Goal: Task Accomplishment & Management: Manage account settings

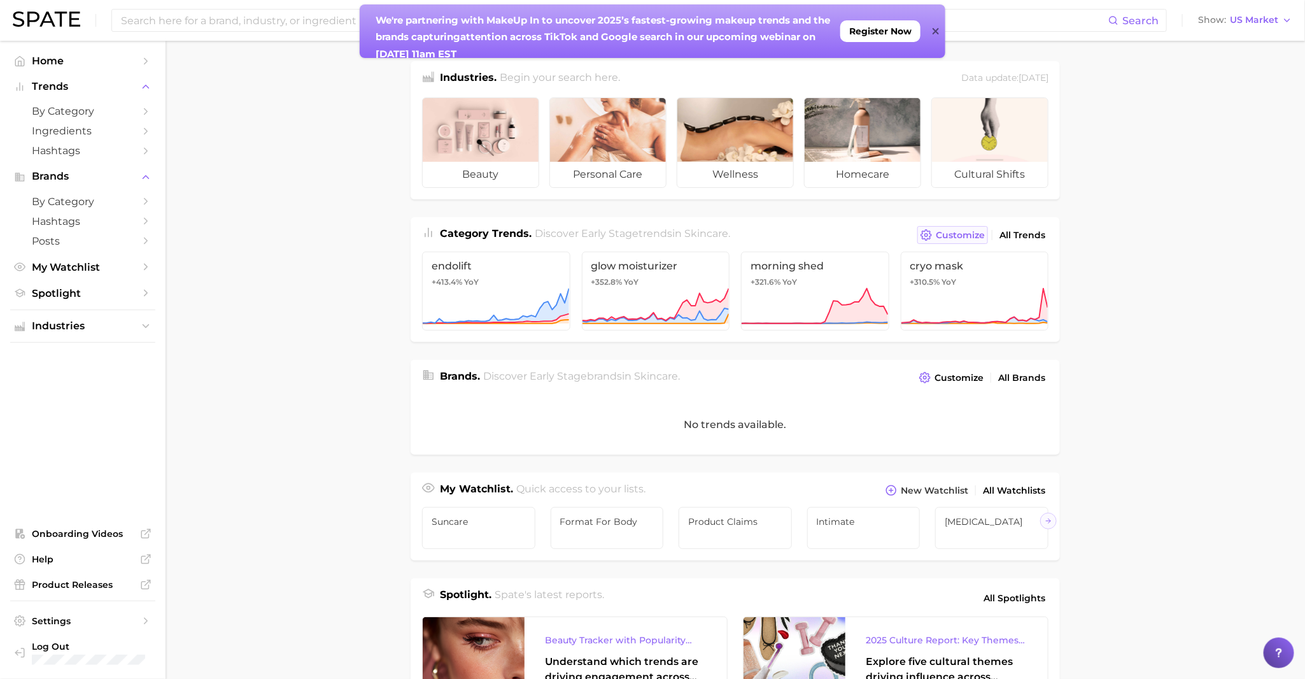
click at [964, 234] on span "Customize" at bounding box center [960, 235] width 49 height 11
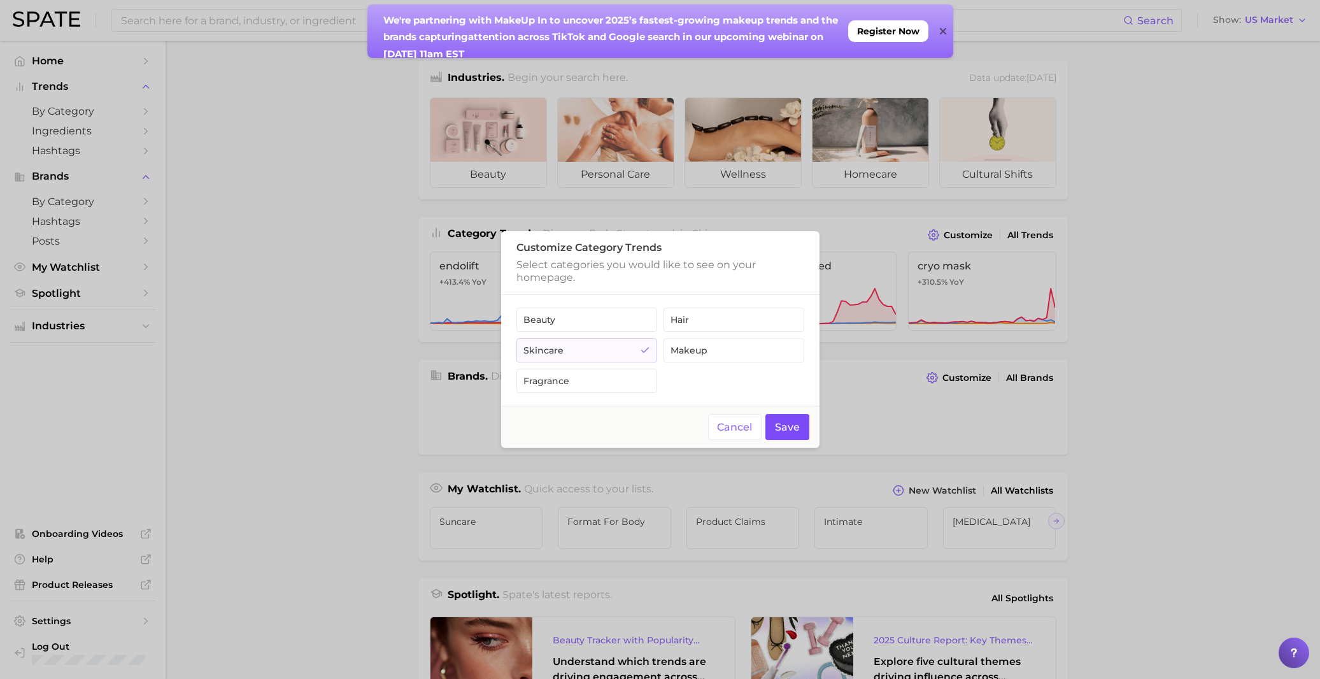
click at [799, 430] on button "Save" at bounding box center [787, 427] width 44 height 26
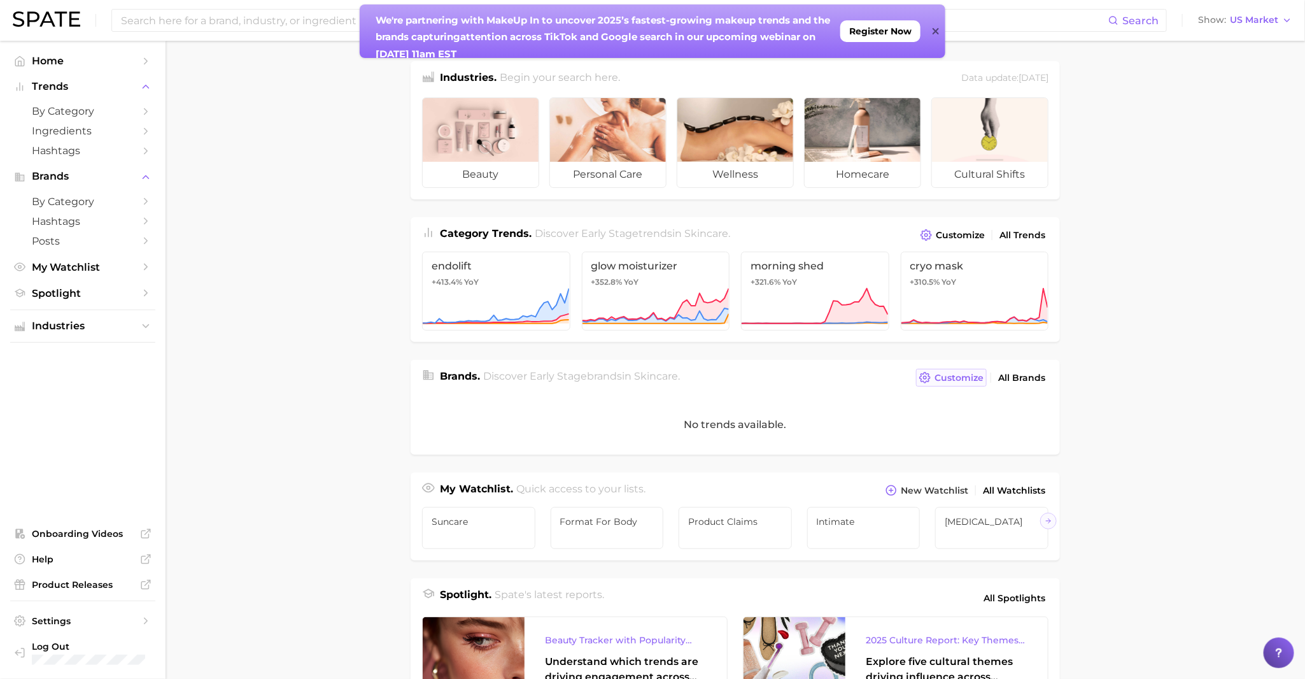
click at [973, 374] on span "Customize" at bounding box center [959, 377] width 49 height 11
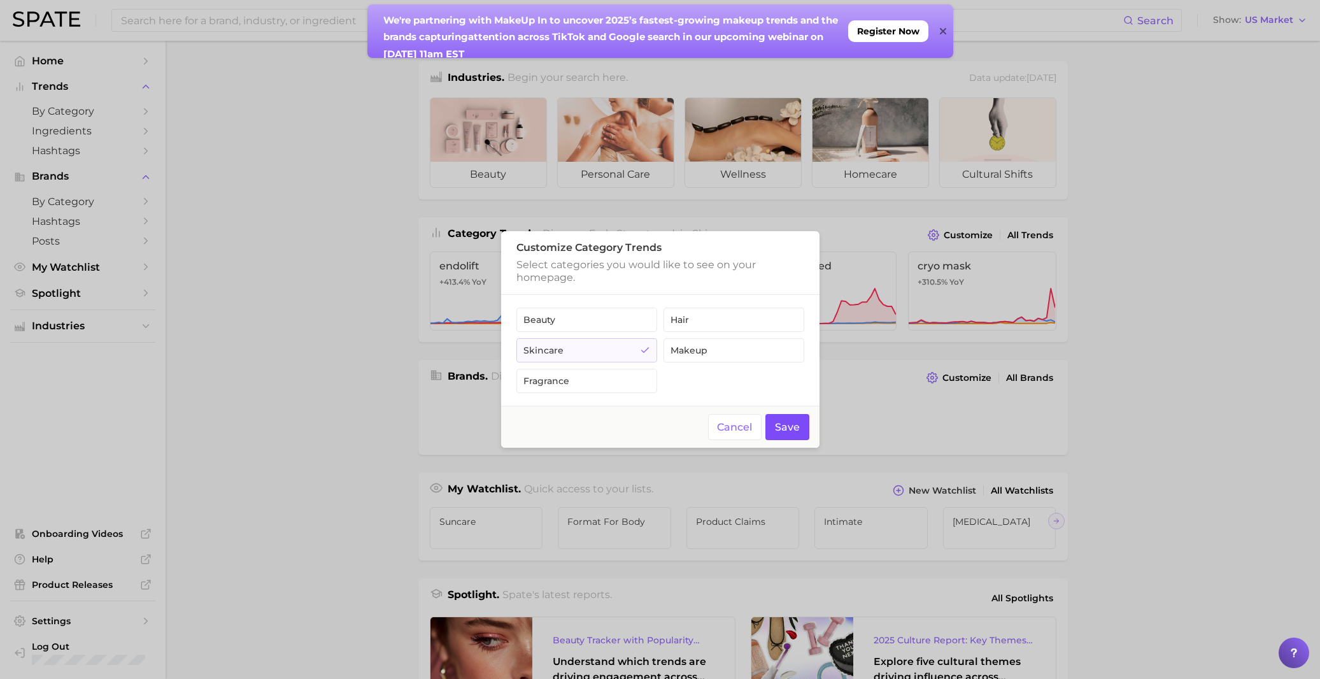
click at [800, 430] on button "Save" at bounding box center [787, 427] width 44 height 26
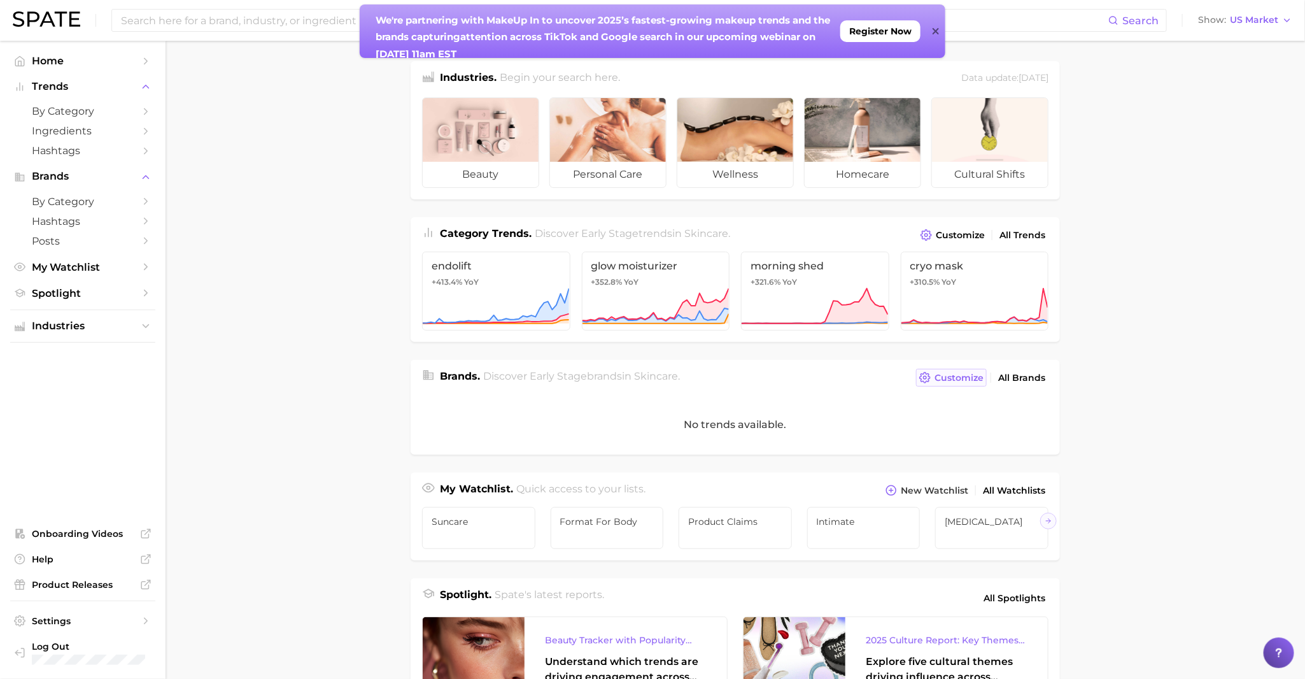
click at [953, 381] on span "Customize" at bounding box center [959, 377] width 49 height 11
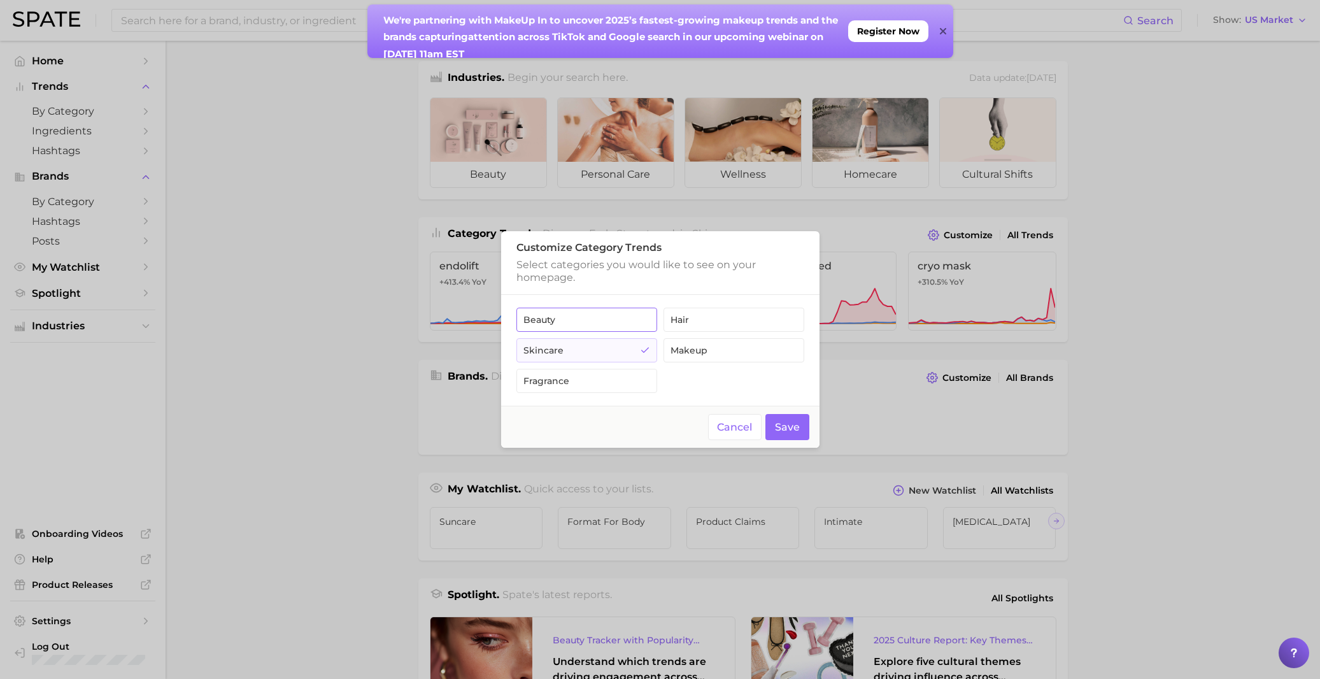
click at [623, 325] on button "beauty" at bounding box center [586, 319] width 141 height 24
click at [786, 424] on button "Save" at bounding box center [787, 427] width 44 height 26
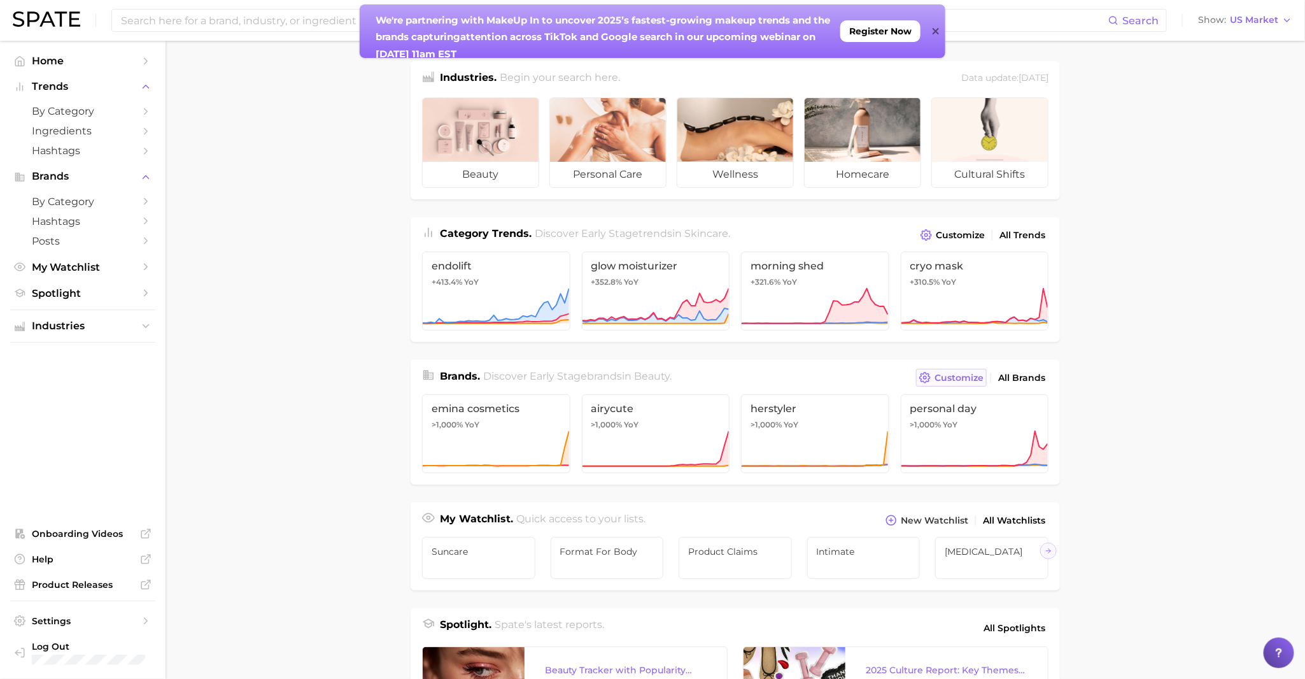
click at [938, 381] on span "Customize" at bounding box center [959, 377] width 49 height 11
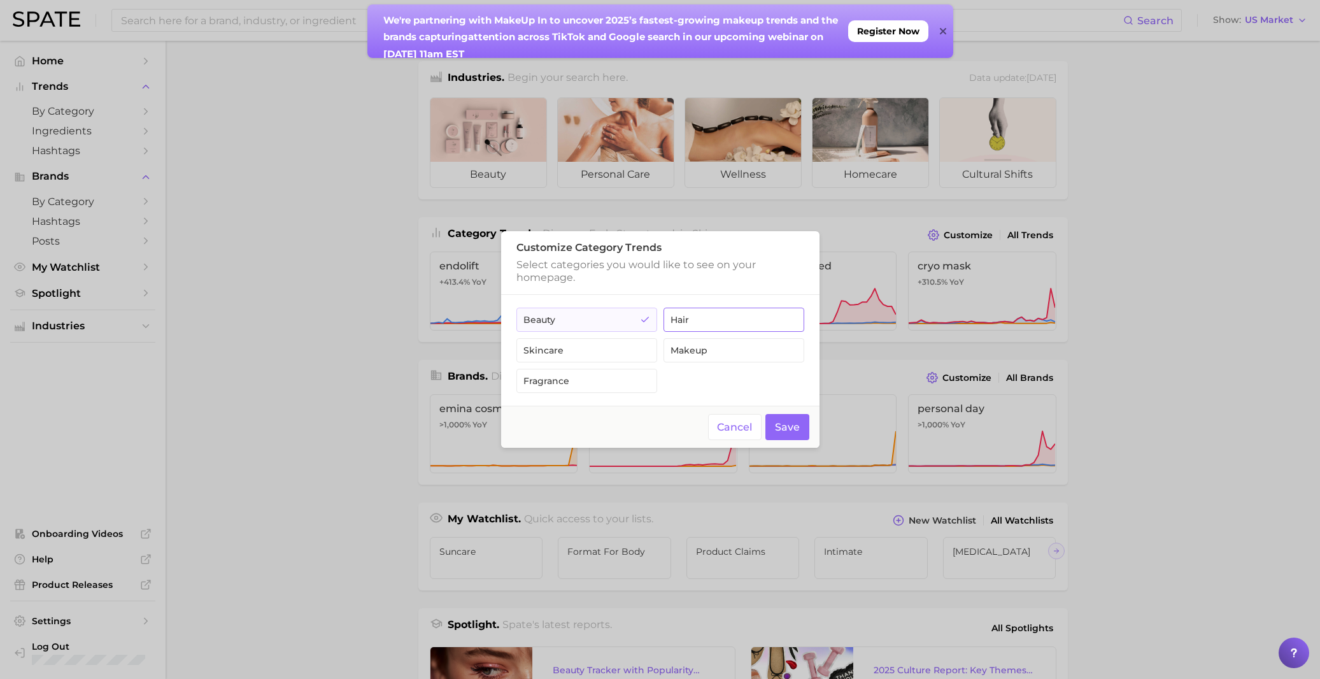
click at [751, 313] on button "hair" at bounding box center [733, 319] width 141 height 24
click at [575, 379] on button "fragrance" at bounding box center [586, 381] width 141 height 24
click at [786, 426] on button "Save" at bounding box center [787, 427] width 44 height 26
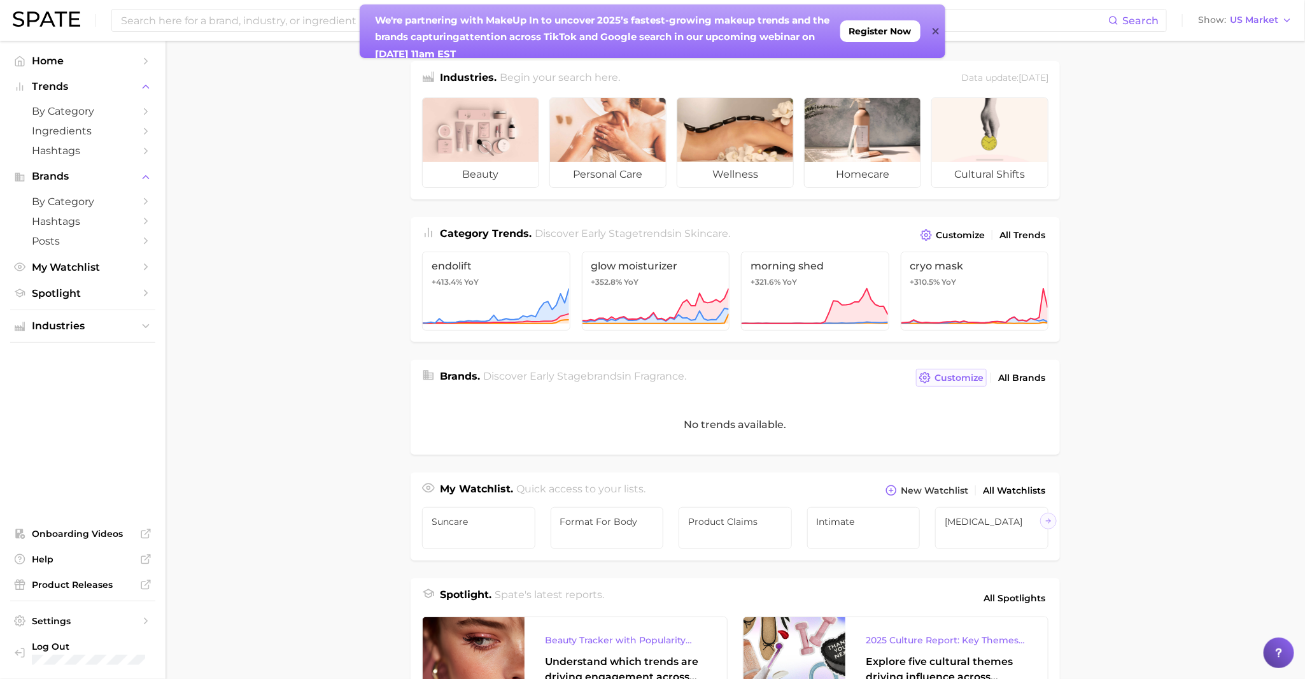
click at [956, 371] on button "Customize" at bounding box center [951, 378] width 71 height 18
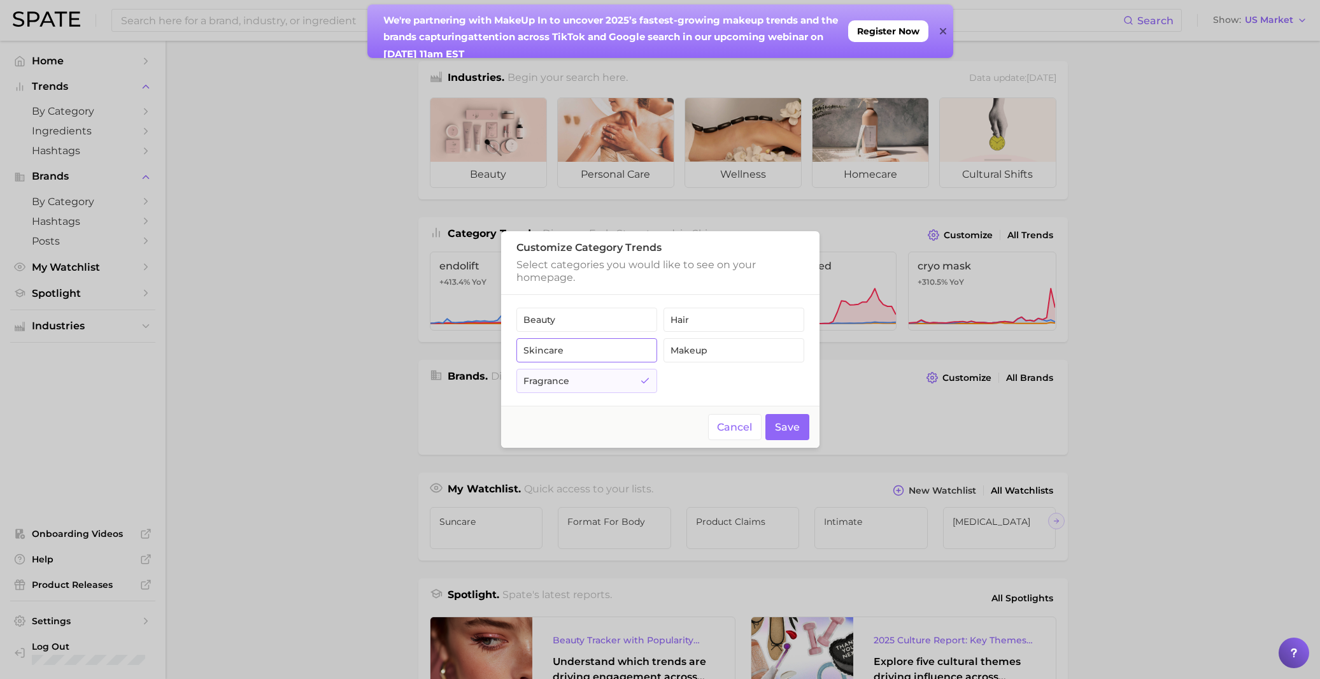
click at [642, 350] on polyline "button" at bounding box center [644, 350] width 7 height 4
click at [785, 434] on button "Save" at bounding box center [787, 427] width 44 height 26
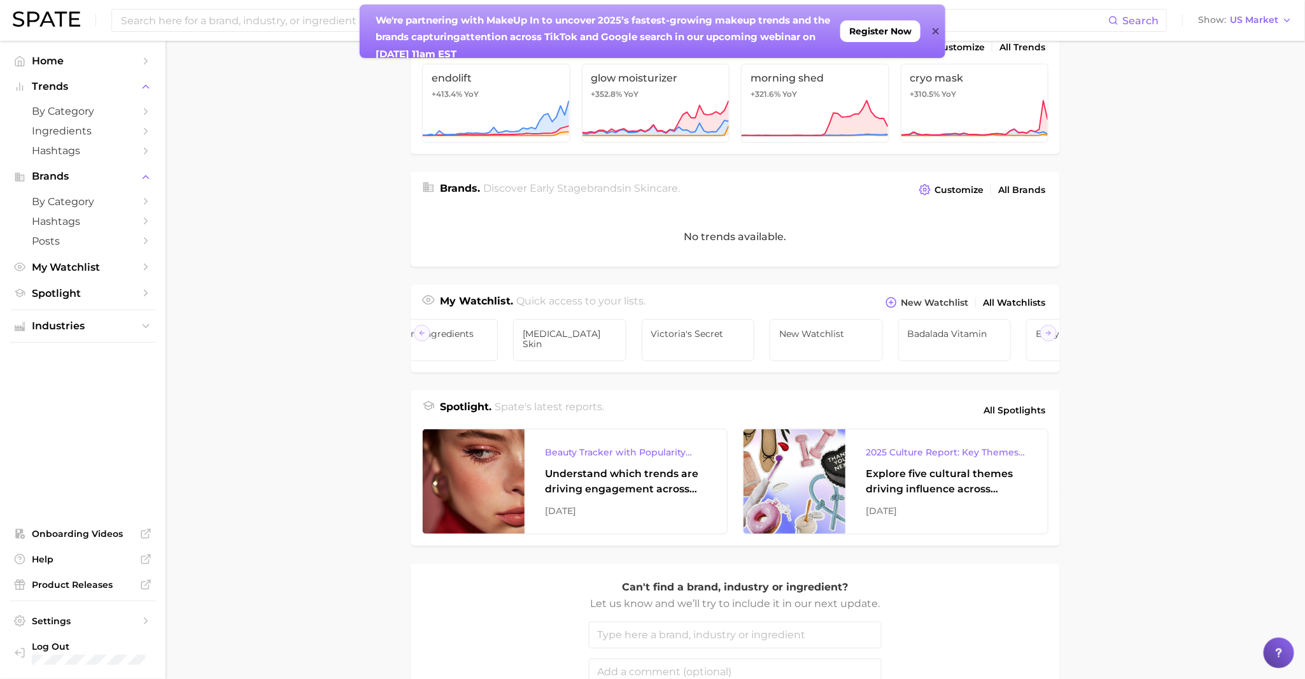
scroll to position [0, 2053]
click at [470, 302] on h1 "My Watchlist." at bounding box center [476, 302] width 73 height 18
click at [88, 265] on span "My Watchlist" at bounding box center [83, 267] width 102 height 12
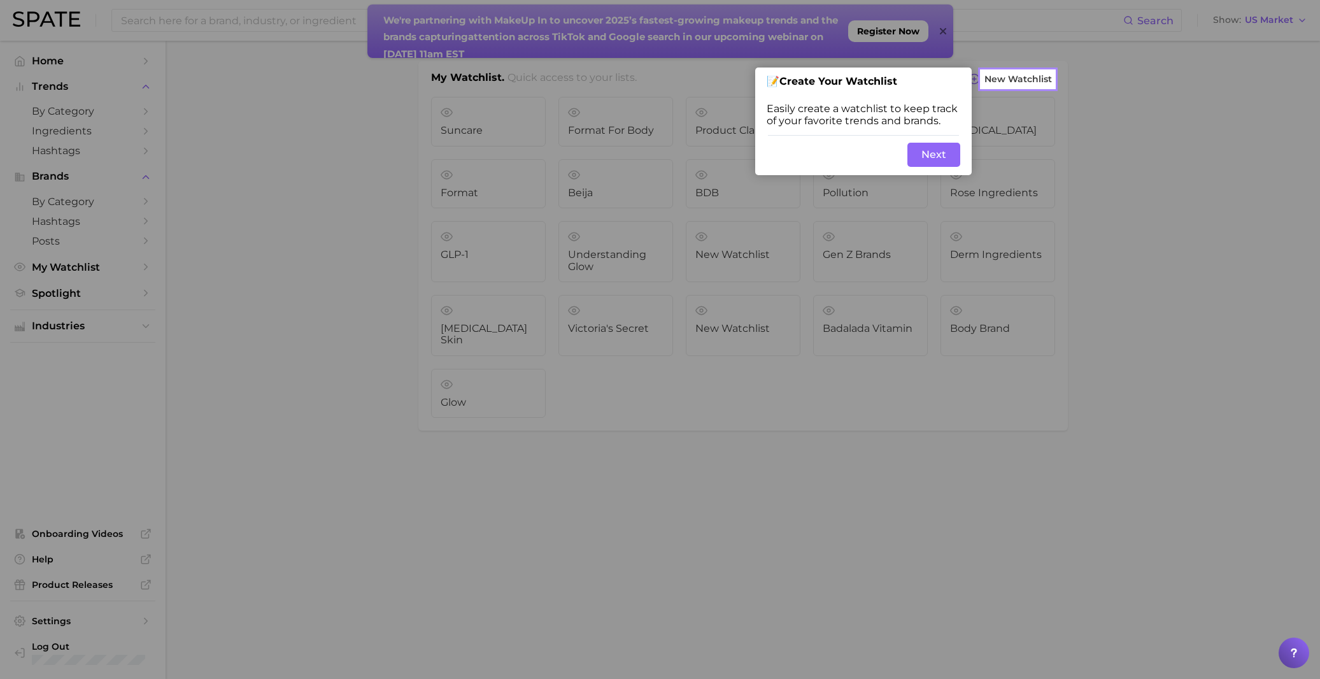
click at [948, 143] on div "Skip Back Next" at bounding box center [863, 154] width 216 height 41
click at [938, 153] on button "Next" at bounding box center [933, 155] width 53 height 24
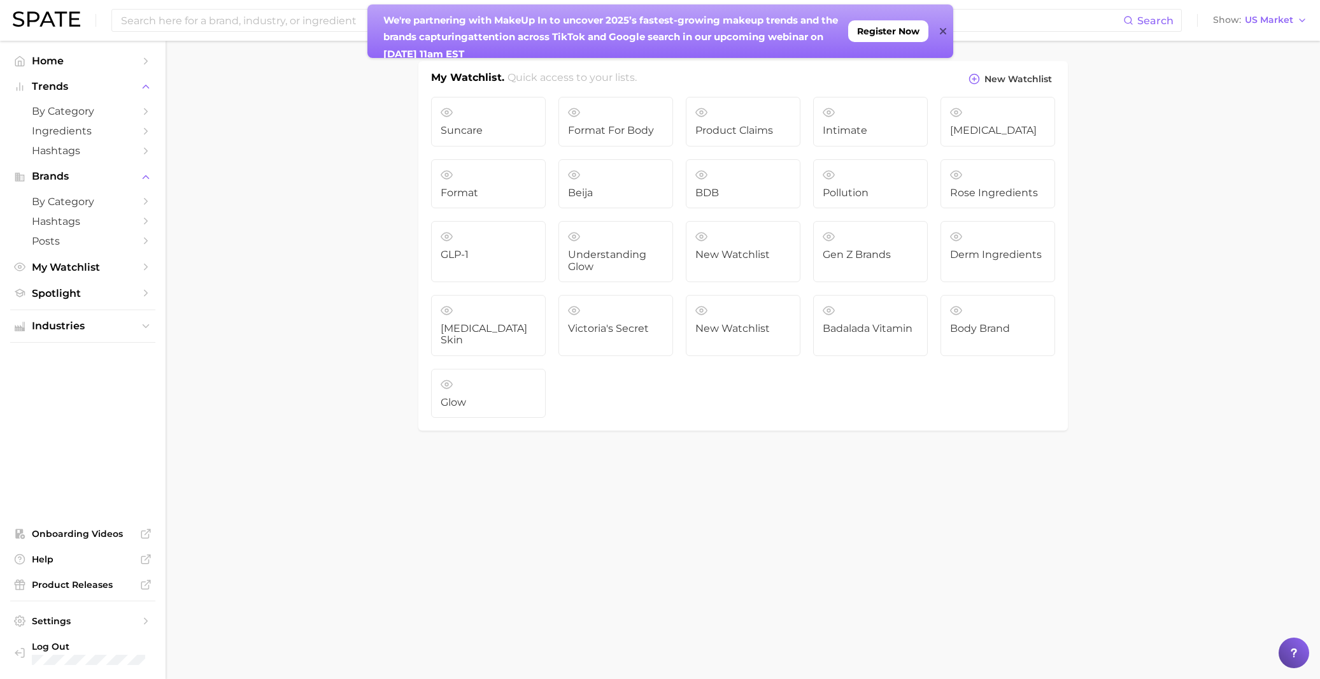
drag, startPoint x: 523, startPoint y: 129, endPoint x: 949, endPoint y: 25, distance: 438.2
click at [949, 25] on div "We're partnering with MakeUp In to un cover 2025’s fastest-growing makeup trend…" at bounding box center [660, 30] width 586 height 53
click at [945, 29] on icon at bounding box center [943, 31] width 6 height 10
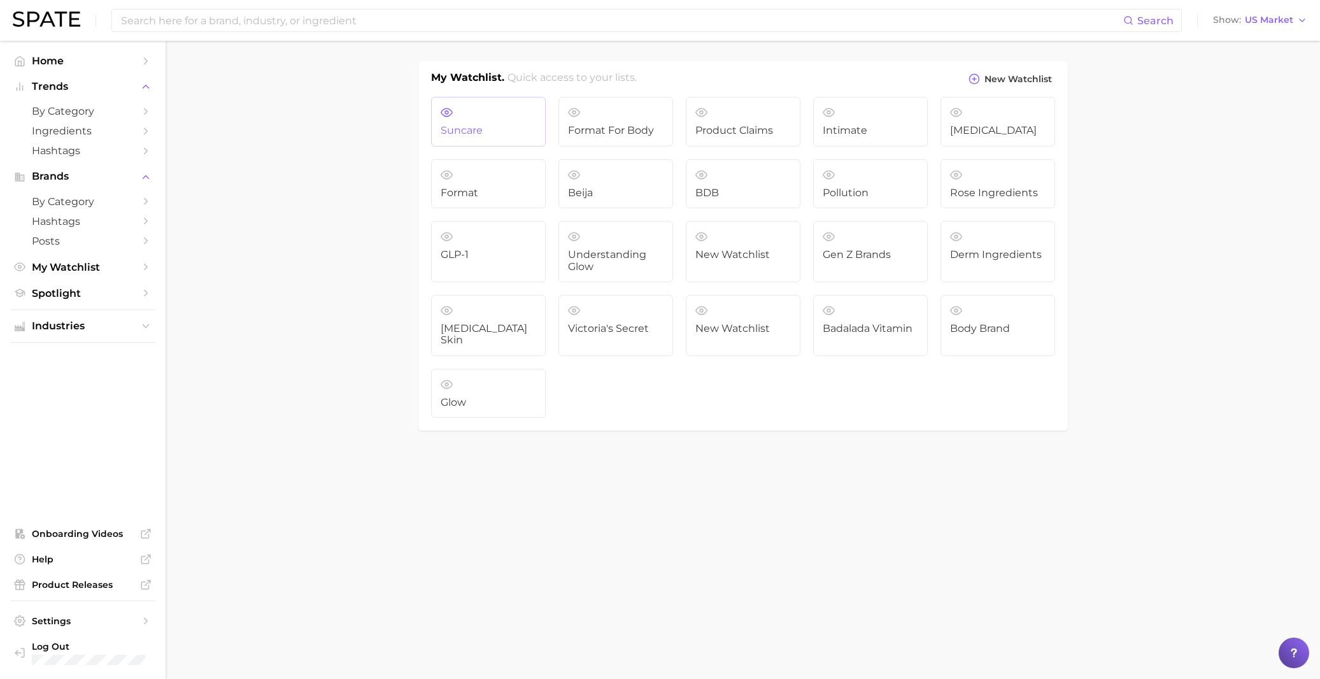
click at [503, 130] on span "Suncare" at bounding box center [488, 130] width 95 height 11
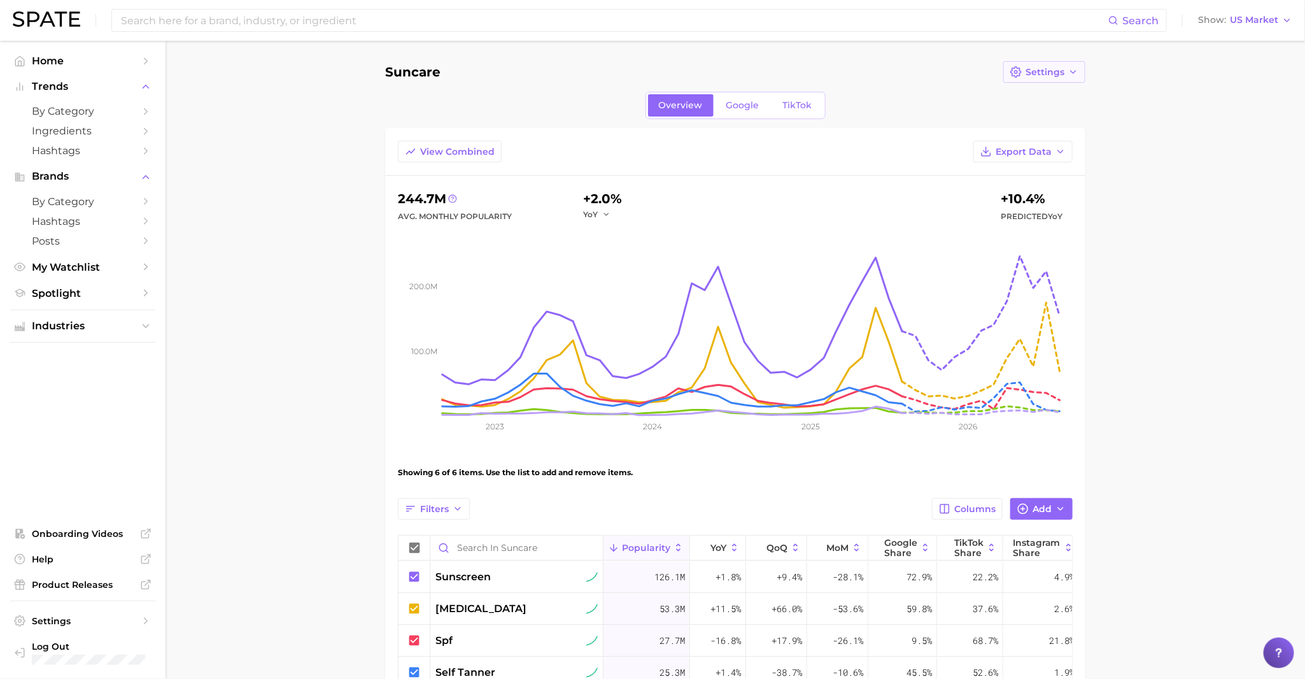
click at [1070, 67] on icon "button" at bounding box center [1073, 72] width 10 height 10
click at [1052, 145] on span "Delete" at bounding box center [1040, 142] width 31 height 11
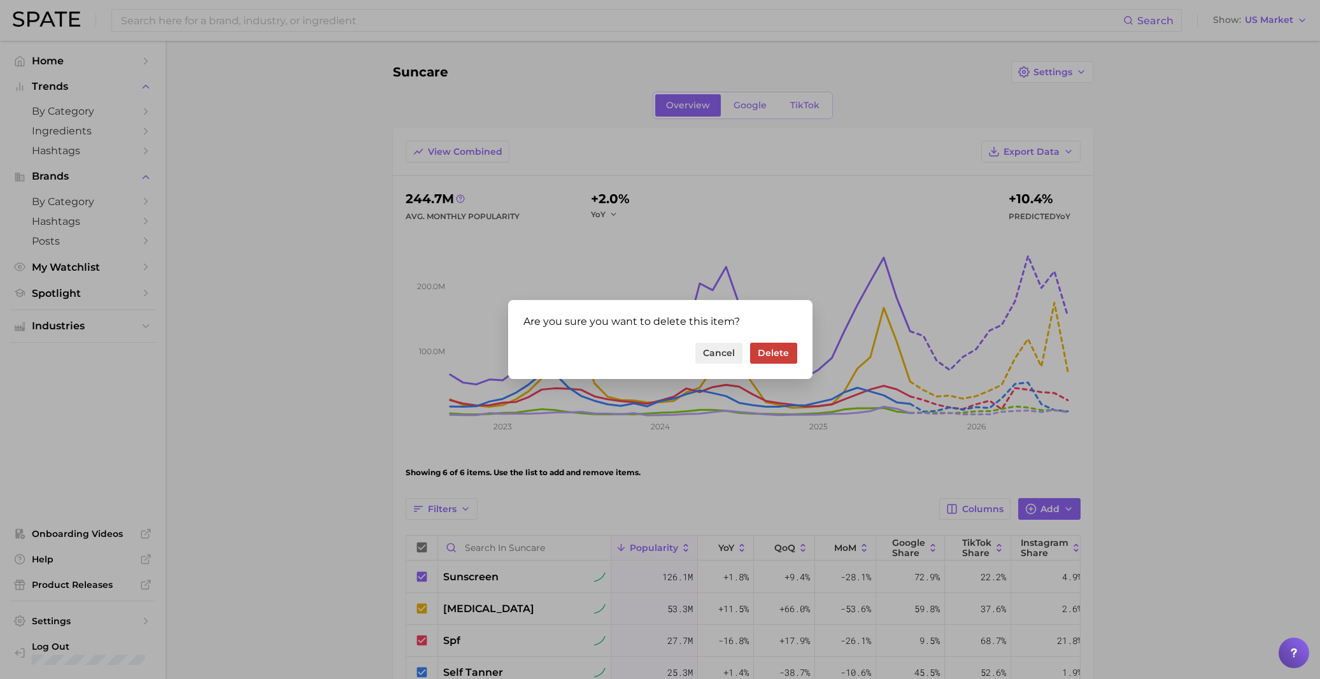
click at [775, 349] on button "Delete" at bounding box center [773, 353] width 46 height 22
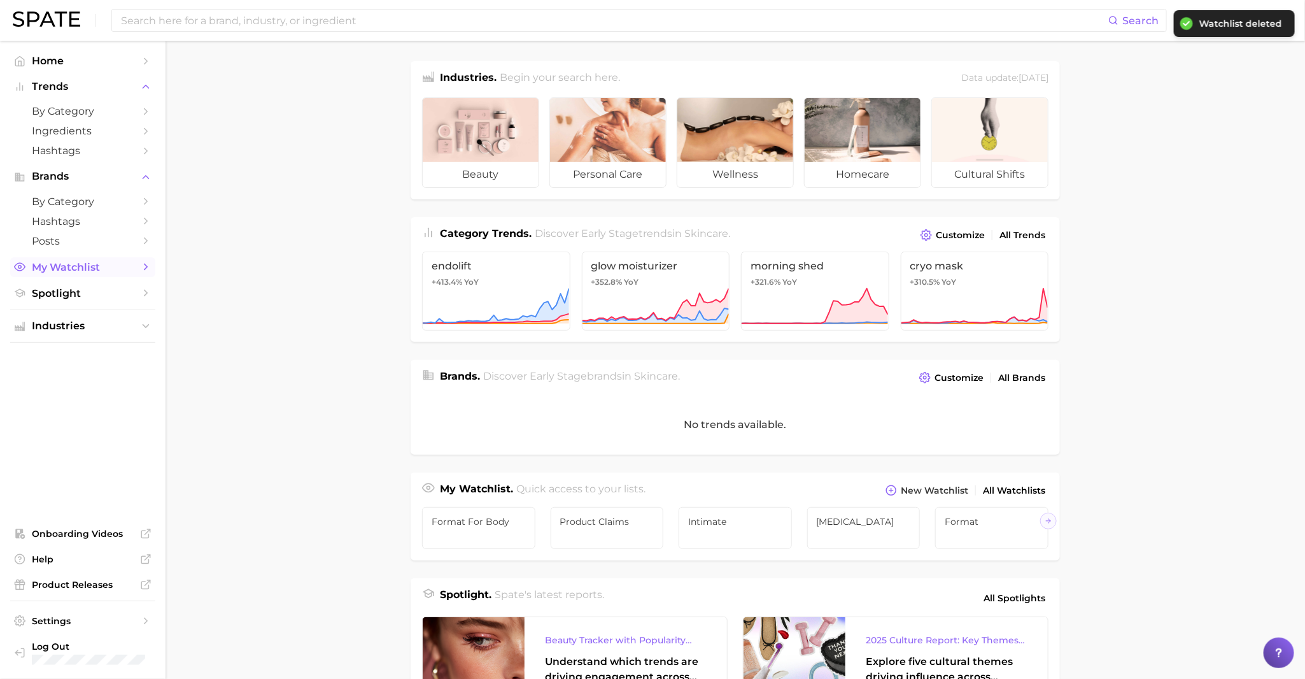
click at [52, 260] on link "My Watchlist" at bounding box center [82, 267] width 145 height 20
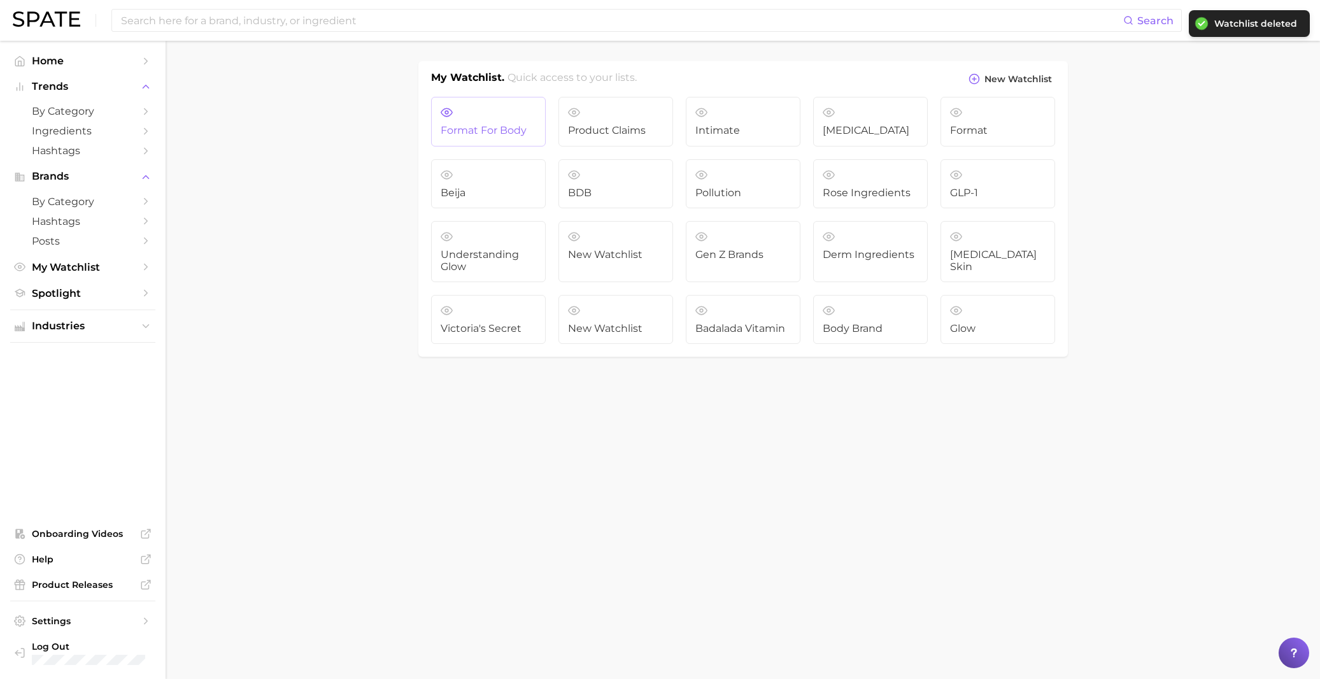
click at [491, 129] on span "Format for Body" at bounding box center [488, 130] width 95 height 11
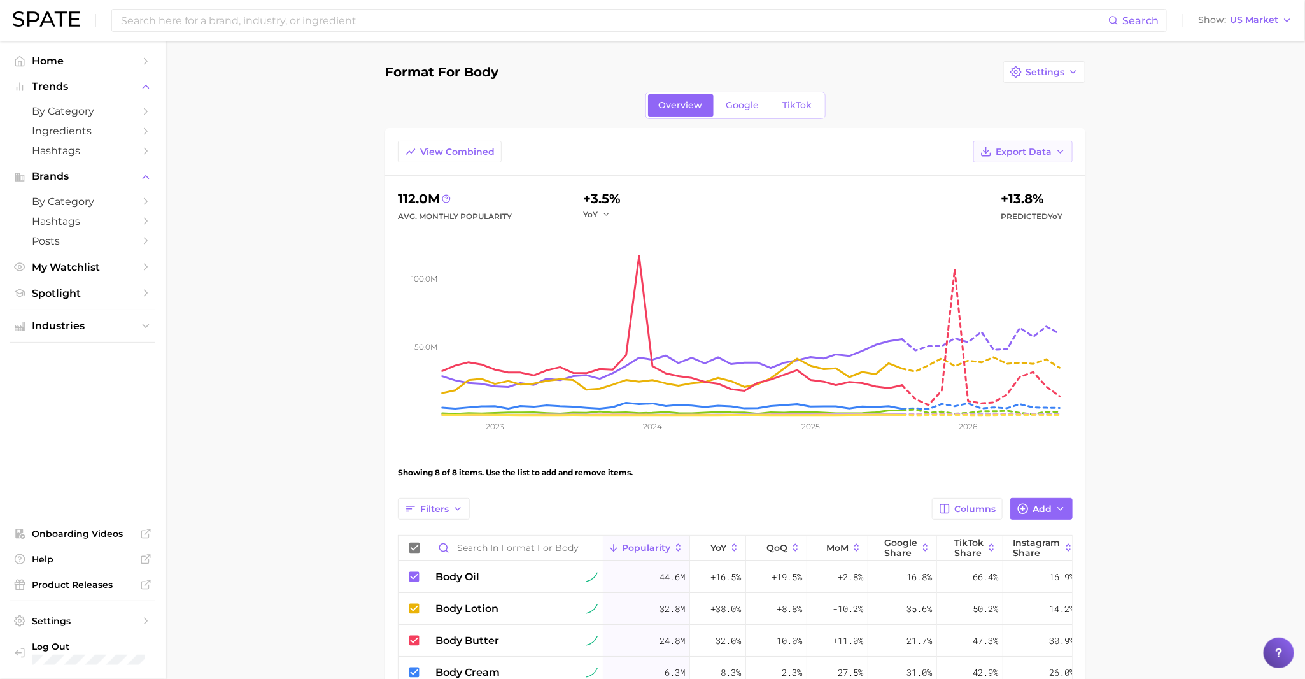
click at [1050, 146] on button "Export Data" at bounding box center [1022, 152] width 99 height 22
click at [1152, 131] on main "Format for Body Settings Overview Google TikTok View Combined Export Data Table…" at bounding box center [736, 483] width 1140 height 884
click at [1054, 76] on span "Settings" at bounding box center [1045, 72] width 39 height 11
click at [1049, 143] on span "Delete" at bounding box center [1040, 142] width 31 height 11
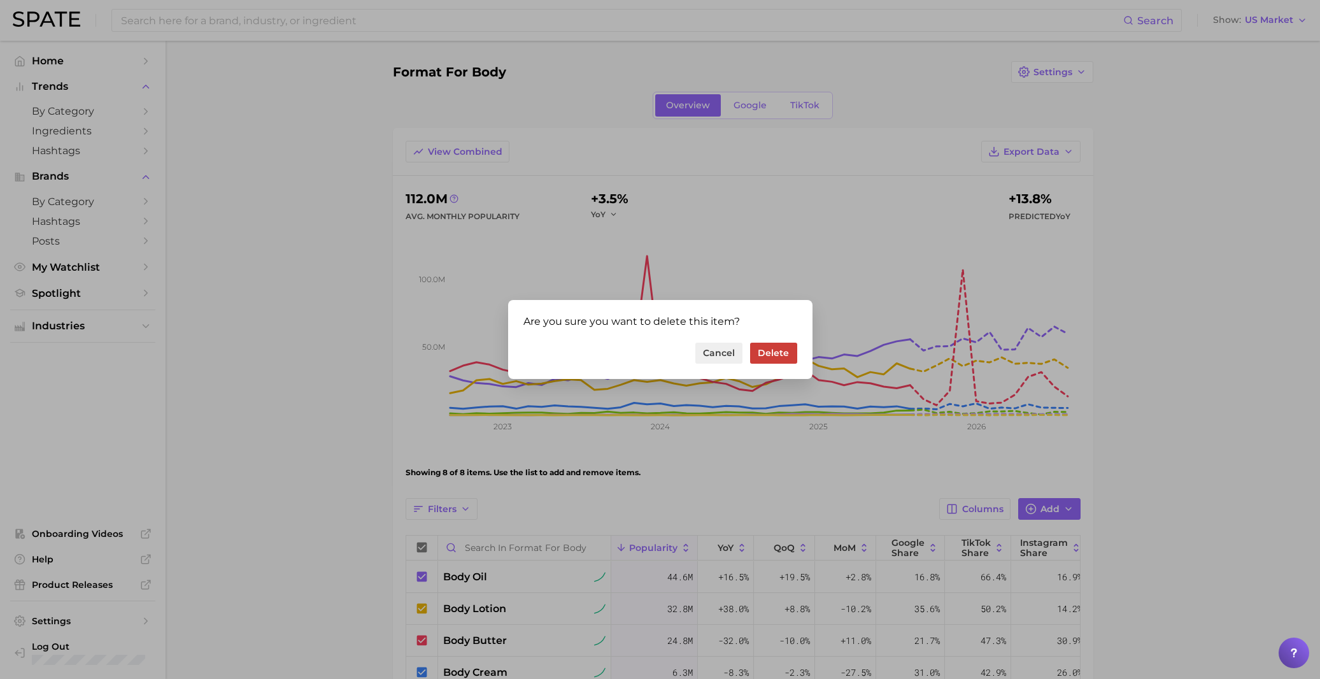
click at [775, 350] on button "Delete" at bounding box center [773, 353] width 46 height 22
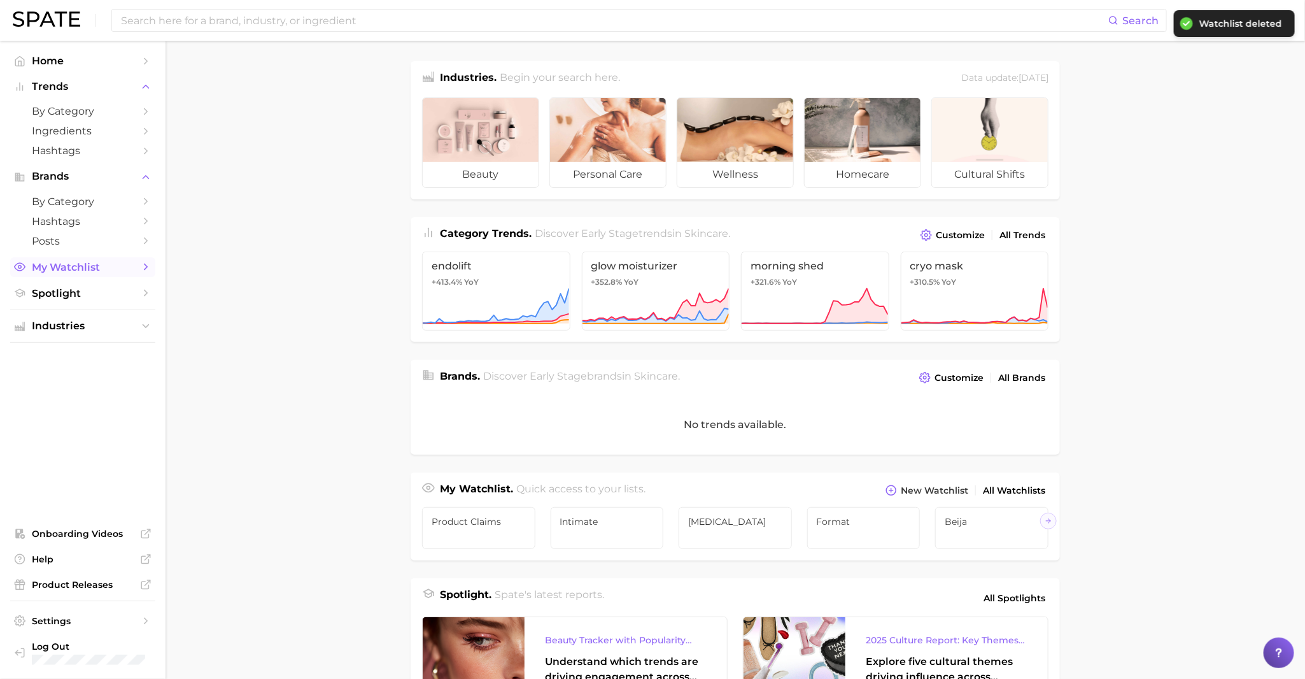
click at [67, 266] on span "My Watchlist" at bounding box center [83, 267] width 102 height 12
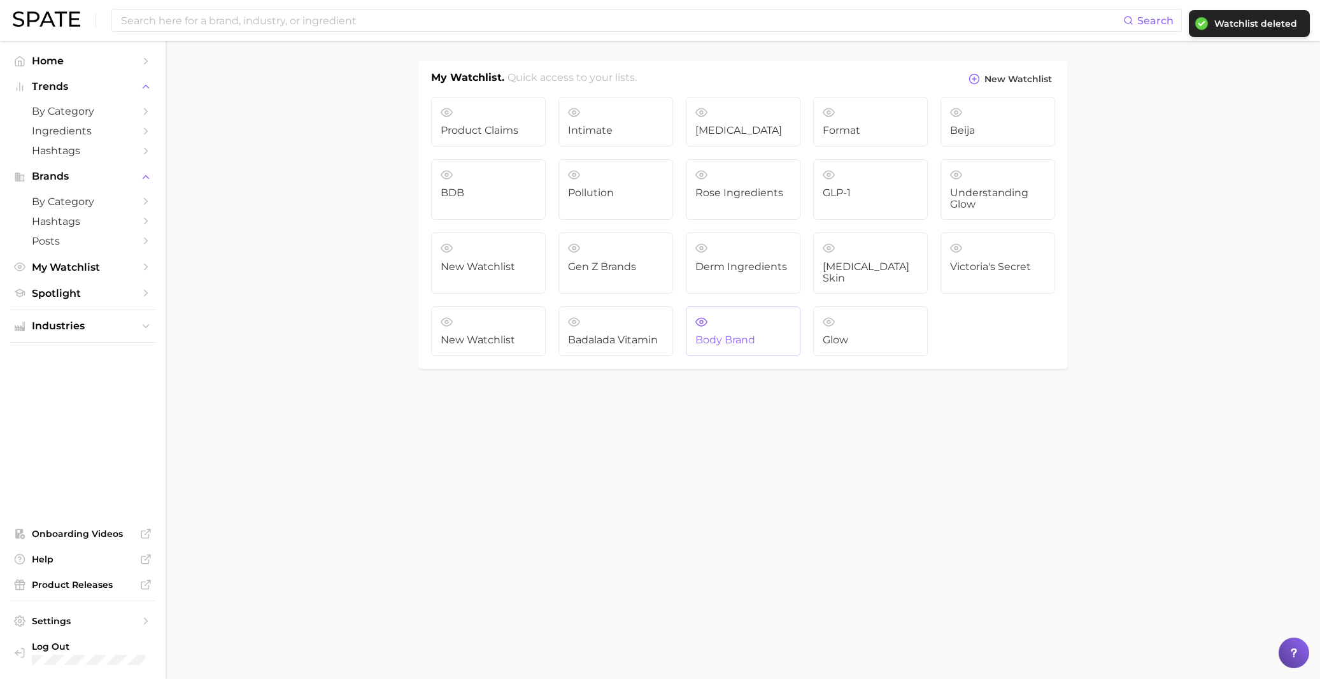
click at [715, 317] on link "body brand" at bounding box center [743, 331] width 115 height 50
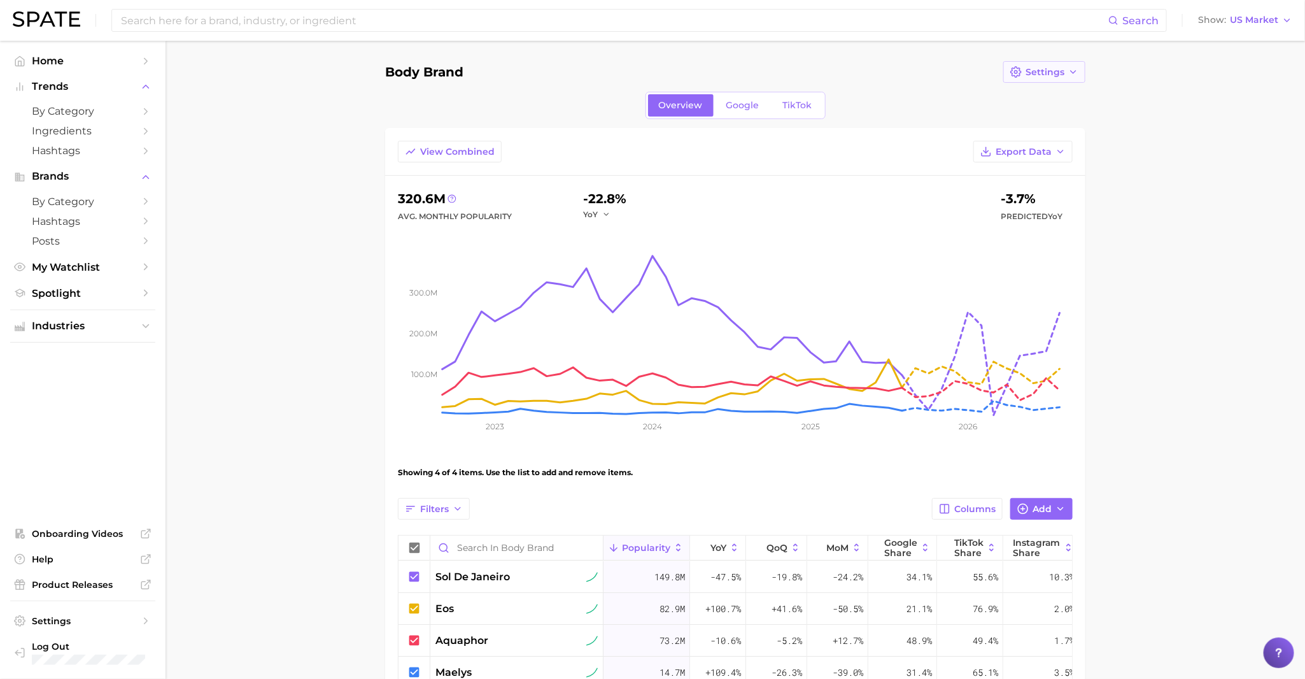
click at [1058, 77] on button "Settings" at bounding box center [1044, 72] width 82 height 22
click at [1047, 144] on span "Delete" at bounding box center [1040, 142] width 31 height 11
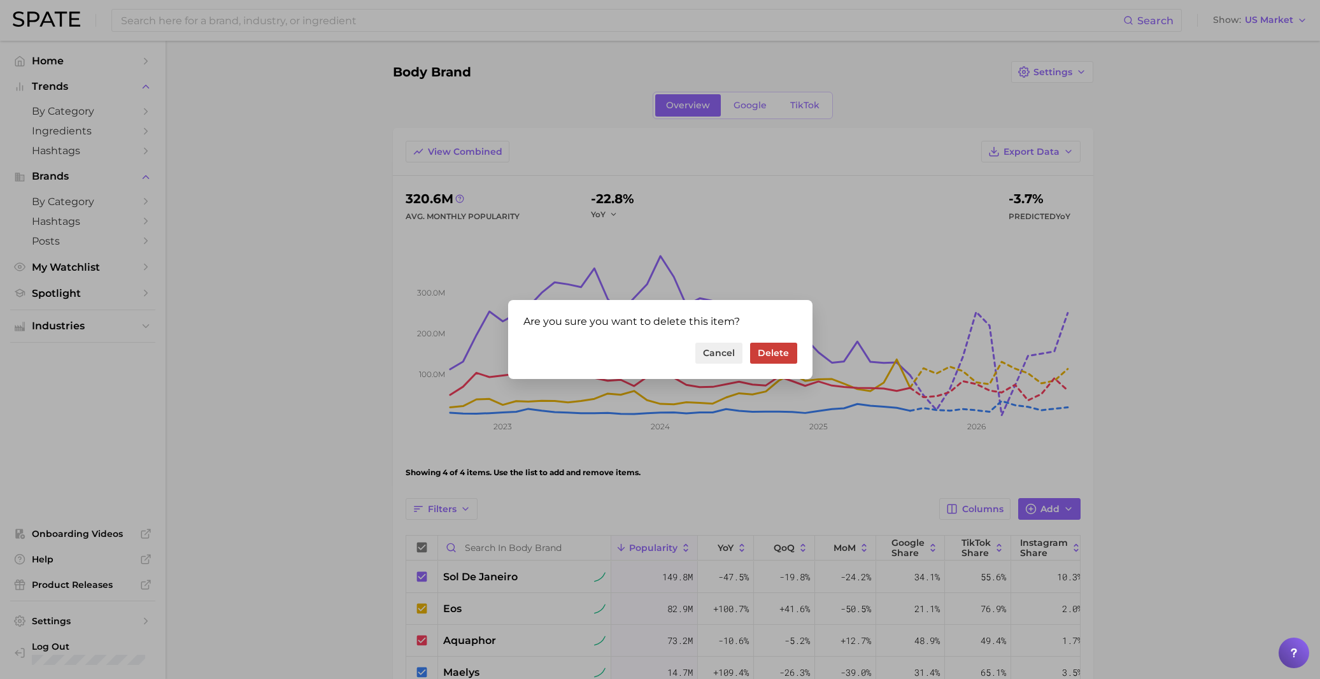
click at [793, 342] on button "Delete" at bounding box center [773, 353] width 46 height 22
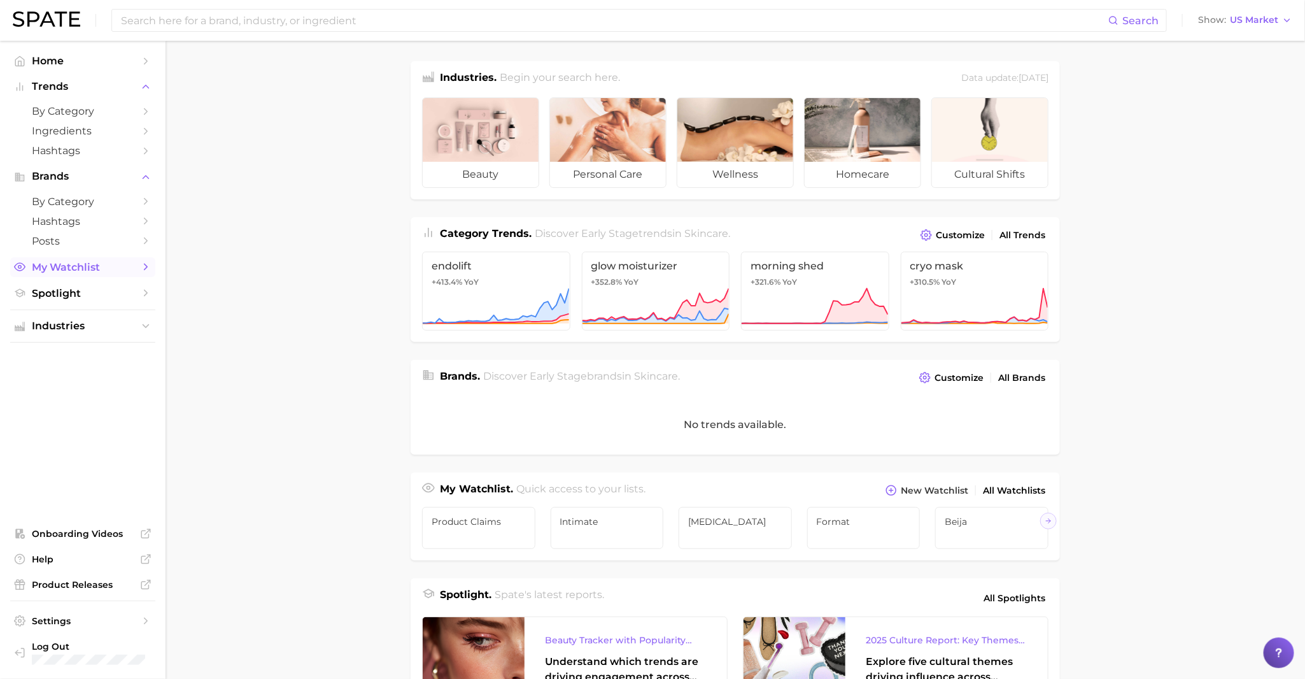
click at [58, 264] on span "My Watchlist" at bounding box center [83, 267] width 102 height 12
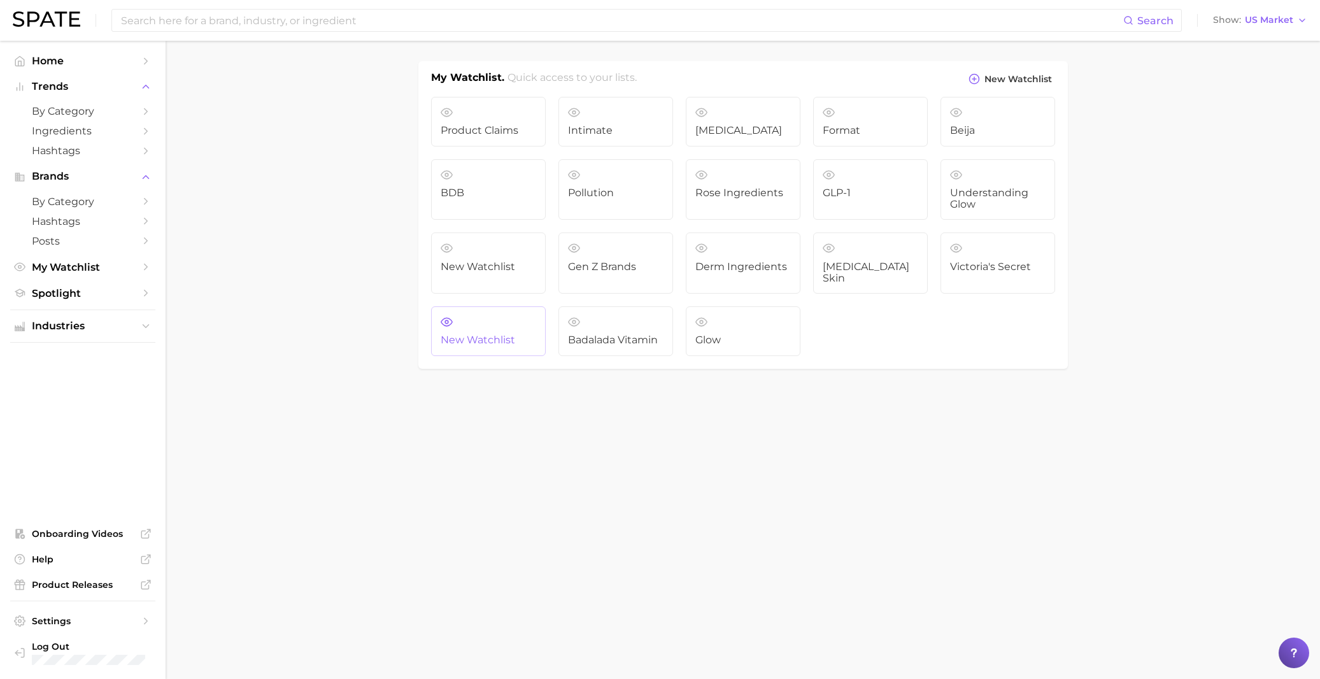
click at [502, 308] on link "New Watchlist" at bounding box center [488, 331] width 115 height 50
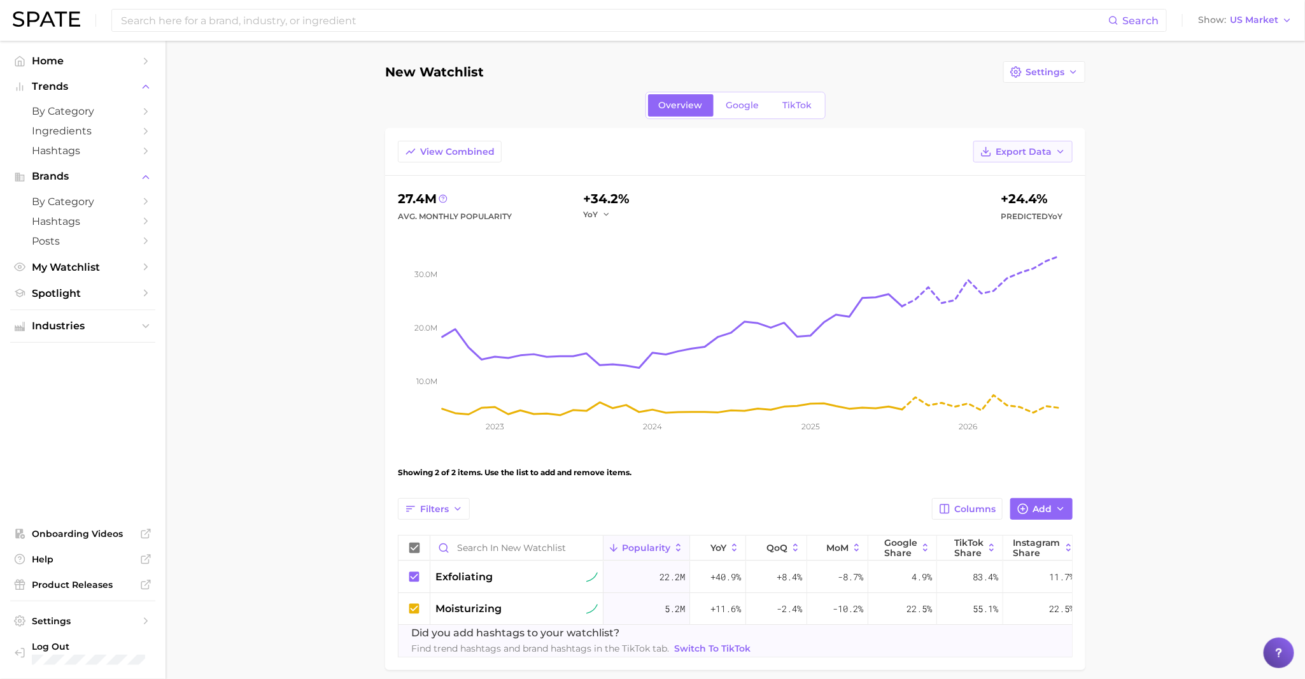
click at [1039, 155] on span "Export Data" at bounding box center [1024, 151] width 56 height 11
click at [1039, 79] on button "Settings" at bounding box center [1044, 72] width 82 height 22
click at [1032, 138] on span "Delete" at bounding box center [1040, 142] width 31 height 11
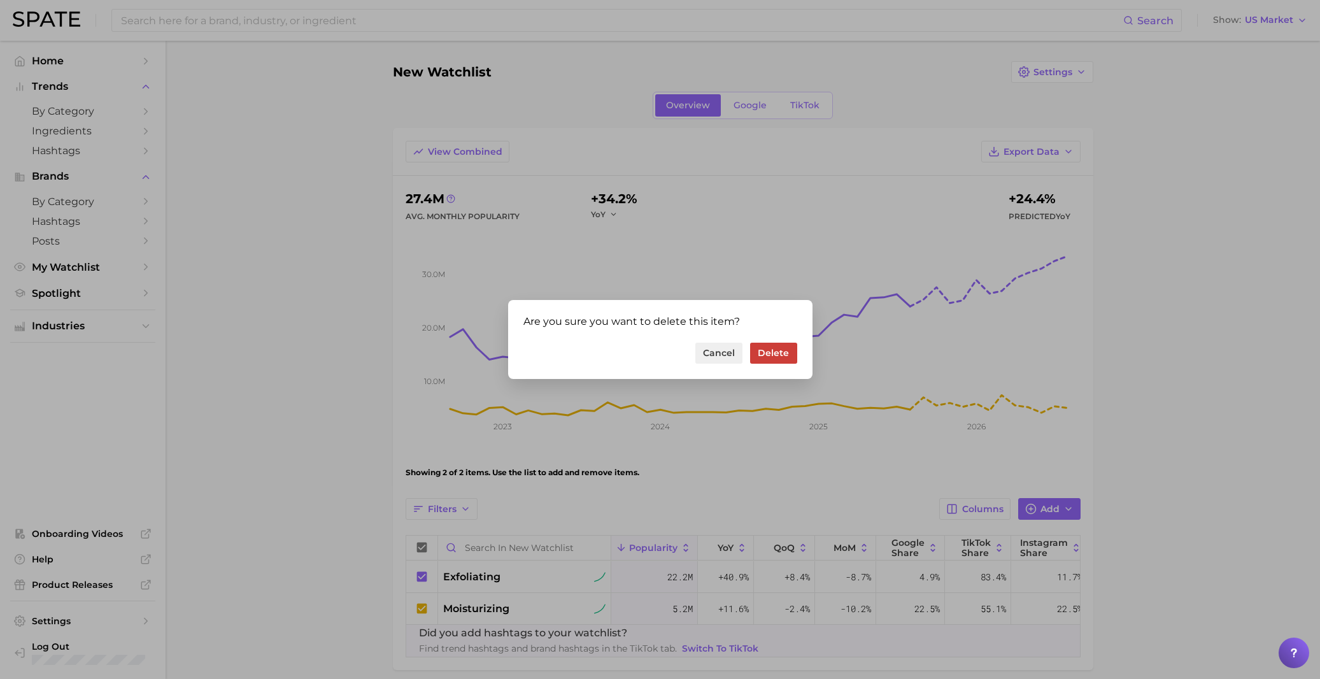
click at [772, 357] on button "Delete" at bounding box center [773, 353] width 46 height 22
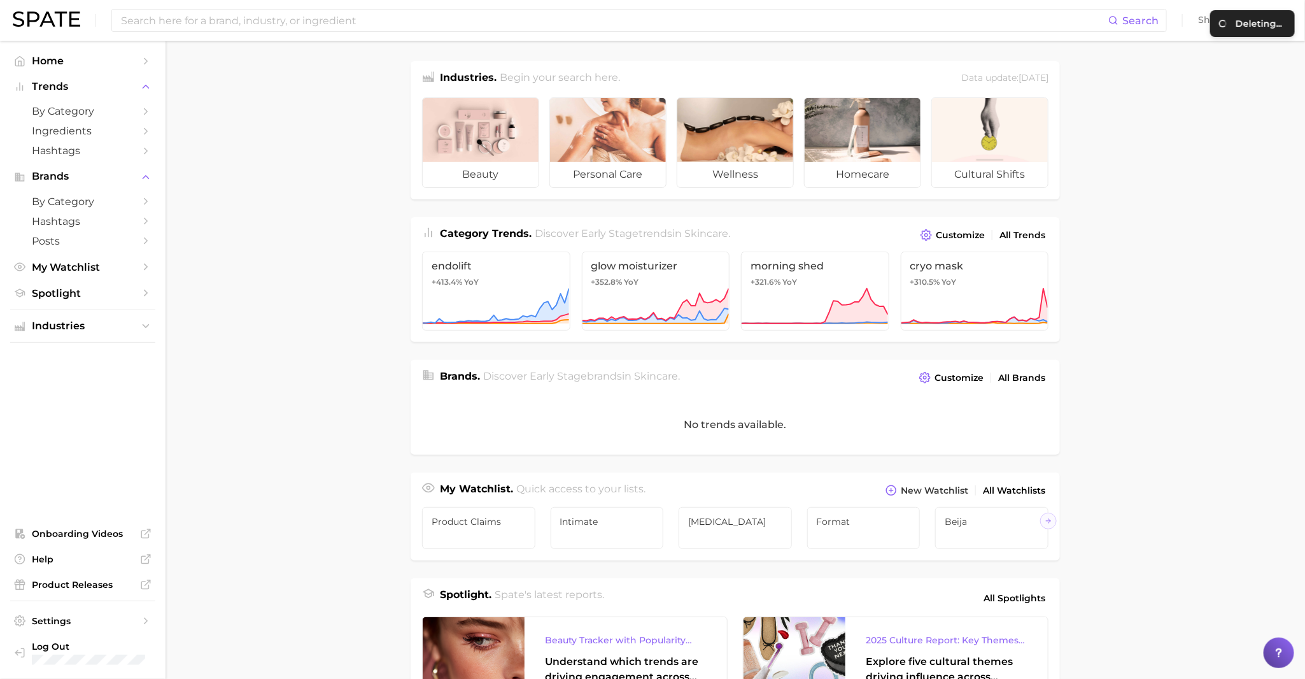
drag, startPoint x: 80, startPoint y: 327, endPoint x: 236, endPoint y: 247, distance: 174.5
click at [236, 247] on div "Search Show US Market Home Trends by Category Ingredients Hashtags Brands by Ca…" at bounding box center [652, 523] width 1305 height 964
click at [65, 264] on span "My Watchlist" at bounding box center [83, 267] width 102 height 12
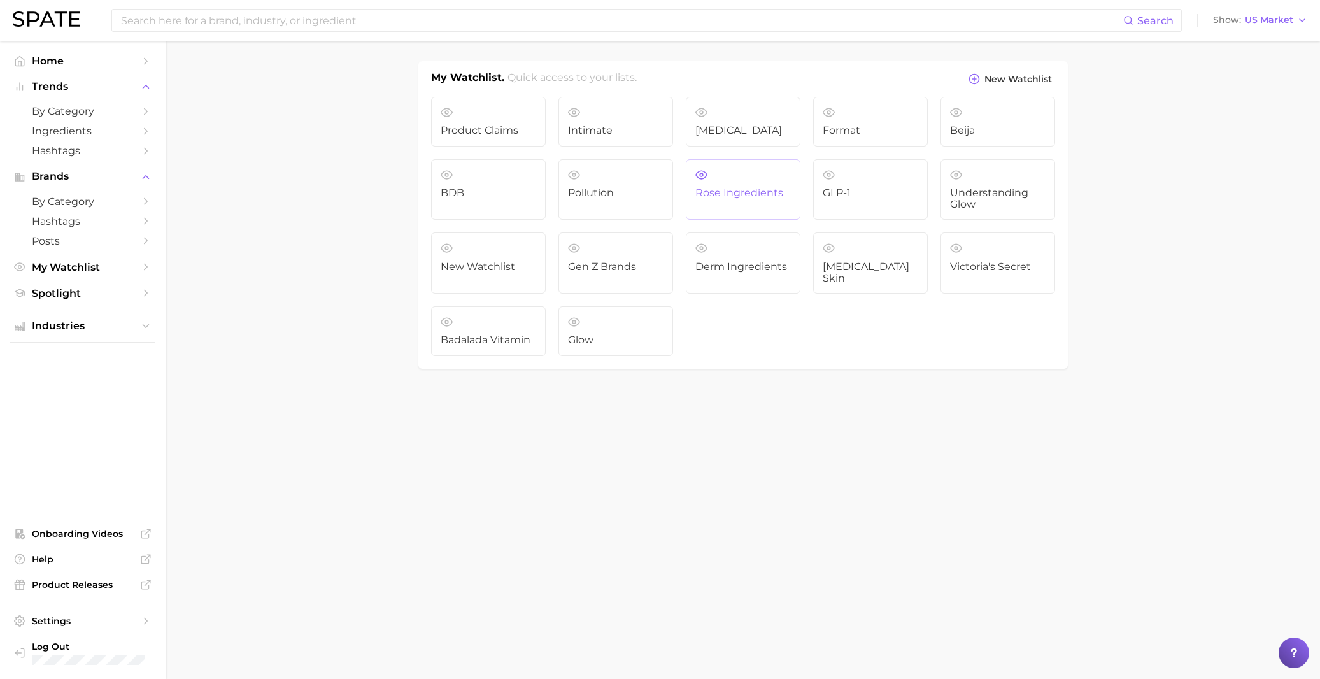
click at [741, 199] on span "Rose Ingredients" at bounding box center [742, 192] width 95 height 11
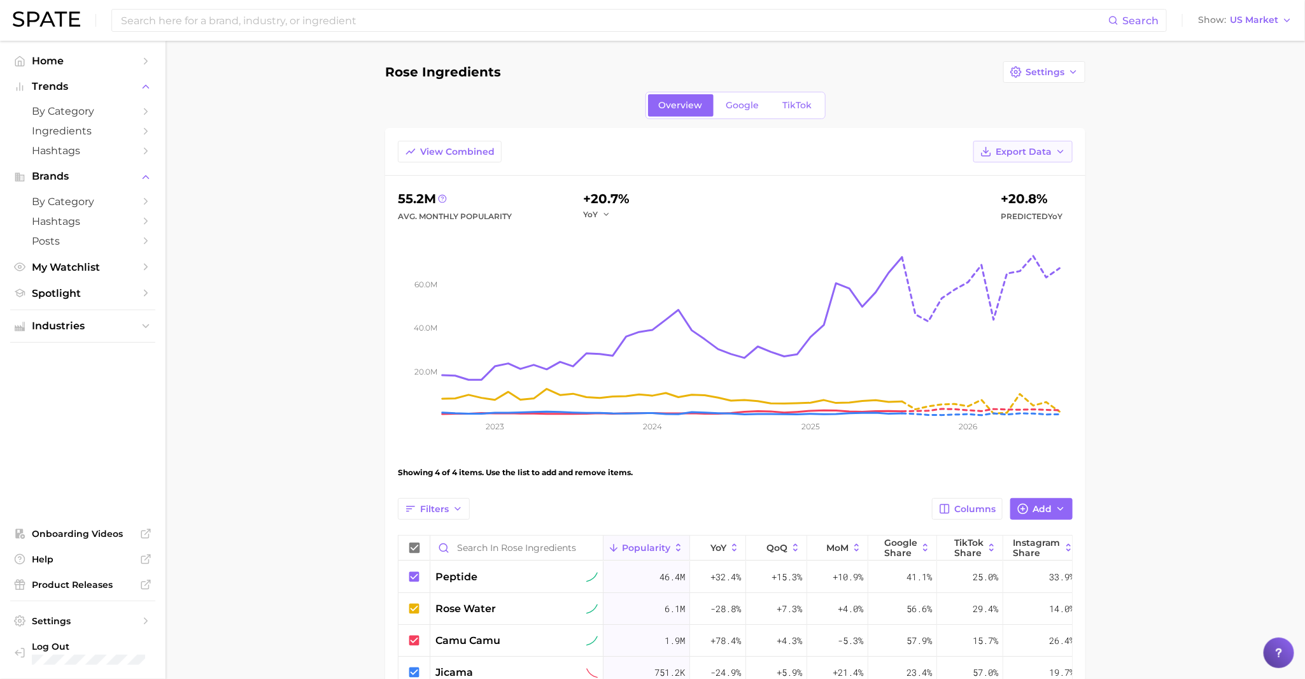
click at [1026, 160] on button "Export Data" at bounding box center [1022, 152] width 99 height 22
click at [1057, 57] on main "Rose Ingredients Settings Overview Google TikTok View Combined Export Data Tabl…" at bounding box center [736, 419] width 1140 height 756
click at [1064, 69] on button "Settings" at bounding box center [1044, 72] width 82 height 22
click at [1036, 146] on span "Delete" at bounding box center [1040, 142] width 31 height 11
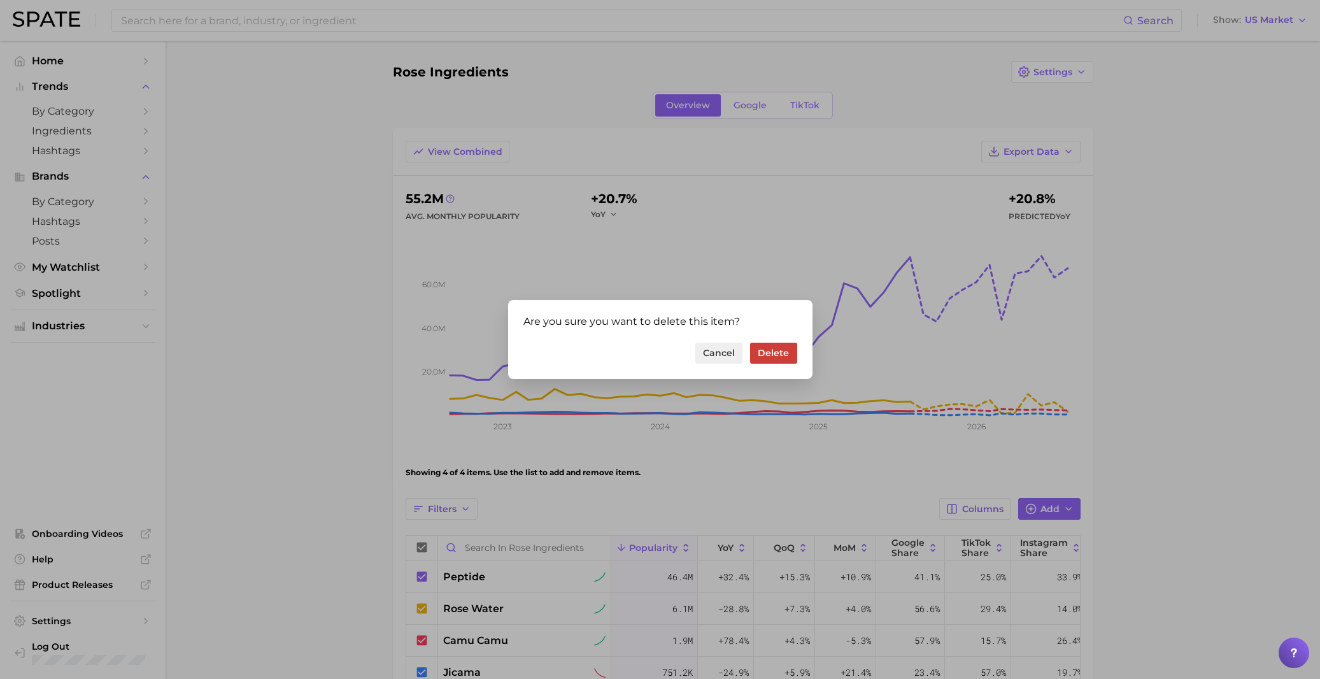
click at [780, 354] on button "Delete" at bounding box center [773, 353] width 46 height 22
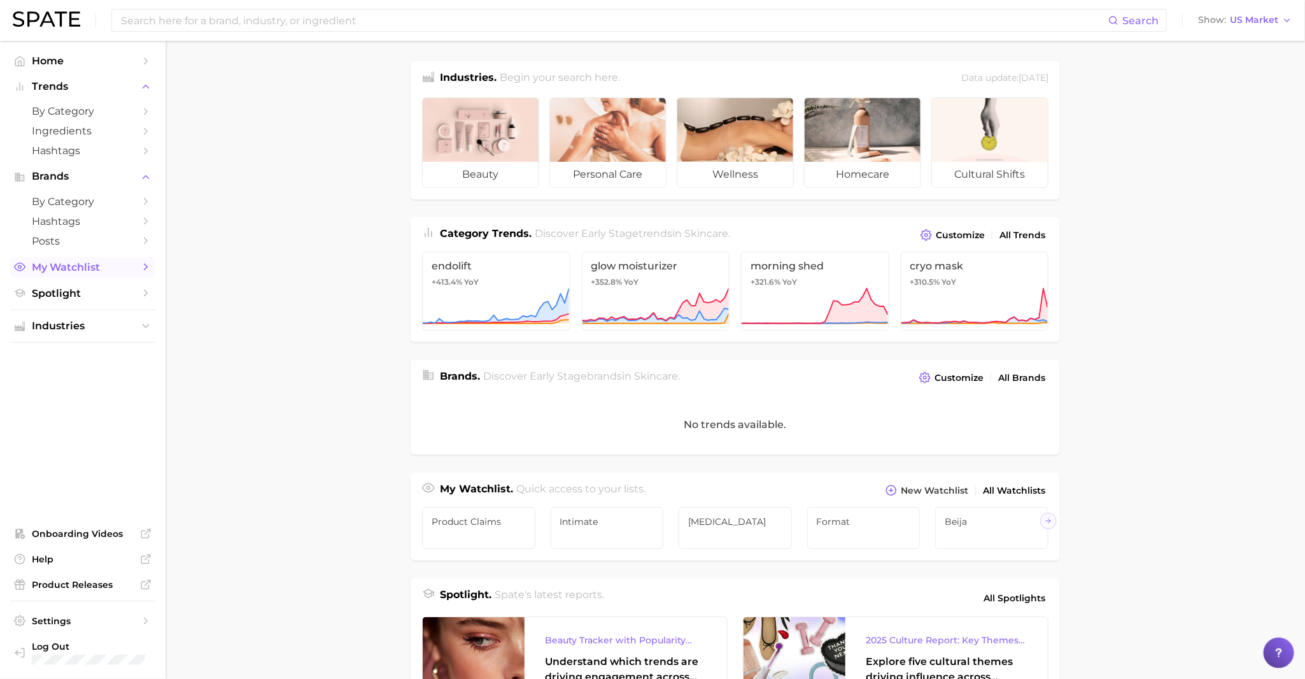
click at [76, 268] on span "My Watchlist" at bounding box center [83, 267] width 102 height 12
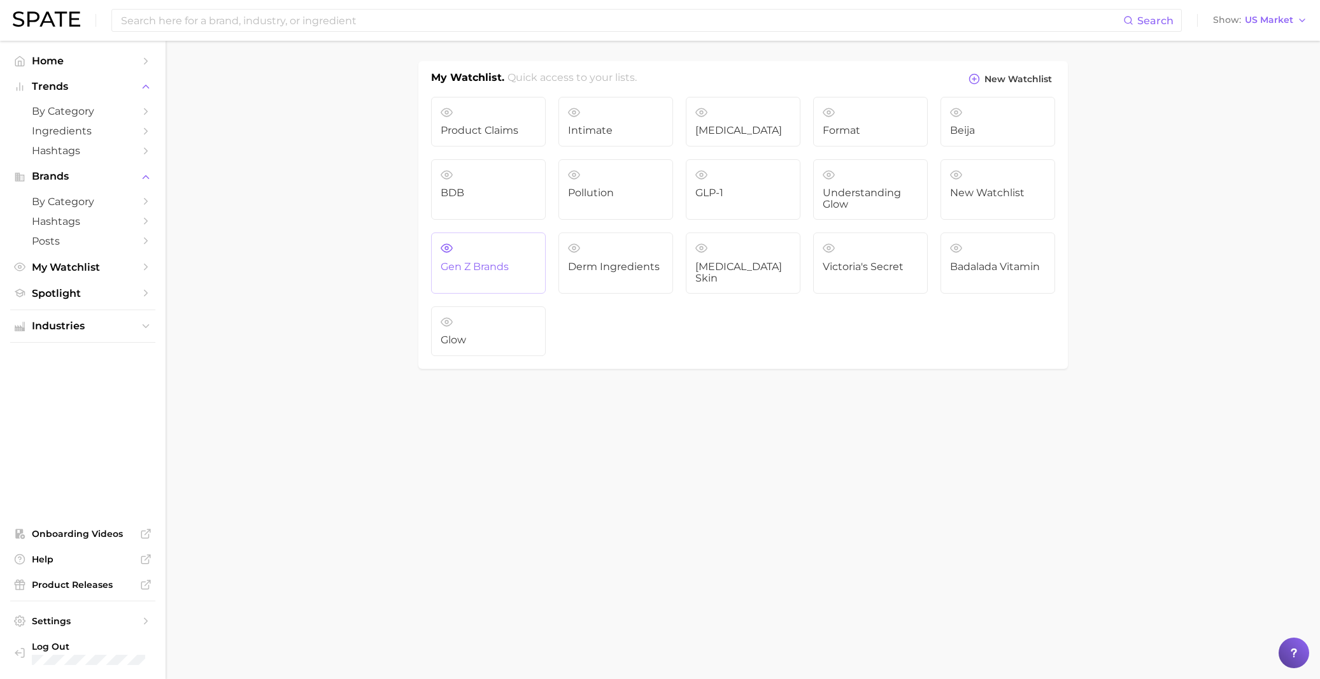
click at [497, 251] on link "Gen Z Brands" at bounding box center [488, 262] width 115 height 61
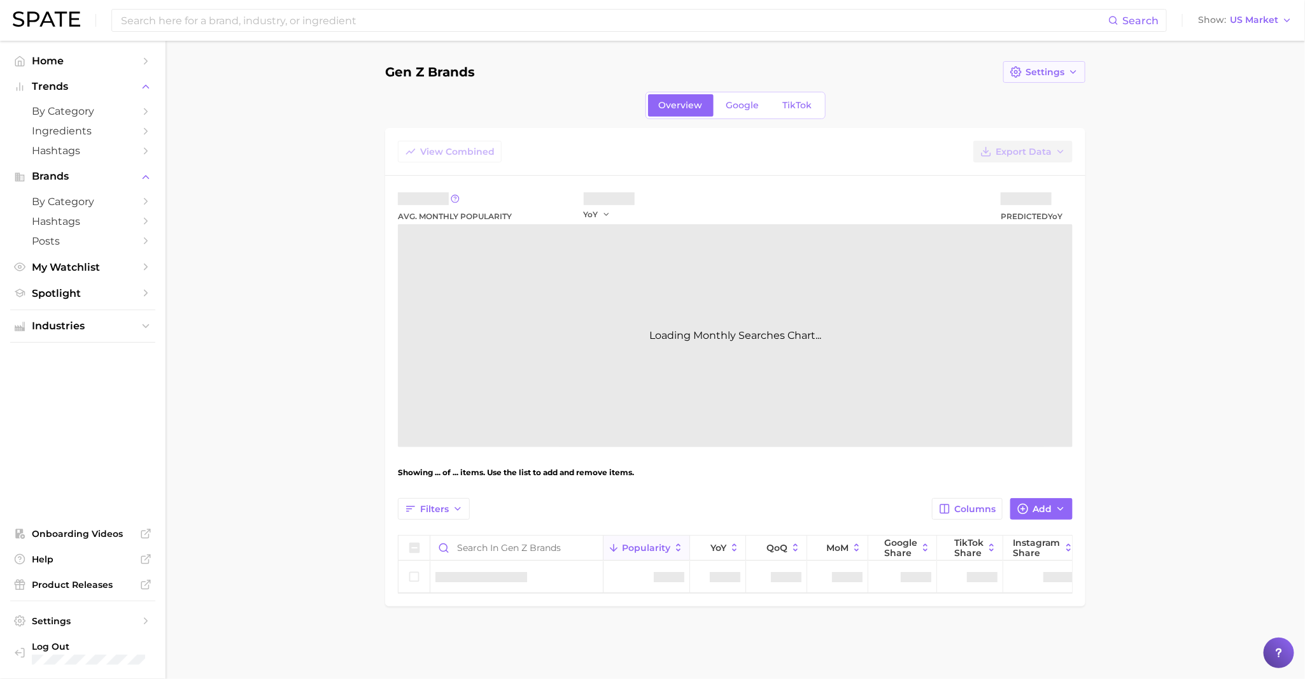
click at [1050, 71] on span "Settings" at bounding box center [1045, 72] width 39 height 11
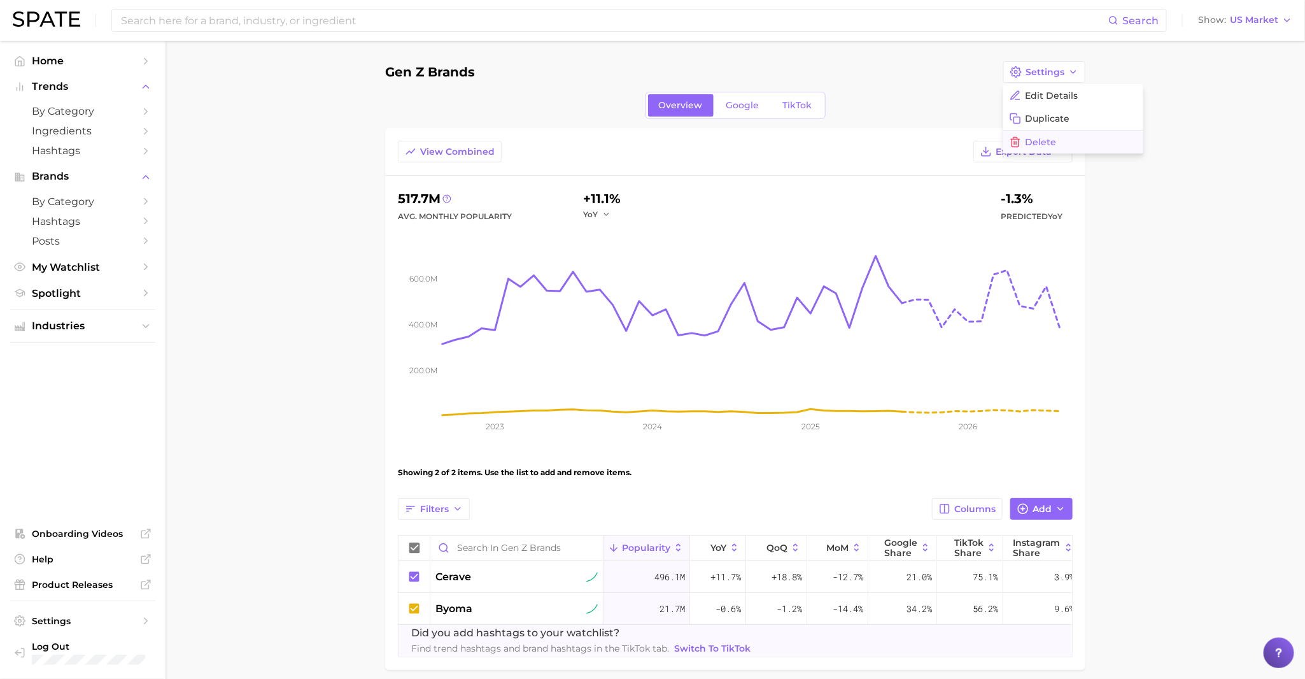
click at [1050, 144] on span "Delete" at bounding box center [1040, 142] width 31 height 11
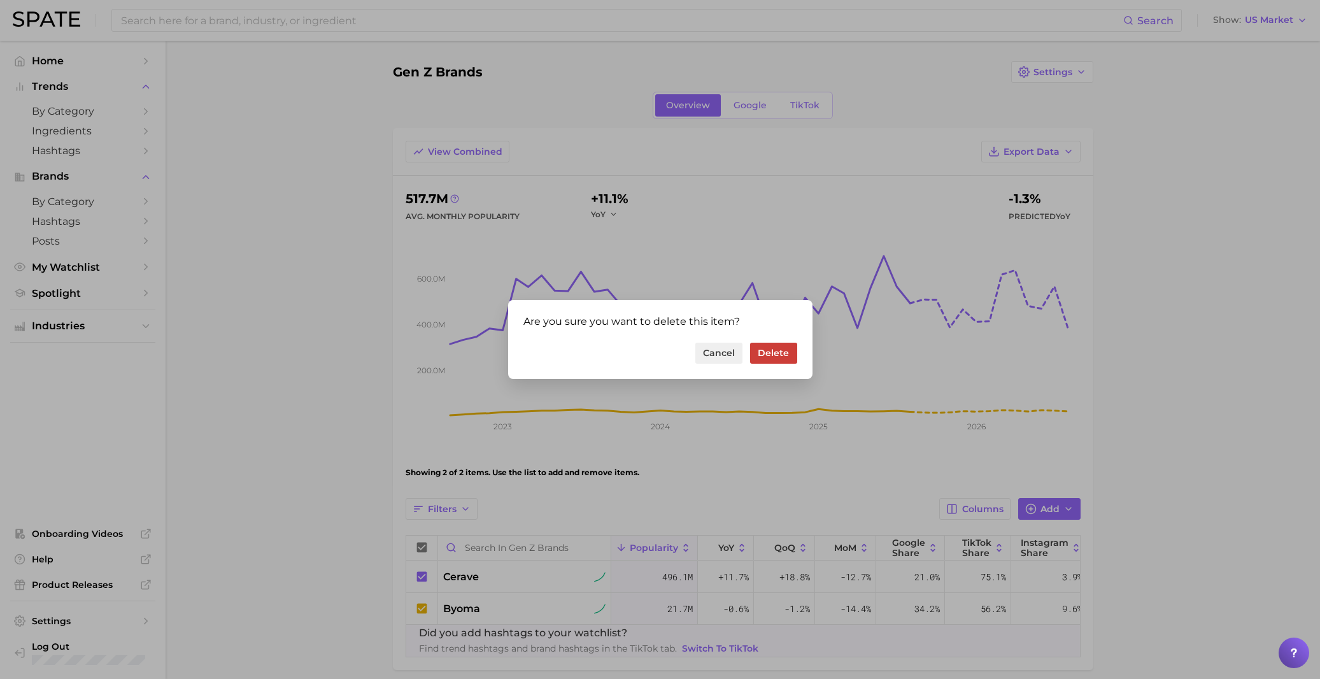
click at [785, 342] on button "Delete" at bounding box center [773, 353] width 46 height 22
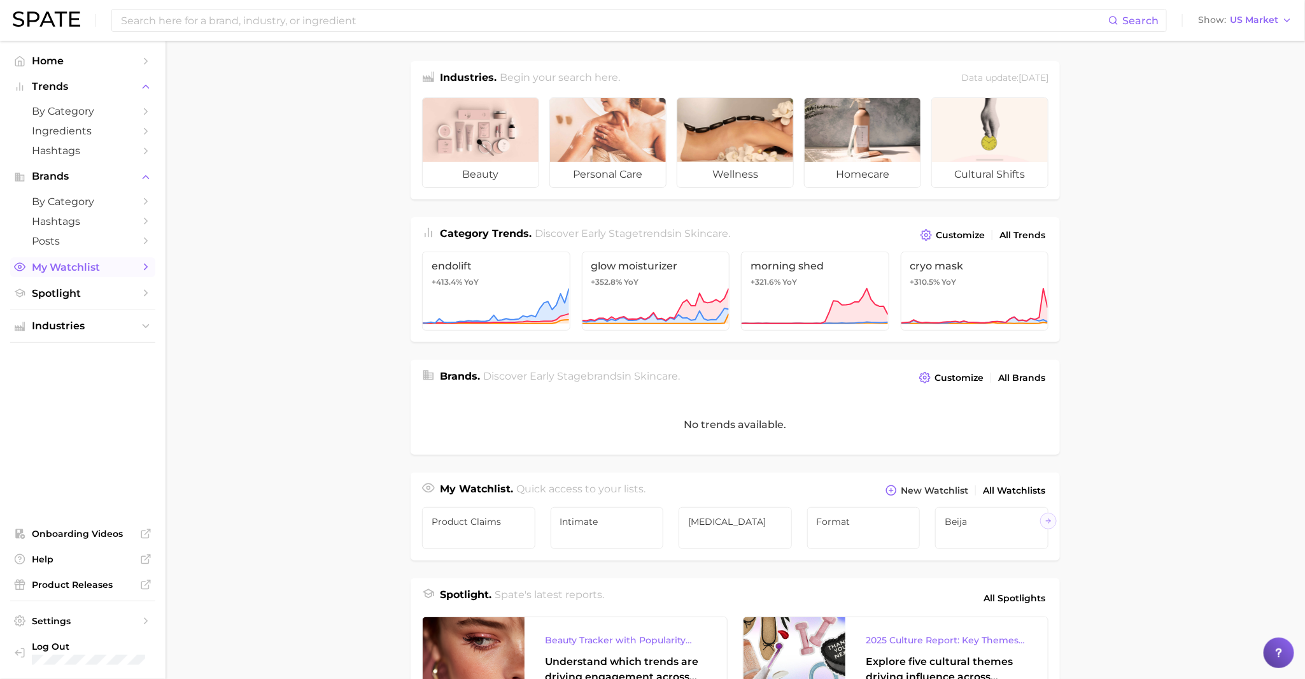
click at [74, 266] on span "My Watchlist" at bounding box center [83, 267] width 102 height 12
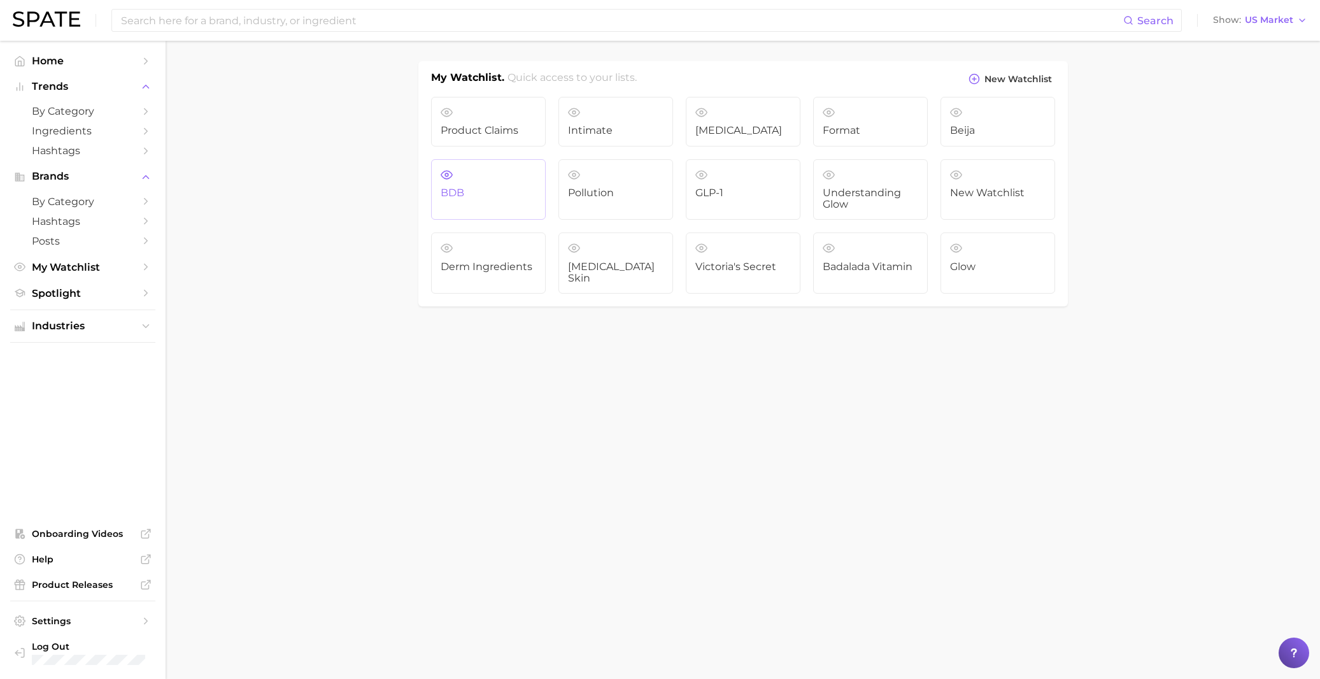
click at [488, 192] on span "BDB" at bounding box center [488, 192] width 95 height 11
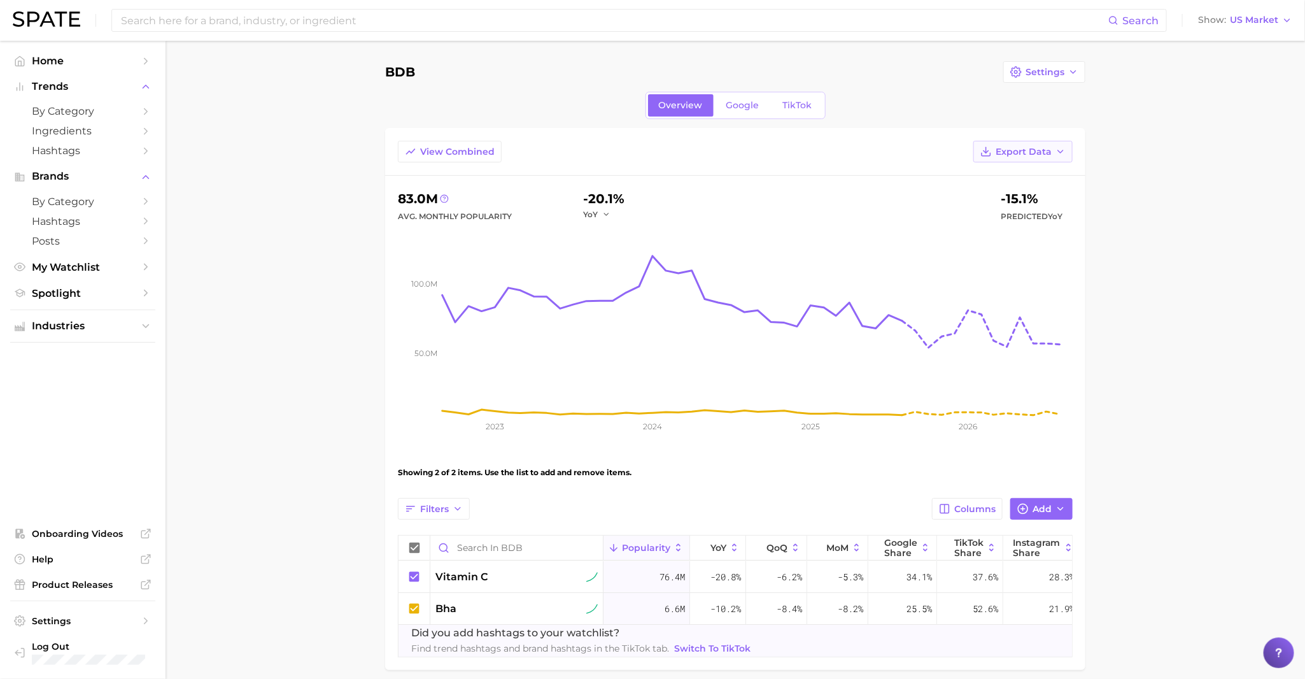
click at [1032, 151] on span "Export Data" at bounding box center [1024, 151] width 56 height 11
click at [1052, 73] on span "Settings" at bounding box center [1045, 72] width 39 height 11
click at [1052, 141] on span "Delete" at bounding box center [1040, 142] width 31 height 11
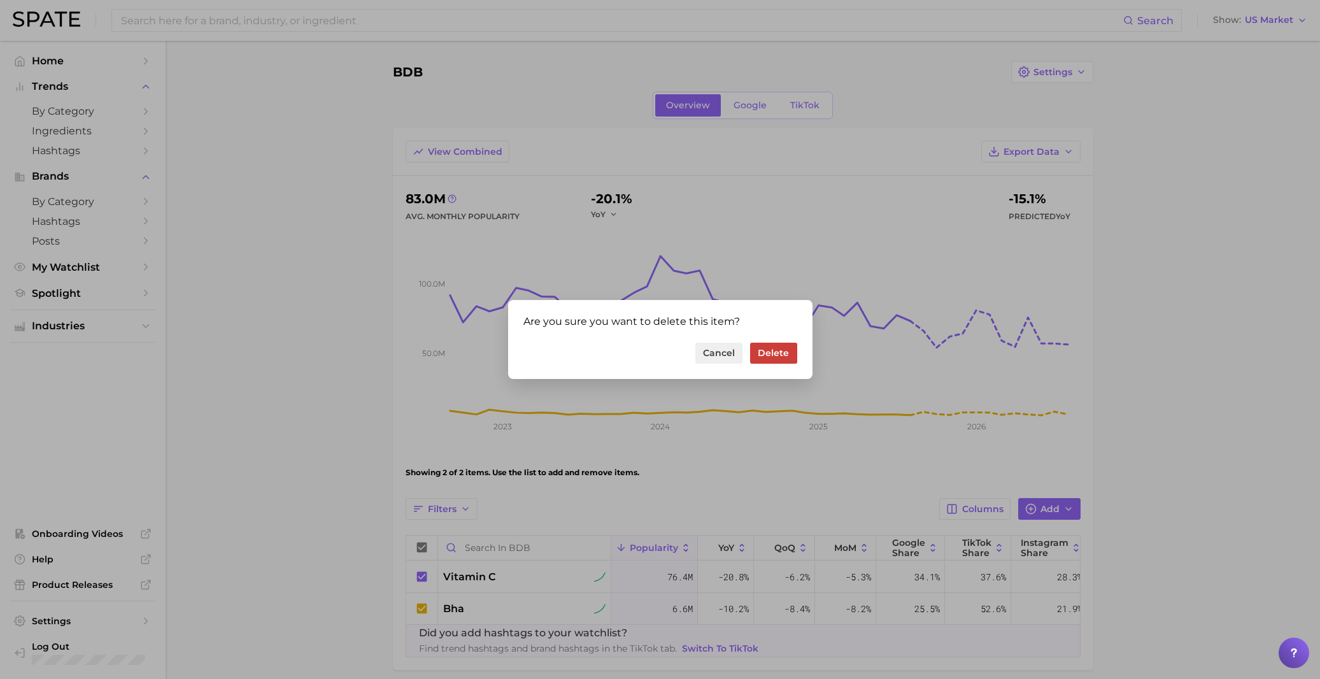
click at [784, 344] on button "Delete" at bounding box center [773, 353] width 46 height 22
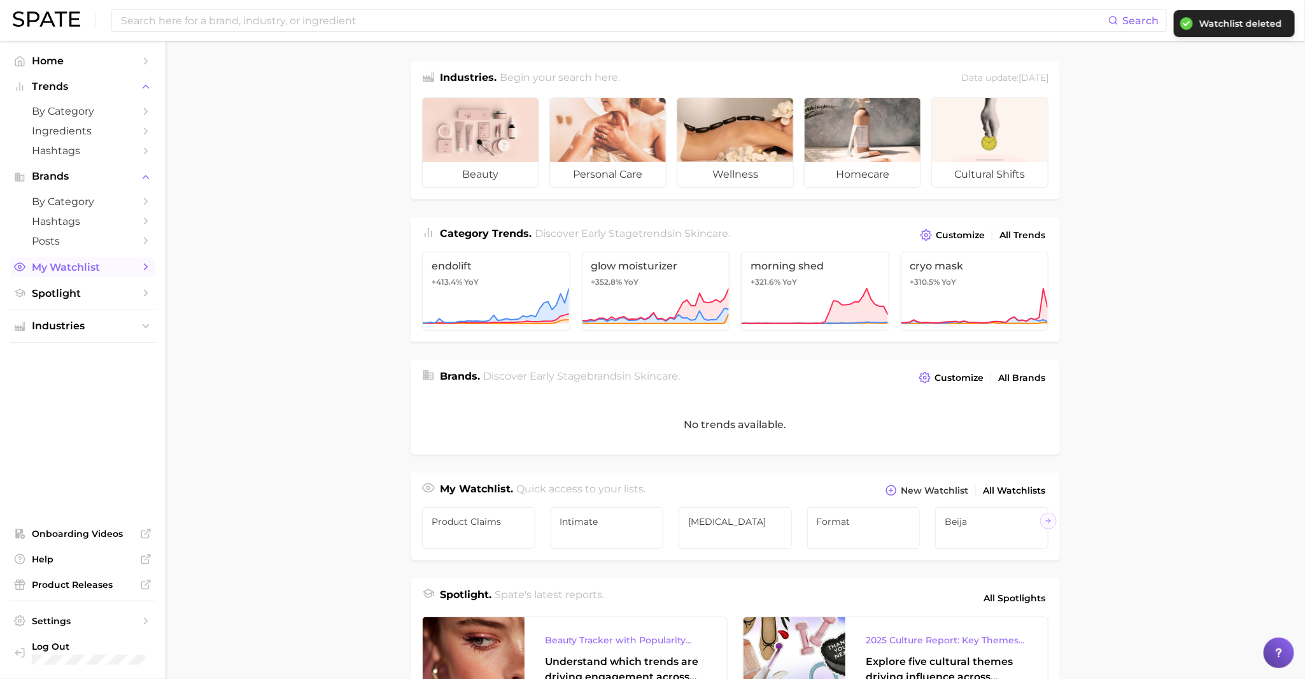
click at [76, 268] on span "My Watchlist" at bounding box center [83, 267] width 102 height 12
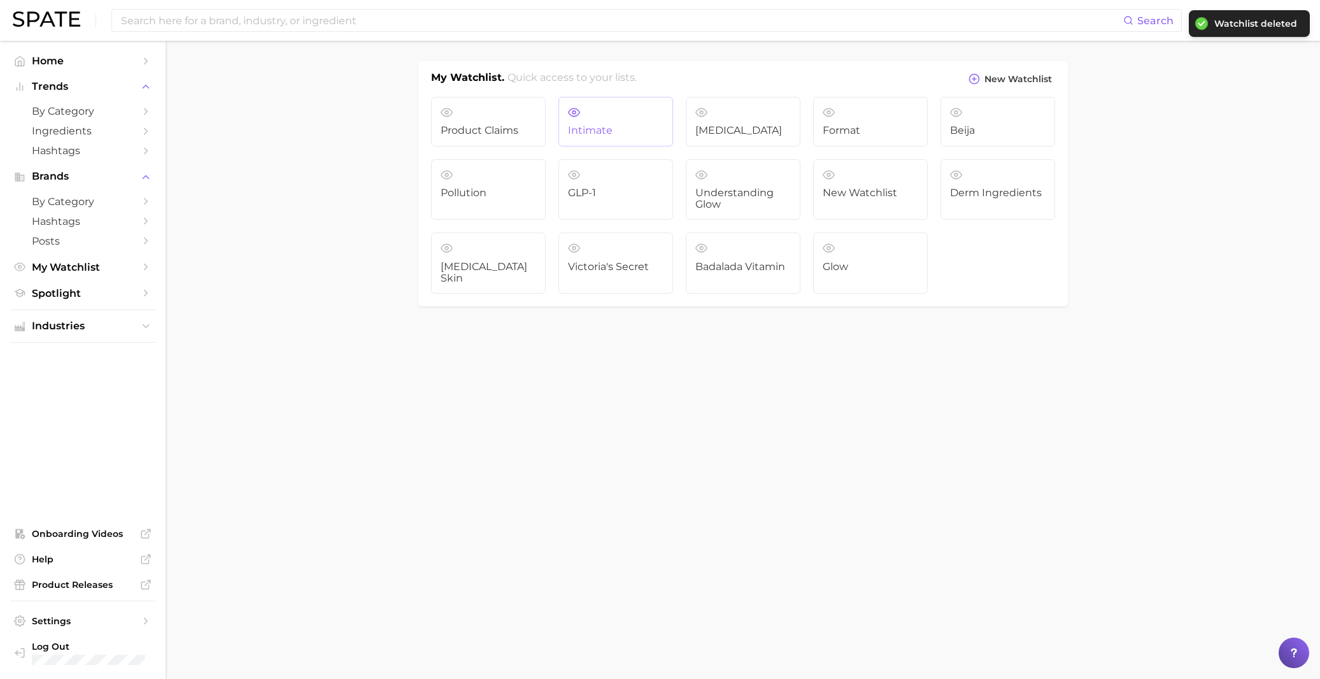
click at [633, 123] on link "Intimate" at bounding box center [615, 122] width 115 height 50
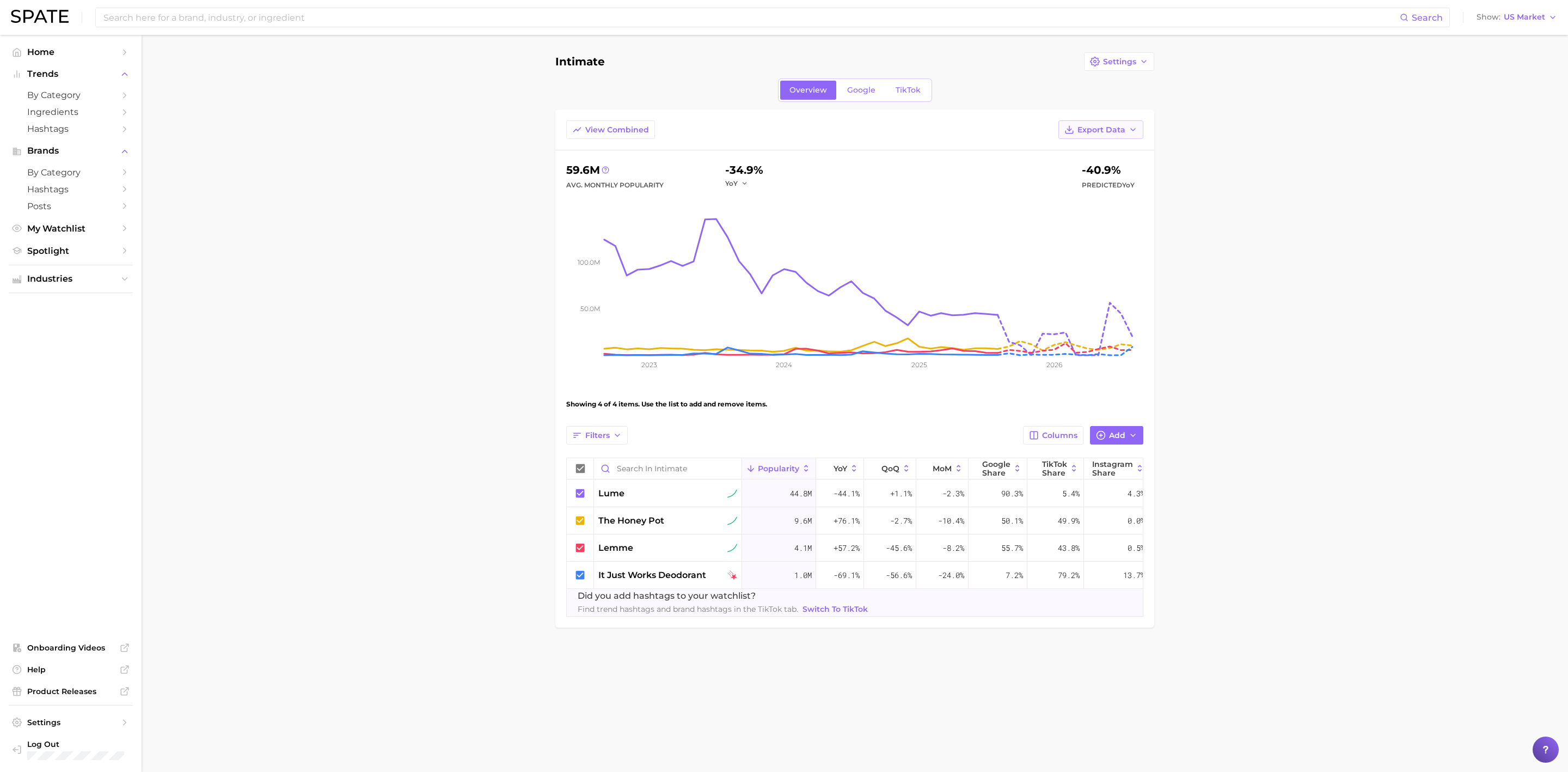
click at [1115, 128] on span "Export Data" at bounding box center [1102, 129] width 48 height 9
click at [1115, 105] on div "Intimate Settings Overview Google TikTok View Combined Export Data Table Data C…" at bounding box center [855, 340] width 599 height 575
click at [1128, 59] on span "Settings" at bounding box center [1120, 62] width 33 height 9
click at [1128, 116] on button "Delete" at bounding box center [1144, 122] width 120 height 20
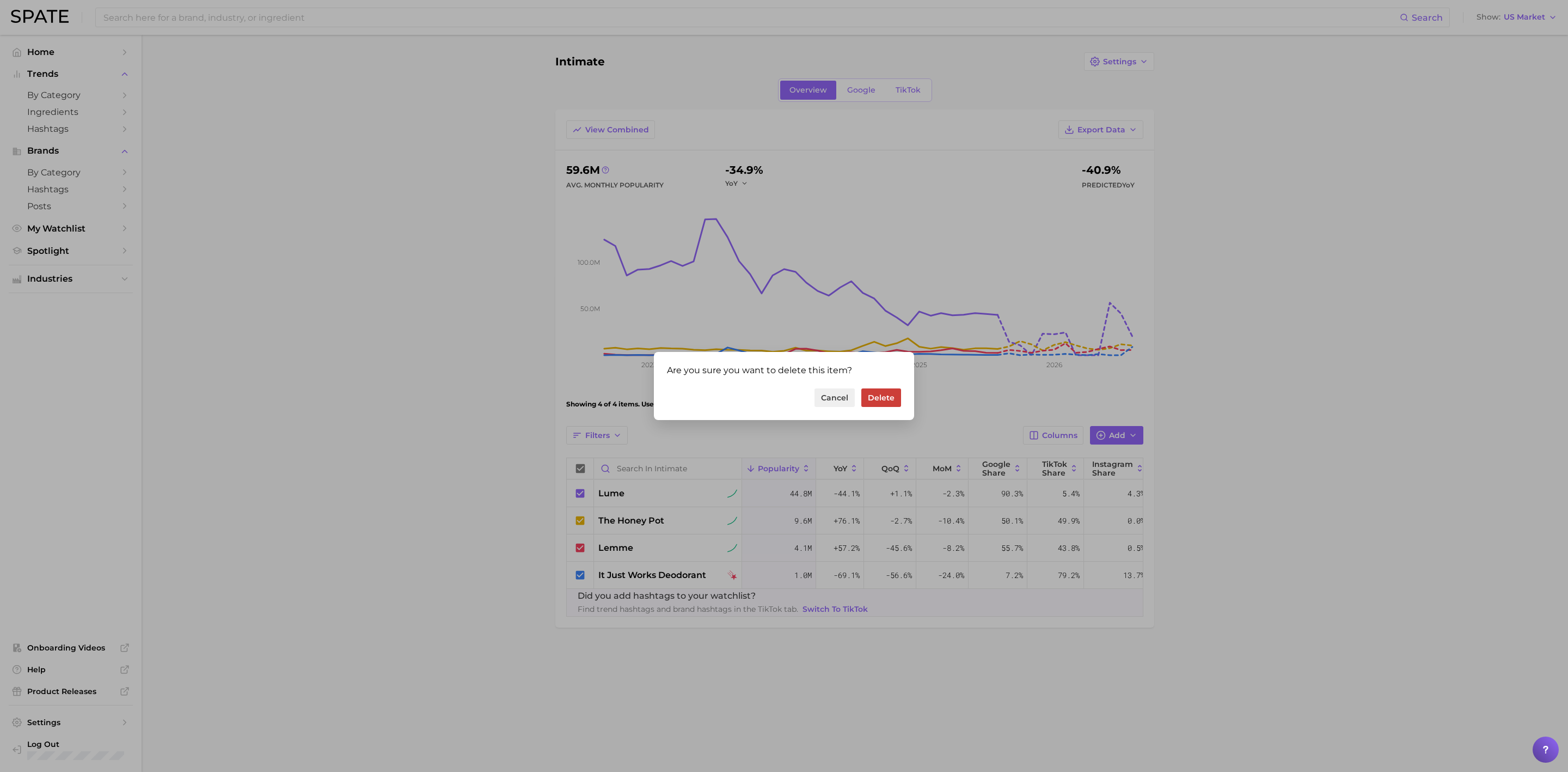
click at [880, 392] on button "Delete" at bounding box center [881, 398] width 39 height 19
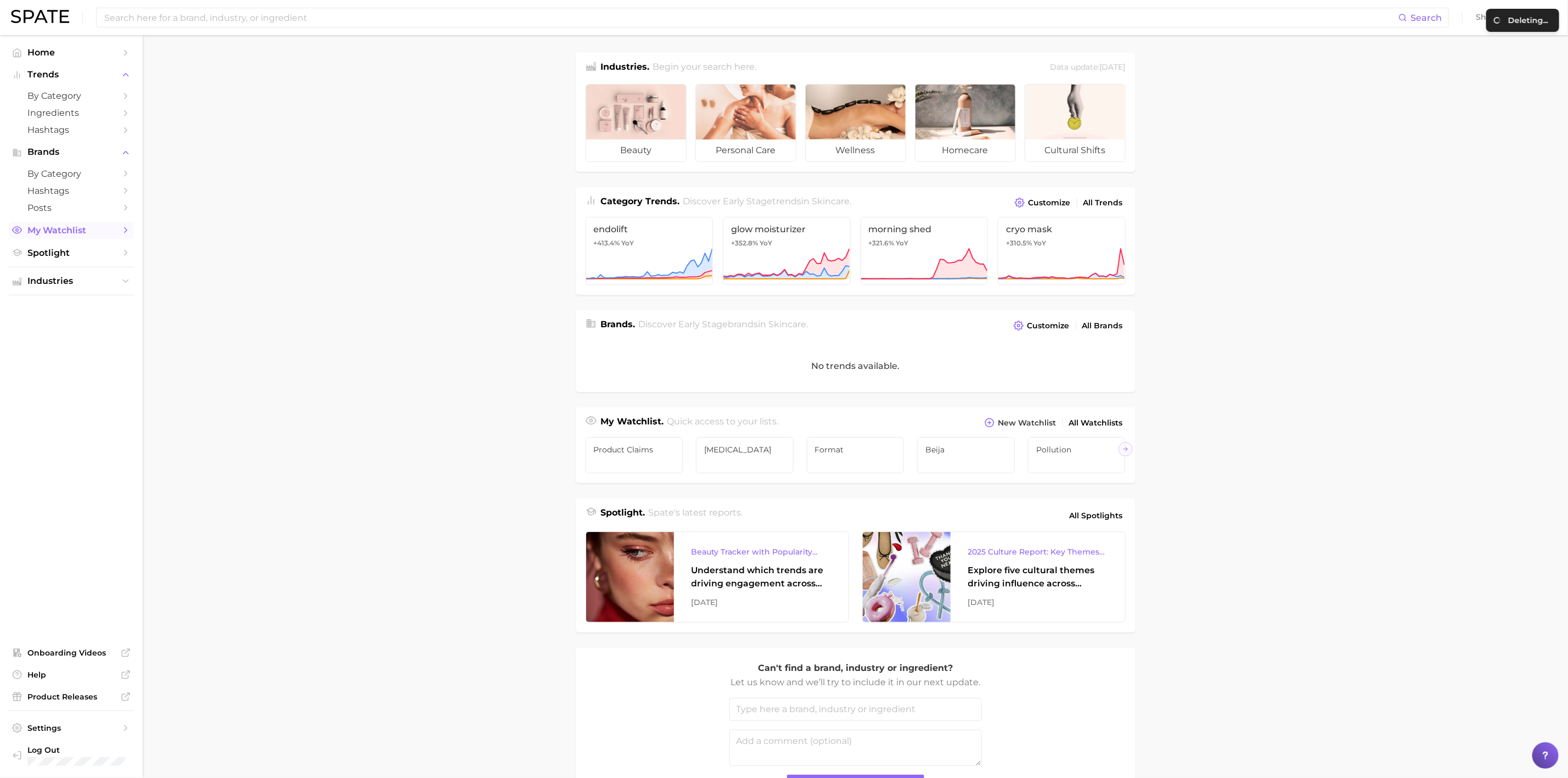
click at [52, 226] on link "My Watchlist" at bounding box center [71, 230] width 125 height 17
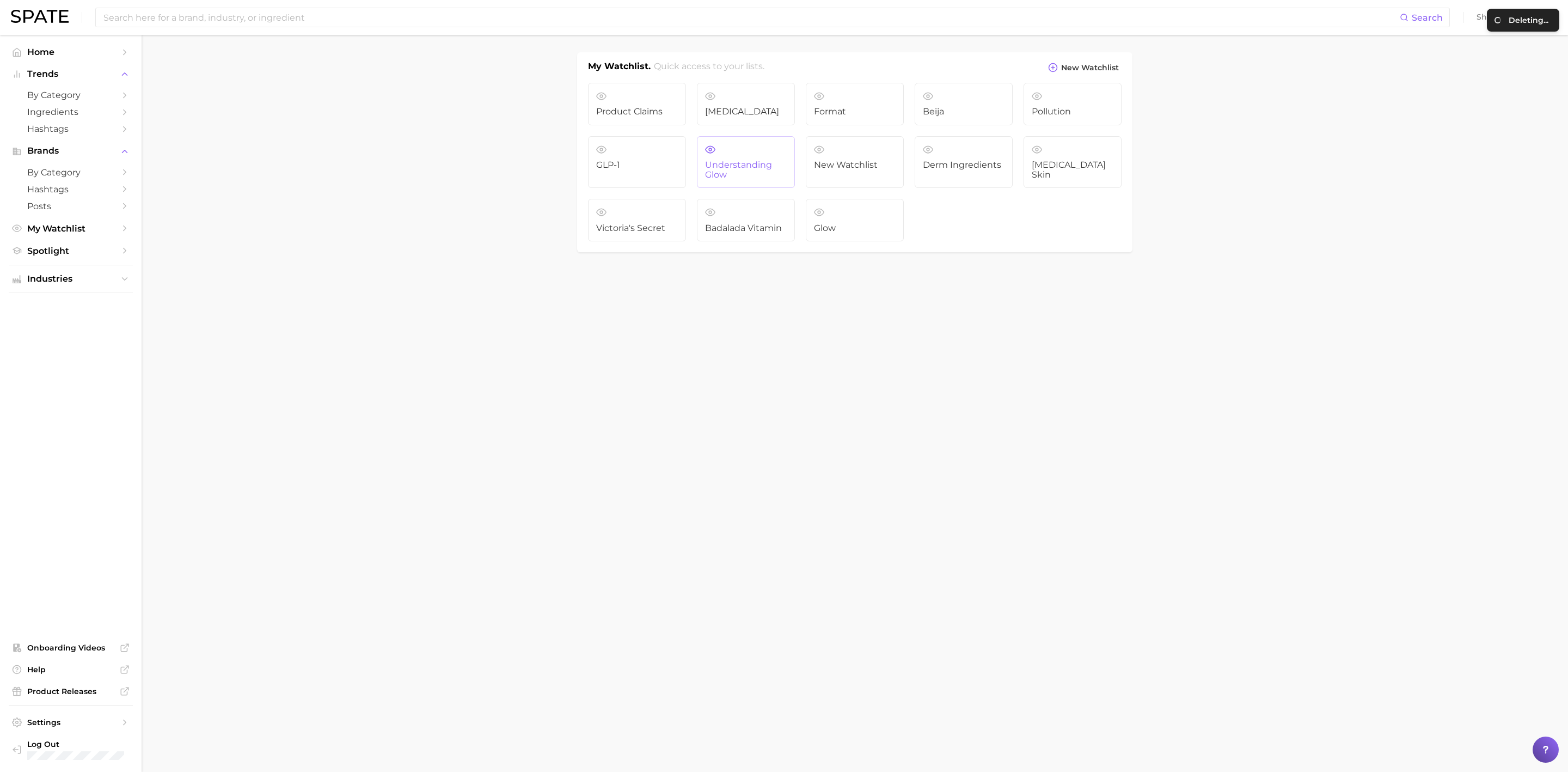
click at [777, 187] on link "Understanding Glow" at bounding box center [746, 162] width 98 height 52
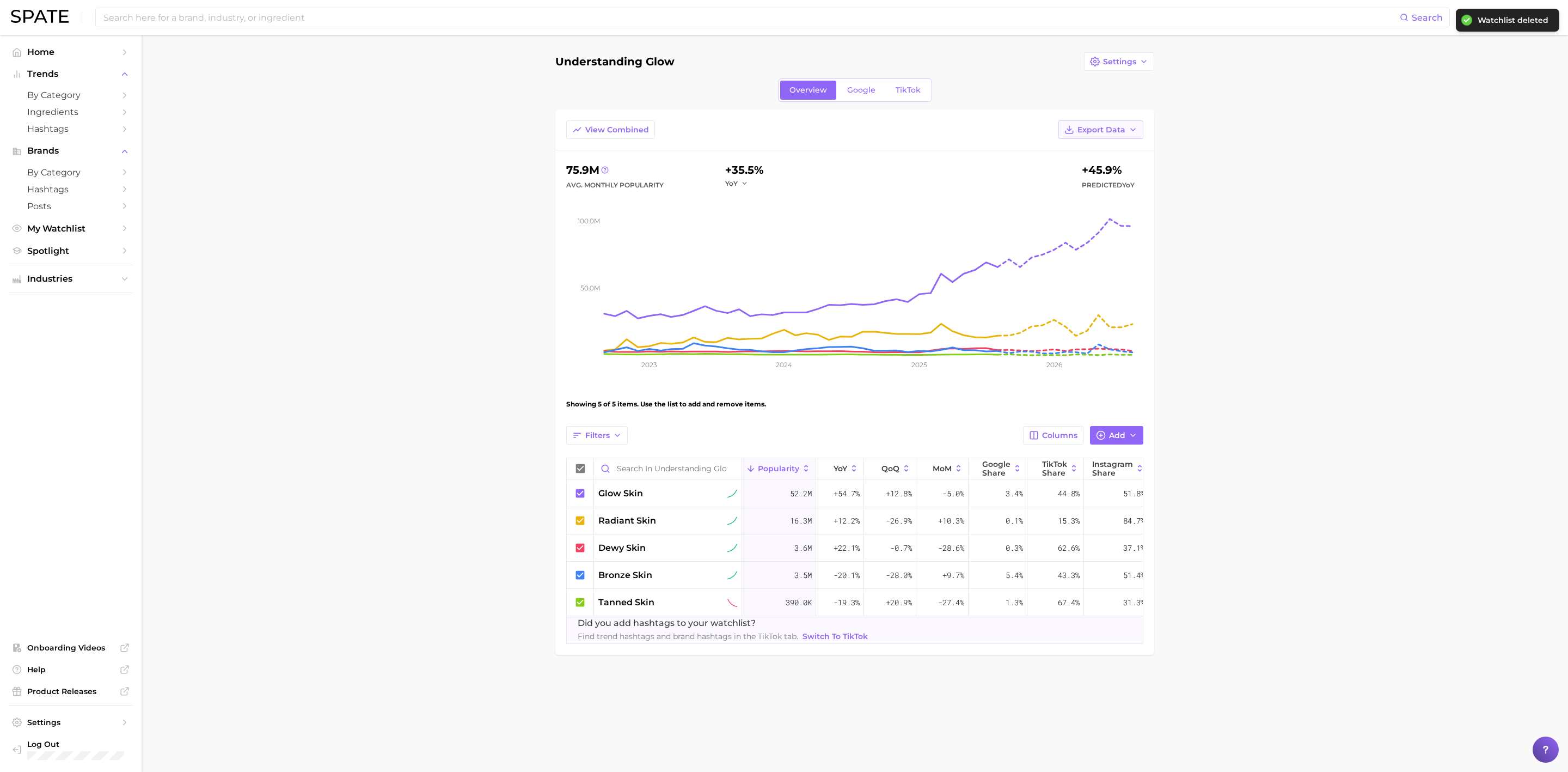
click at [1108, 127] on span "Export Data" at bounding box center [1102, 129] width 48 height 9
click at [1122, 69] on button "Settings" at bounding box center [1119, 62] width 70 height 19
click at [1120, 117] on span "Delete" at bounding box center [1115, 122] width 27 height 9
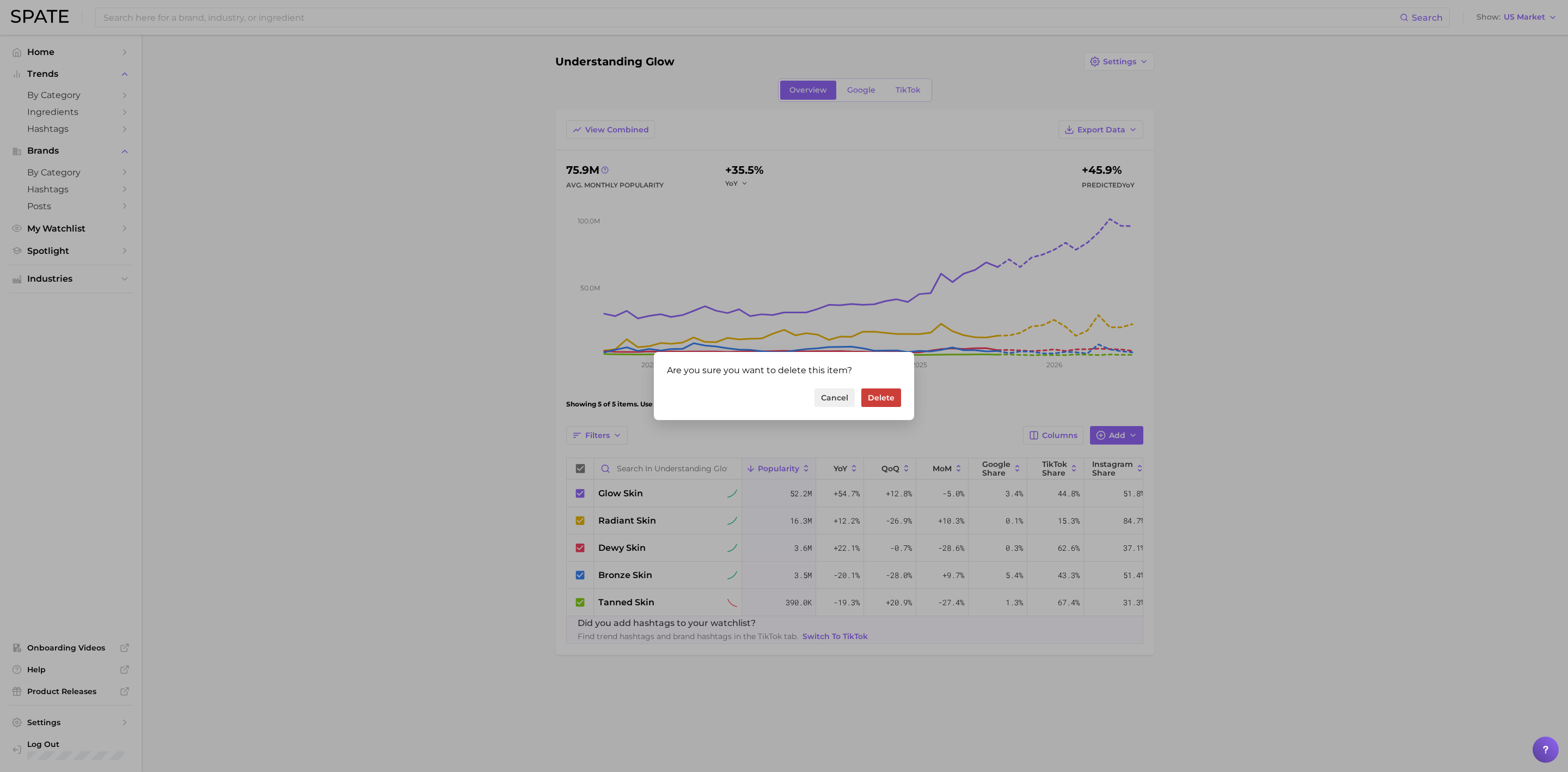
click at [878, 393] on button "Delete" at bounding box center [881, 398] width 39 height 19
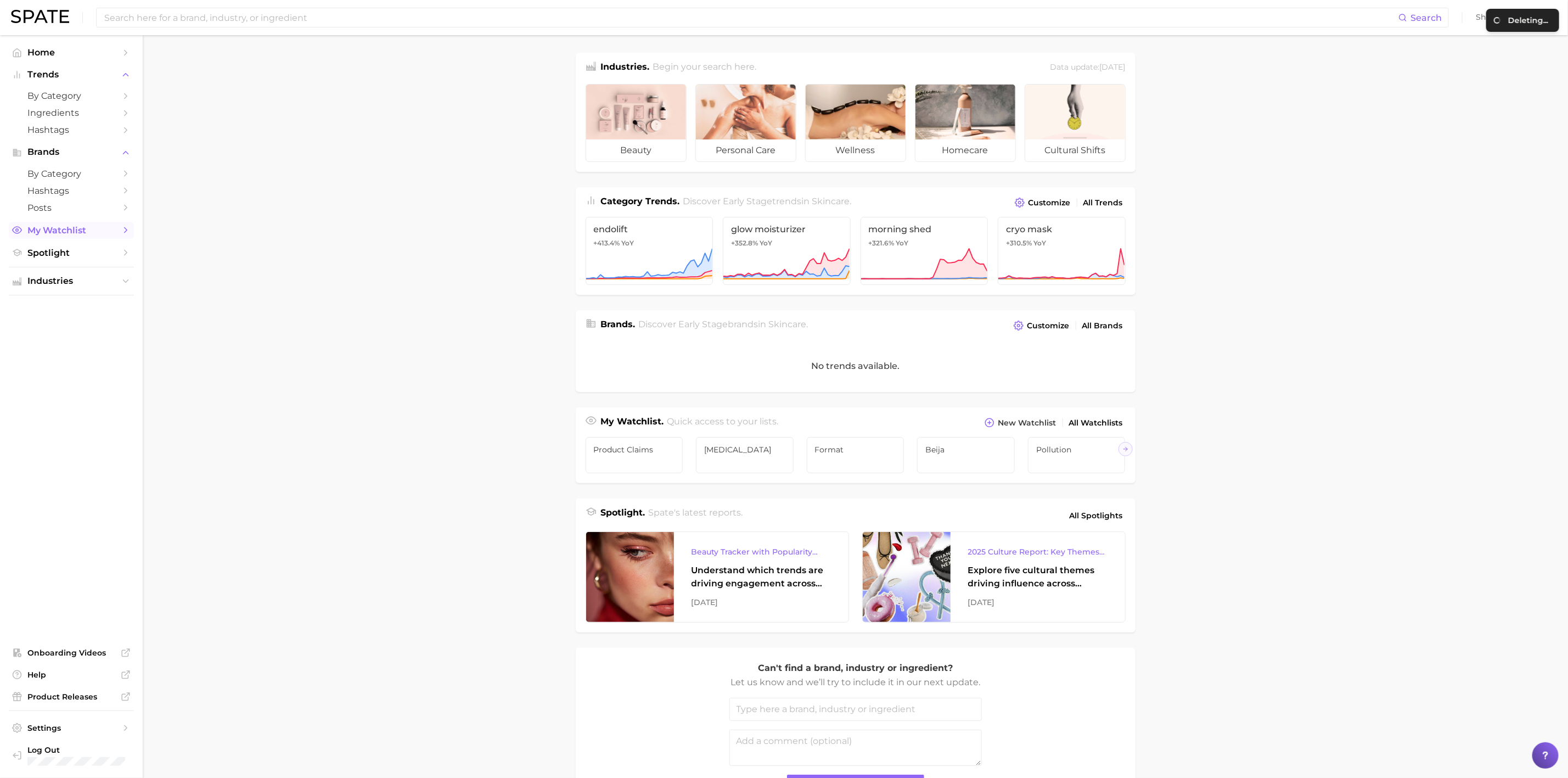
click at [64, 224] on link "My Watchlist" at bounding box center [71, 230] width 125 height 17
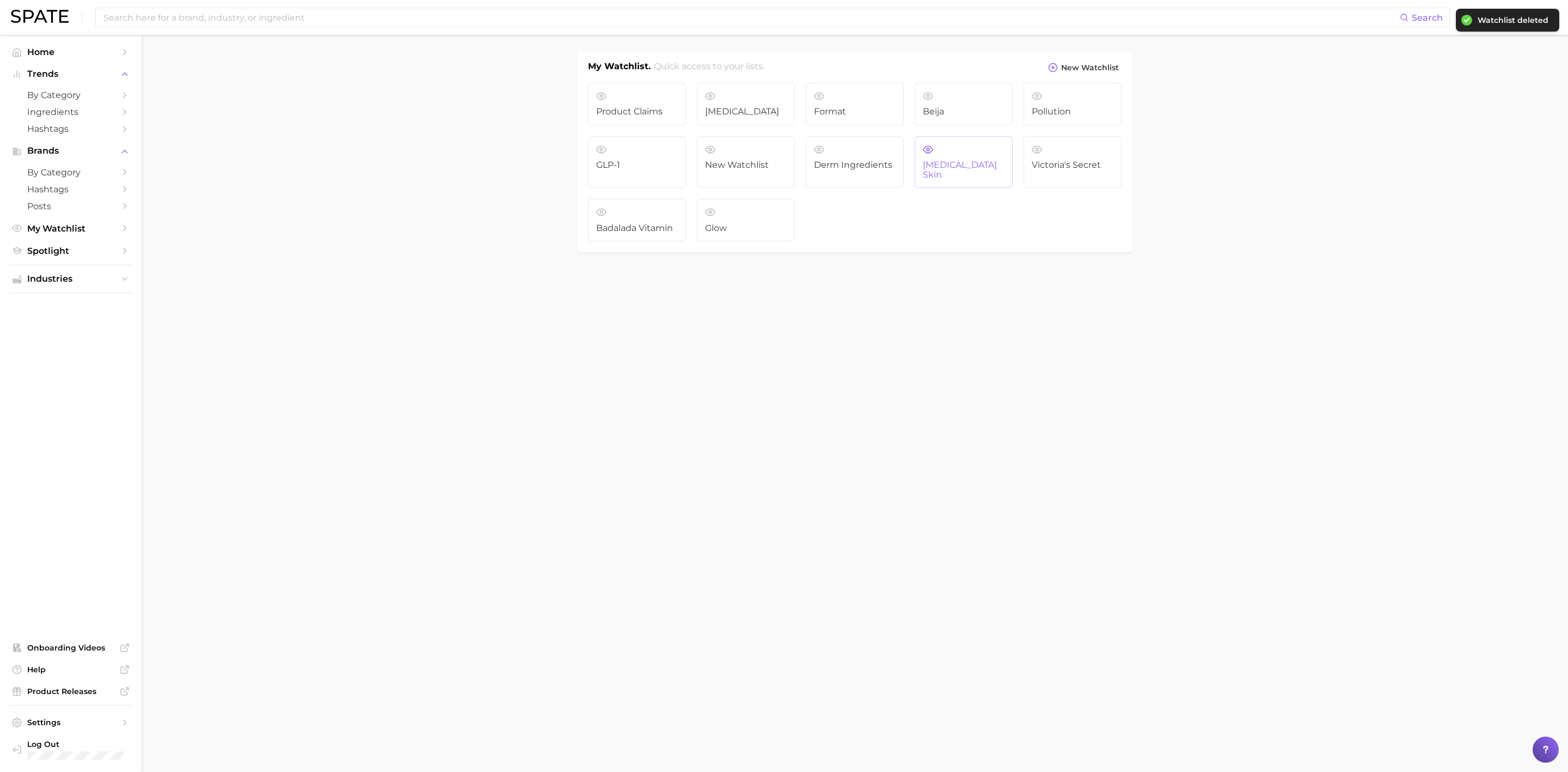
click at [971, 164] on span "[MEDICAL_DATA] skin" at bounding box center [963, 170] width 81 height 21
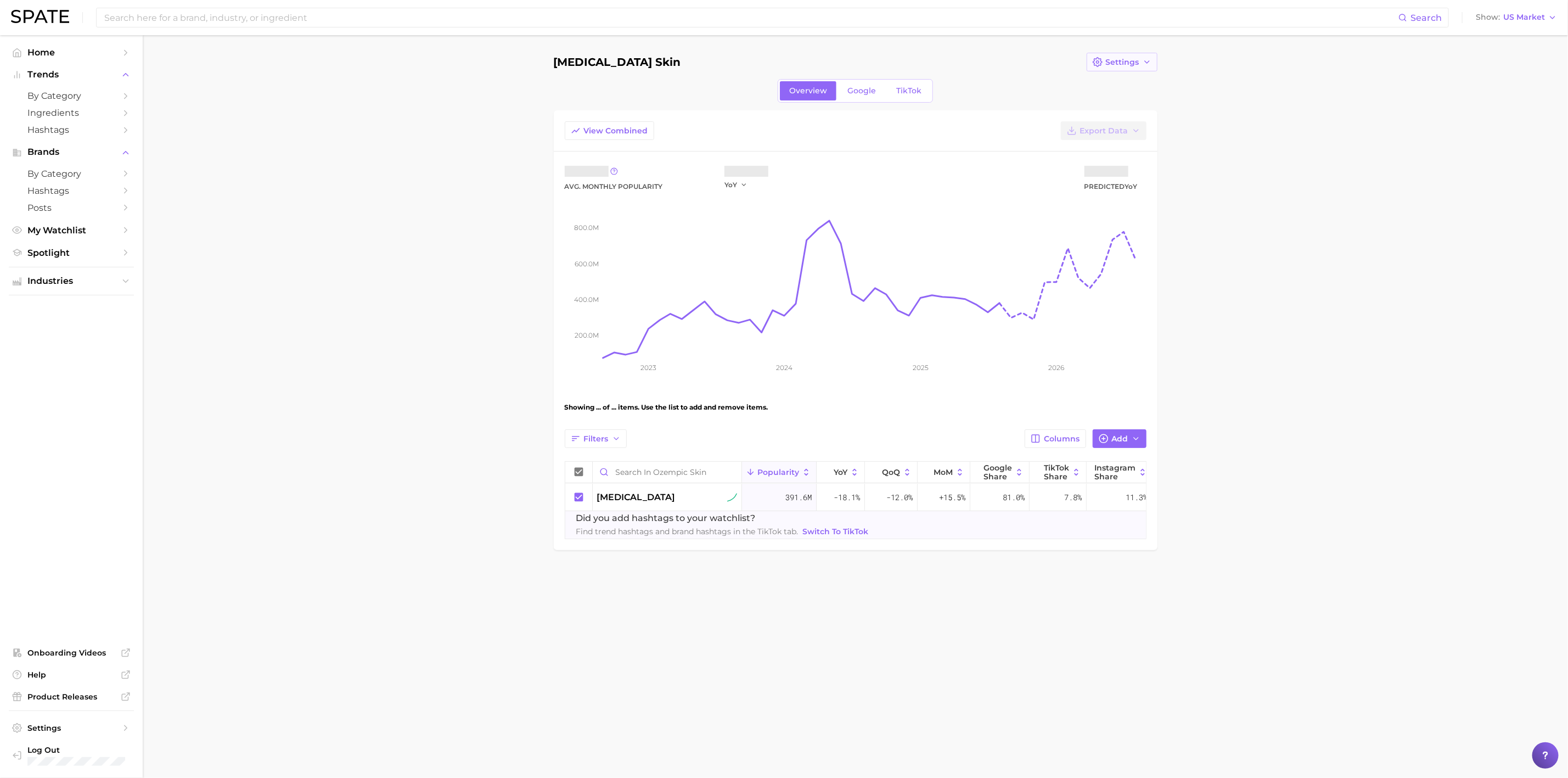
click at [1137, 64] on icon "button" at bounding box center [1146, 62] width 9 height 9
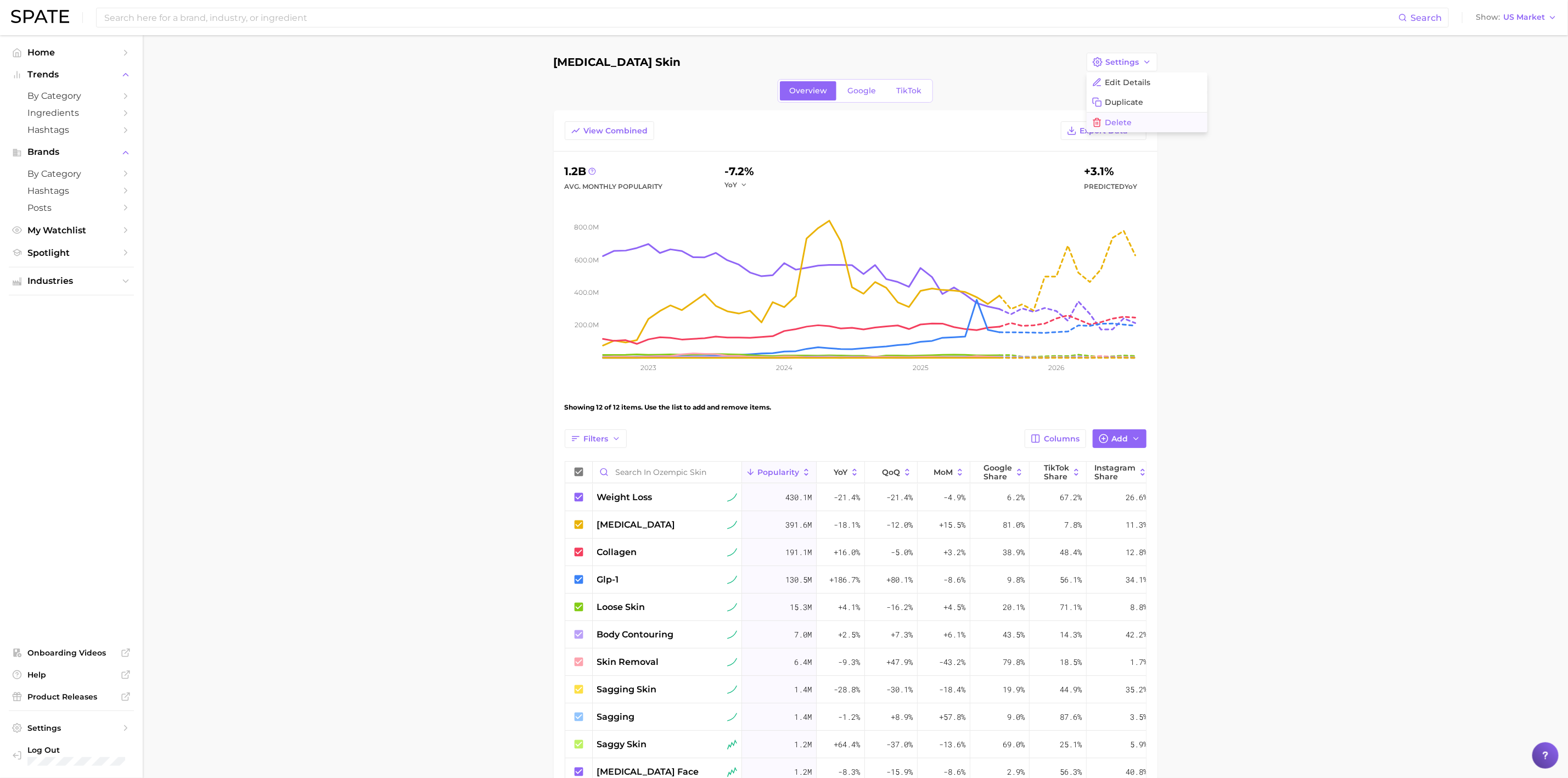
click at [1116, 123] on span "Delete" at bounding box center [1118, 122] width 27 height 9
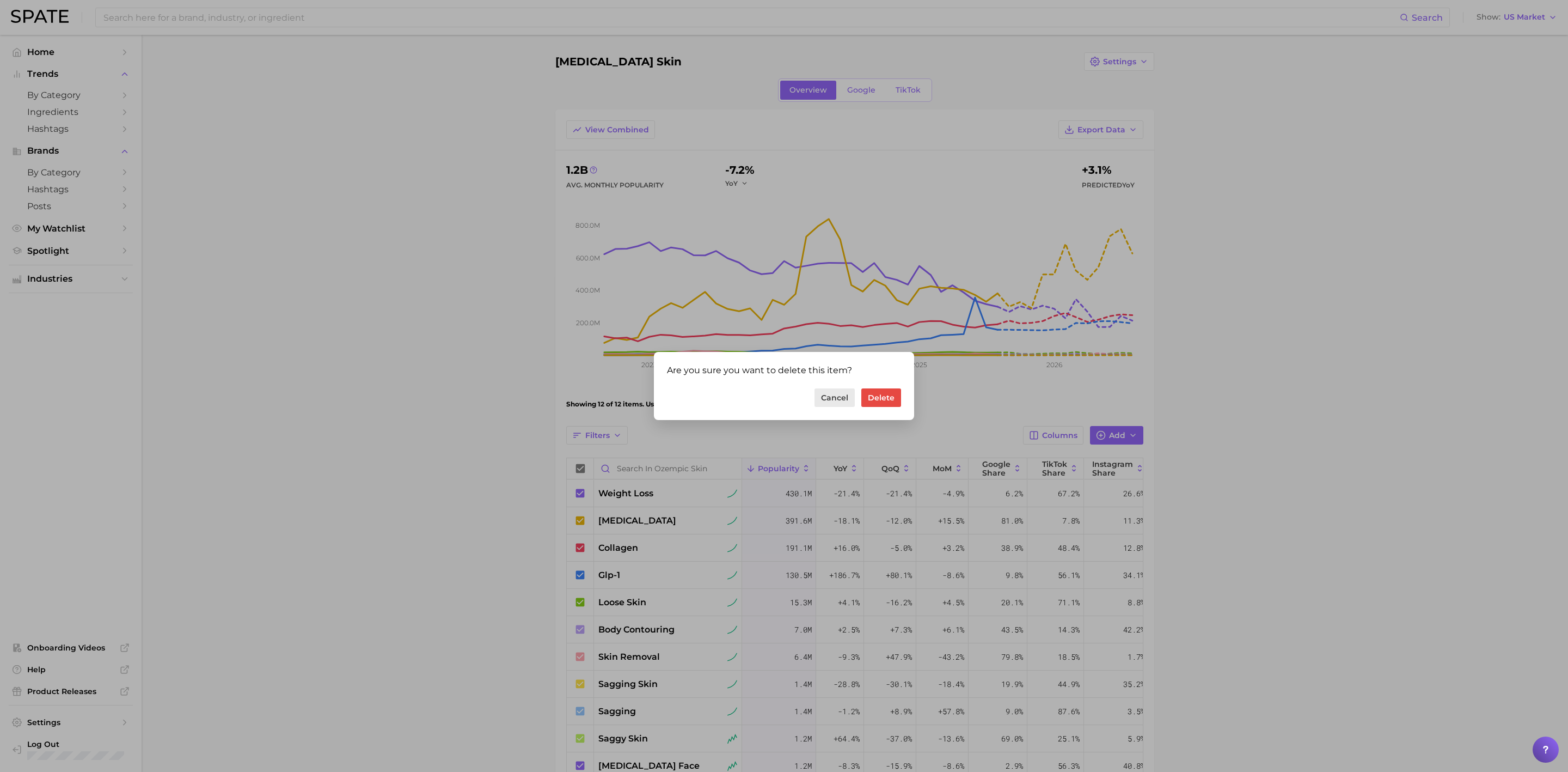
drag, startPoint x: 884, startPoint y: 395, endPoint x: 817, endPoint y: 399, distance: 67.1
click at [817, 399] on div "Cancel Delete" at bounding box center [784, 398] width 234 height 19
click at [824, 400] on button "Cancel" at bounding box center [834, 398] width 40 height 19
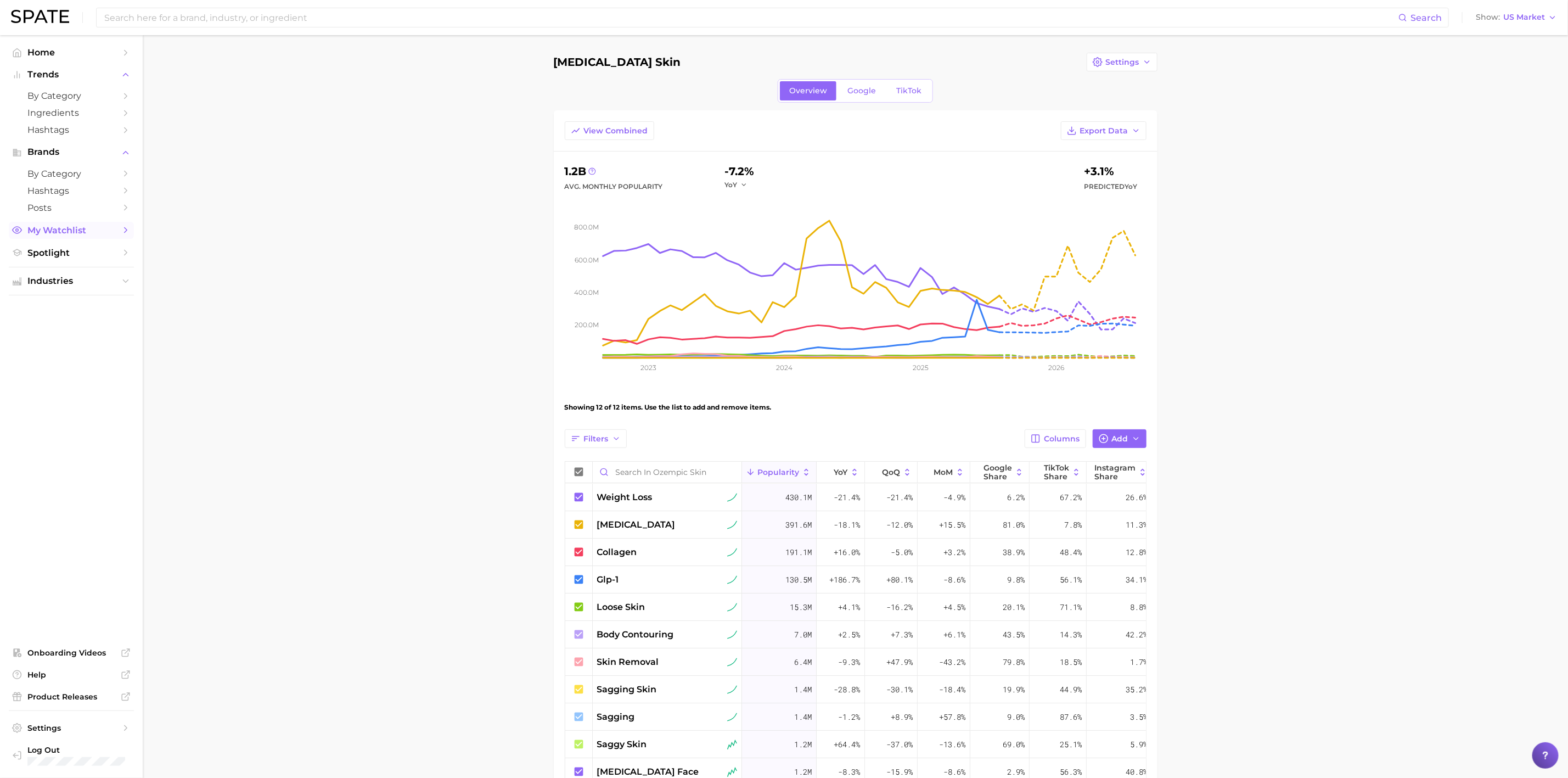
click at [51, 229] on span "My Watchlist" at bounding box center [72, 230] width 88 height 10
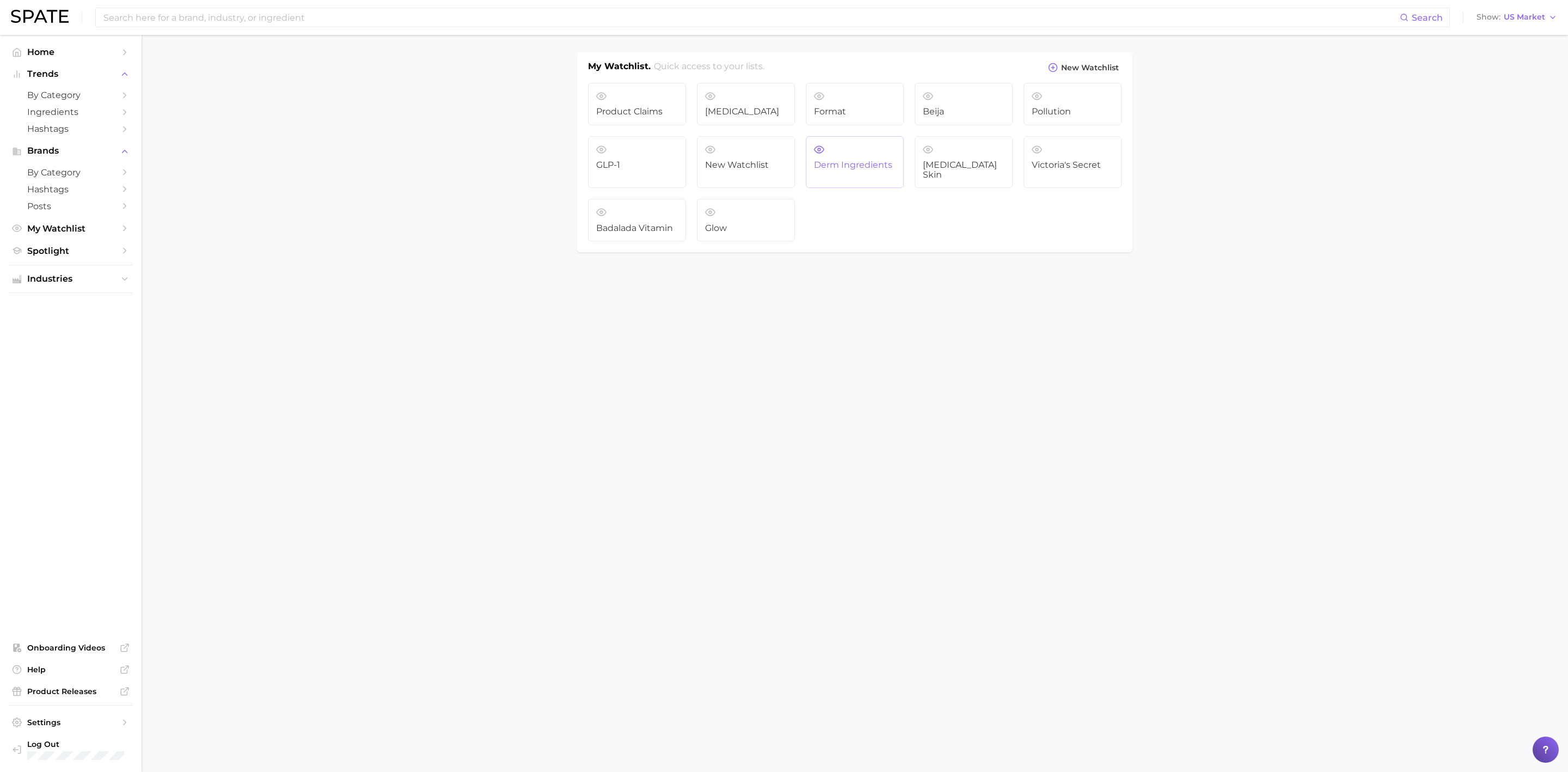
click at [874, 167] on span "derm ingredients" at bounding box center [855, 164] width 81 height 9
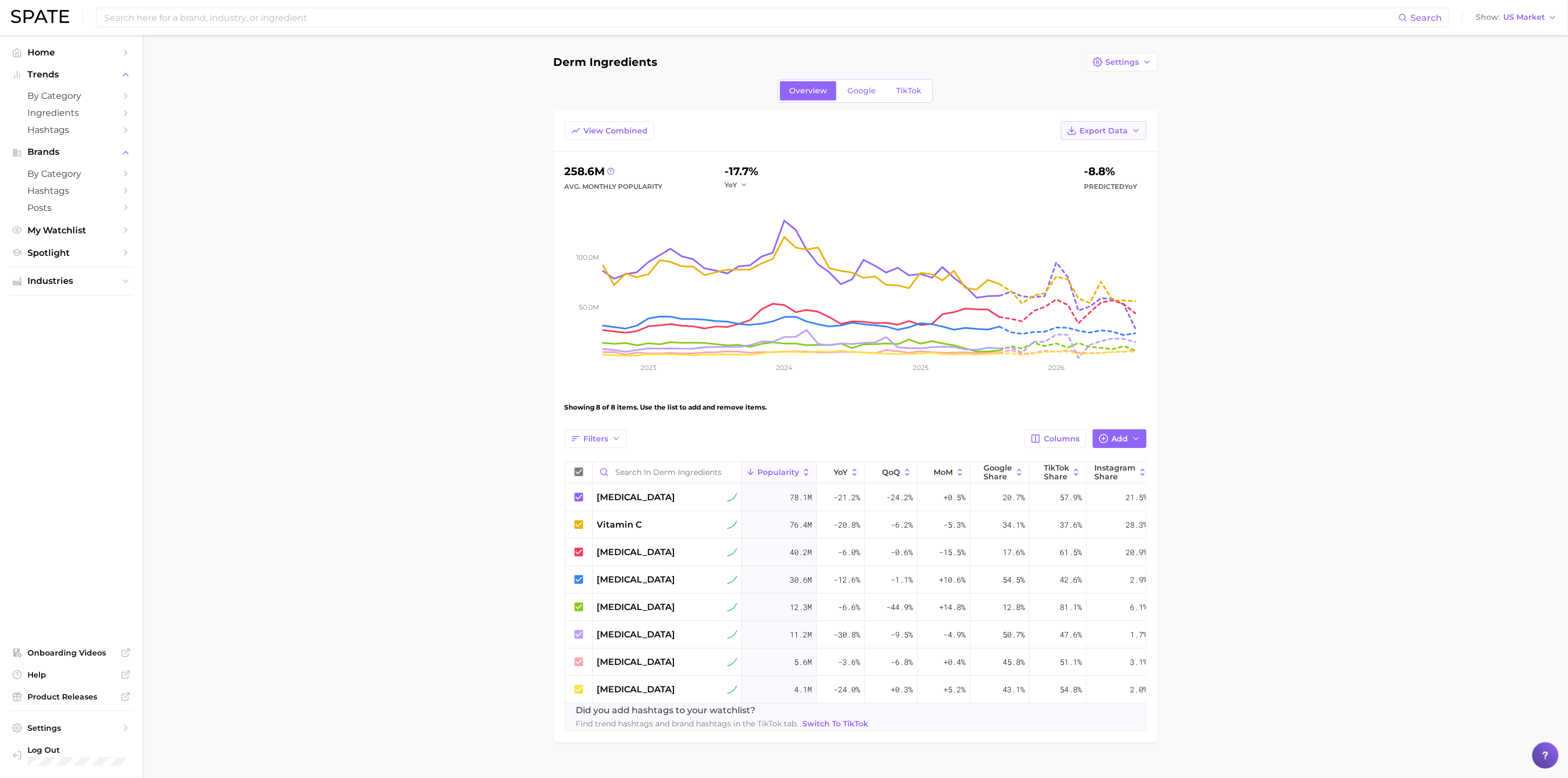
click at [1114, 134] on span "Export Data" at bounding box center [1104, 130] width 48 height 9
click at [1120, 58] on span "Settings" at bounding box center [1122, 62] width 34 height 9
click at [1118, 121] on span "Delete" at bounding box center [1118, 122] width 27 height 9
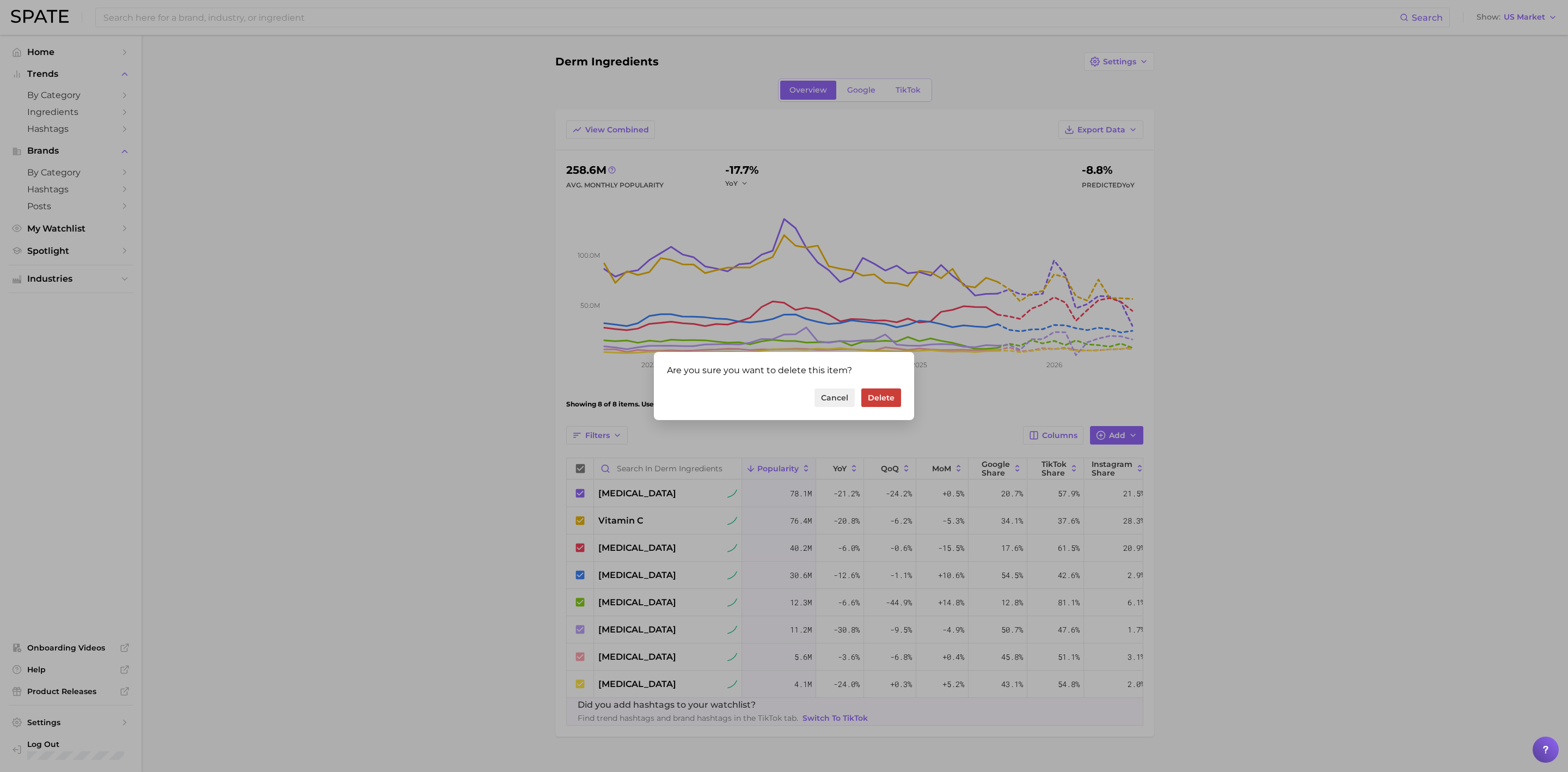
click at [878, 397] on button "Delete" at bounding box center [881, 398] width 39 height 19
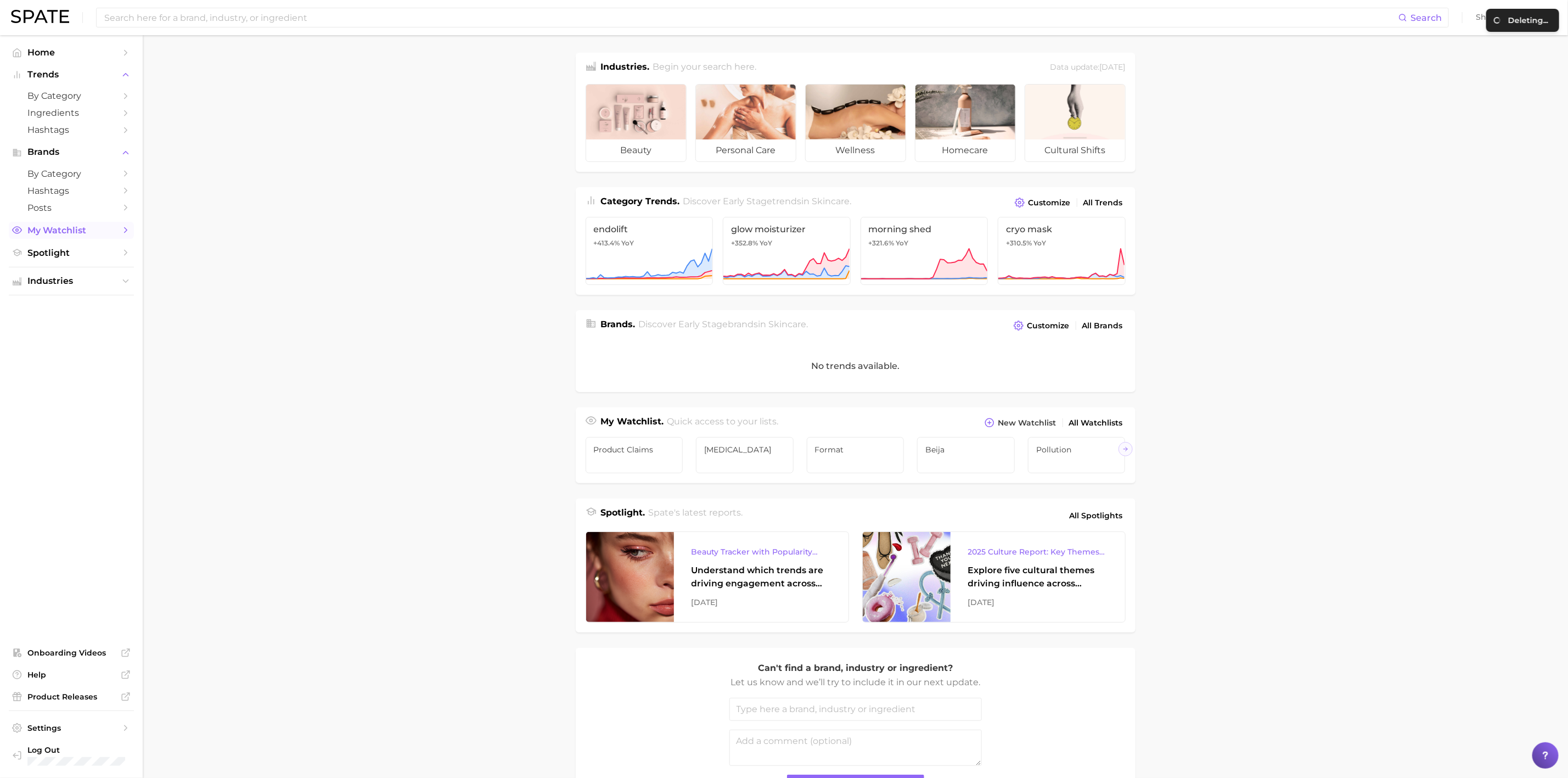
click at [63, 228] on span "My Watchlist" at bounding box center [72, 230] width 88 height 10
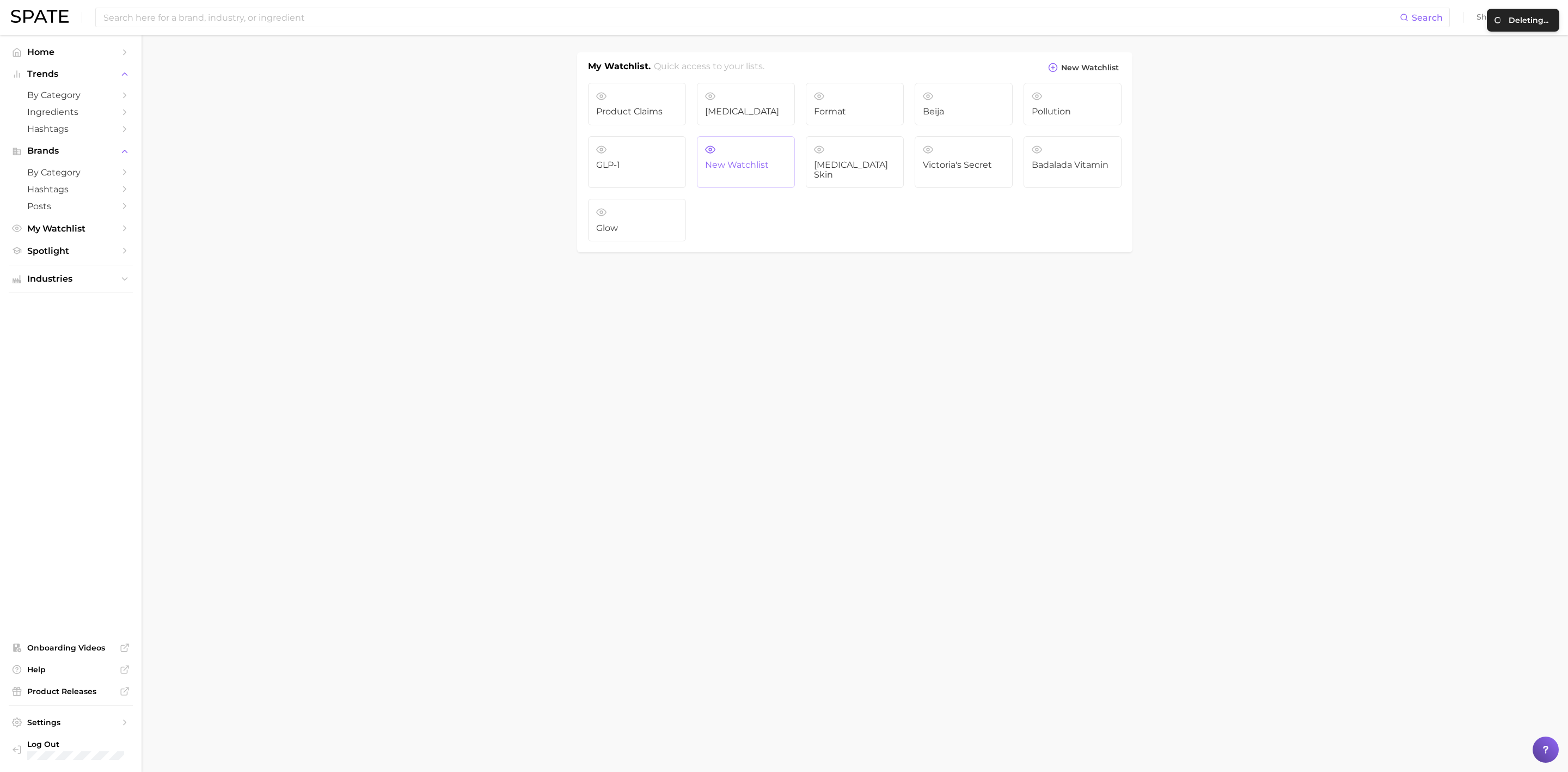
click at [772, 140] on link "New Watchlist" at bounding box center [746, 162] width 98 height 52
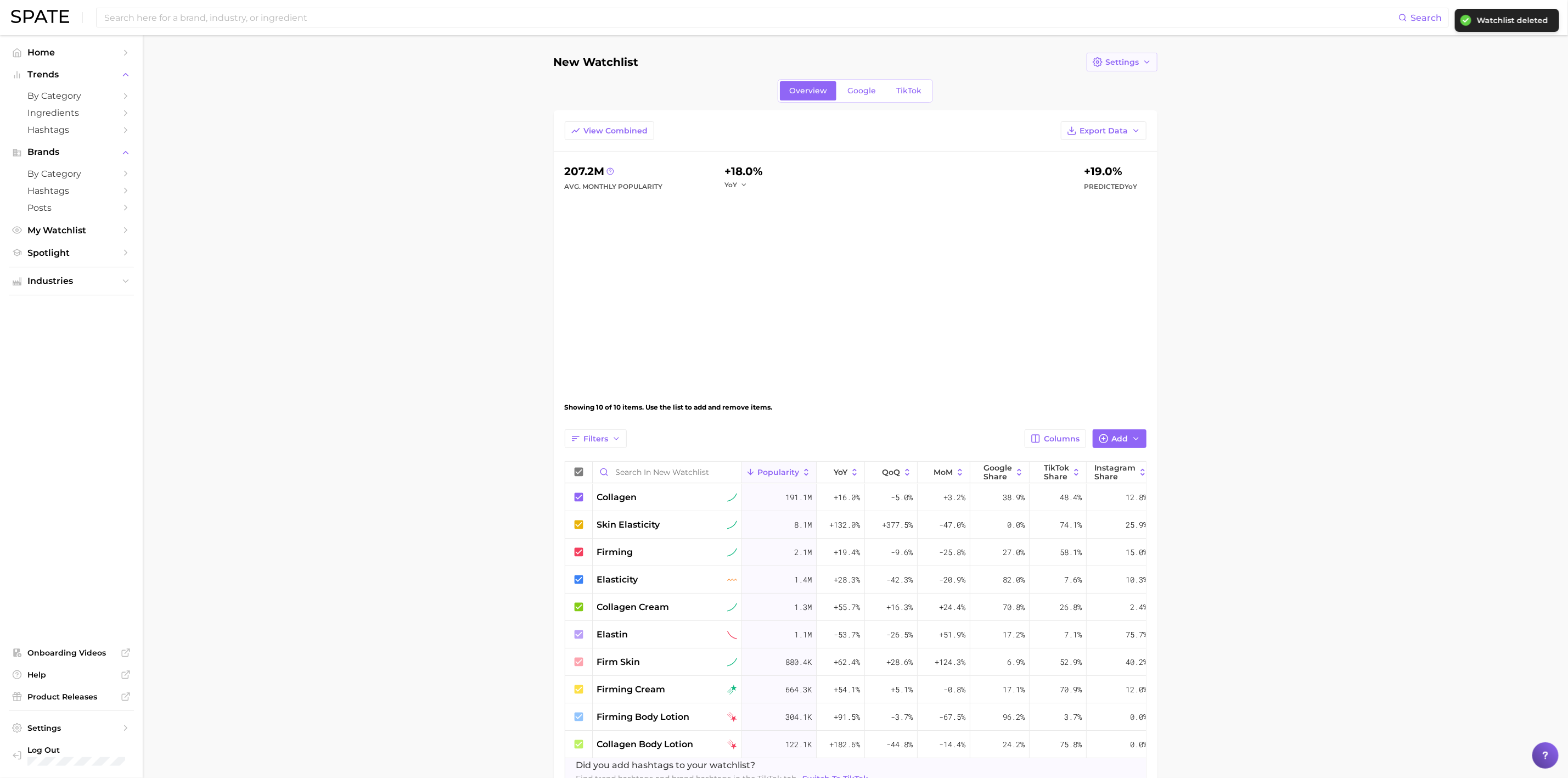
click at [1137, 61] on icon "button" at bounding box center [1146, 62] width 9 height 9
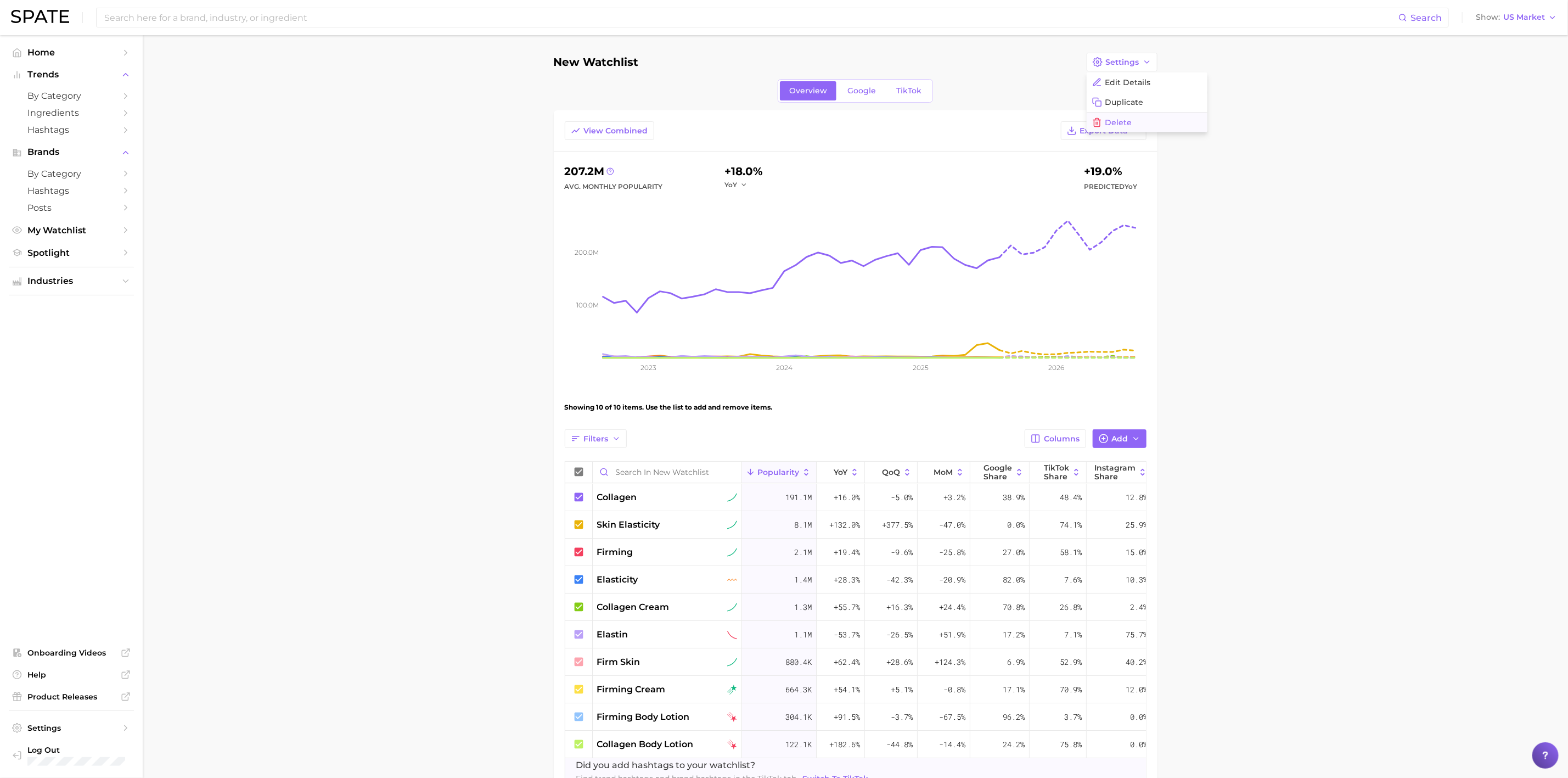
click at [1116, 119] on span "Delete" at bounding box center [1118, 122] width 27 height 9
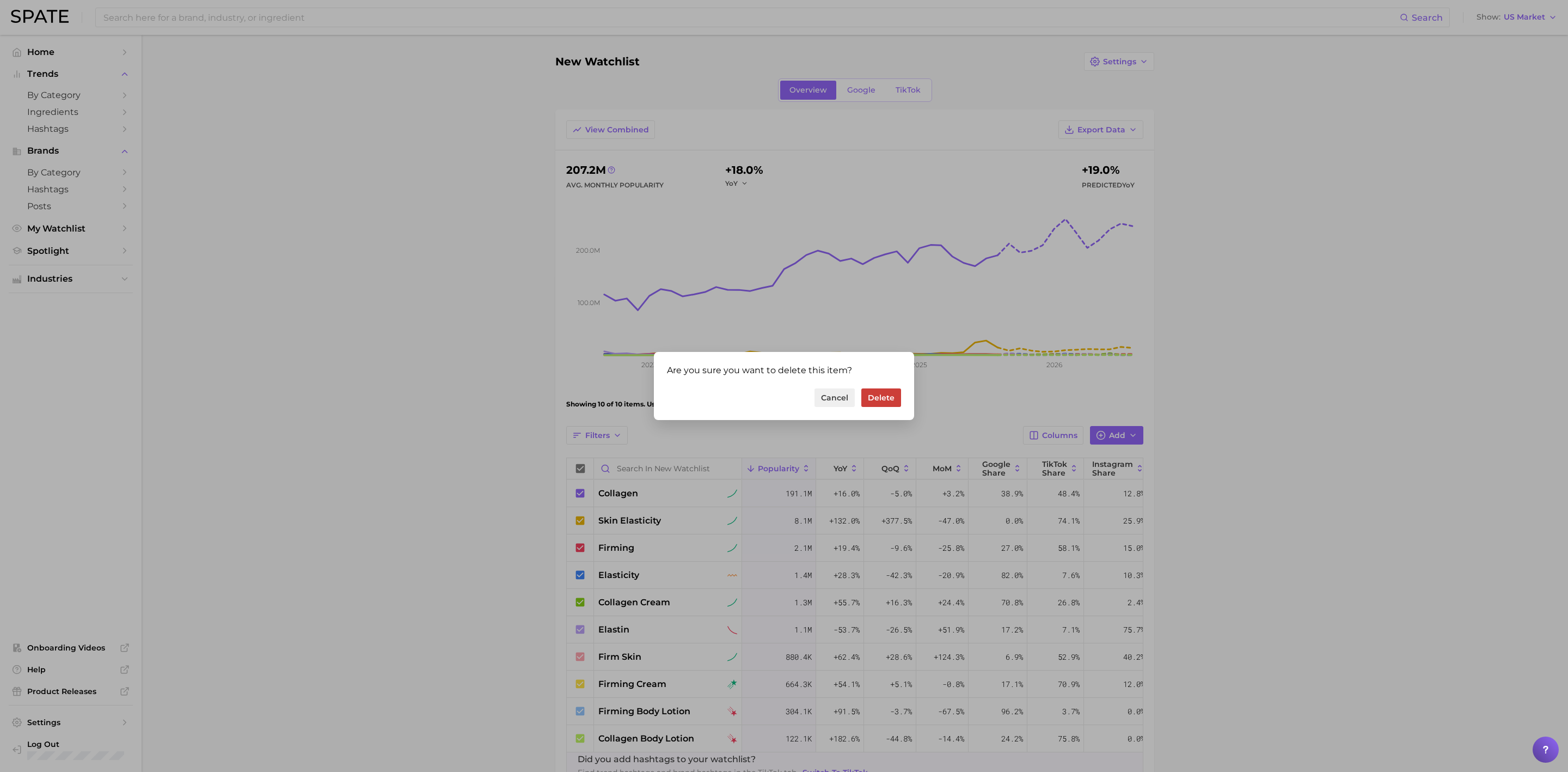
click at [890, 390] on button "Delete" at bounding box center [881, 398] width 39 height 19
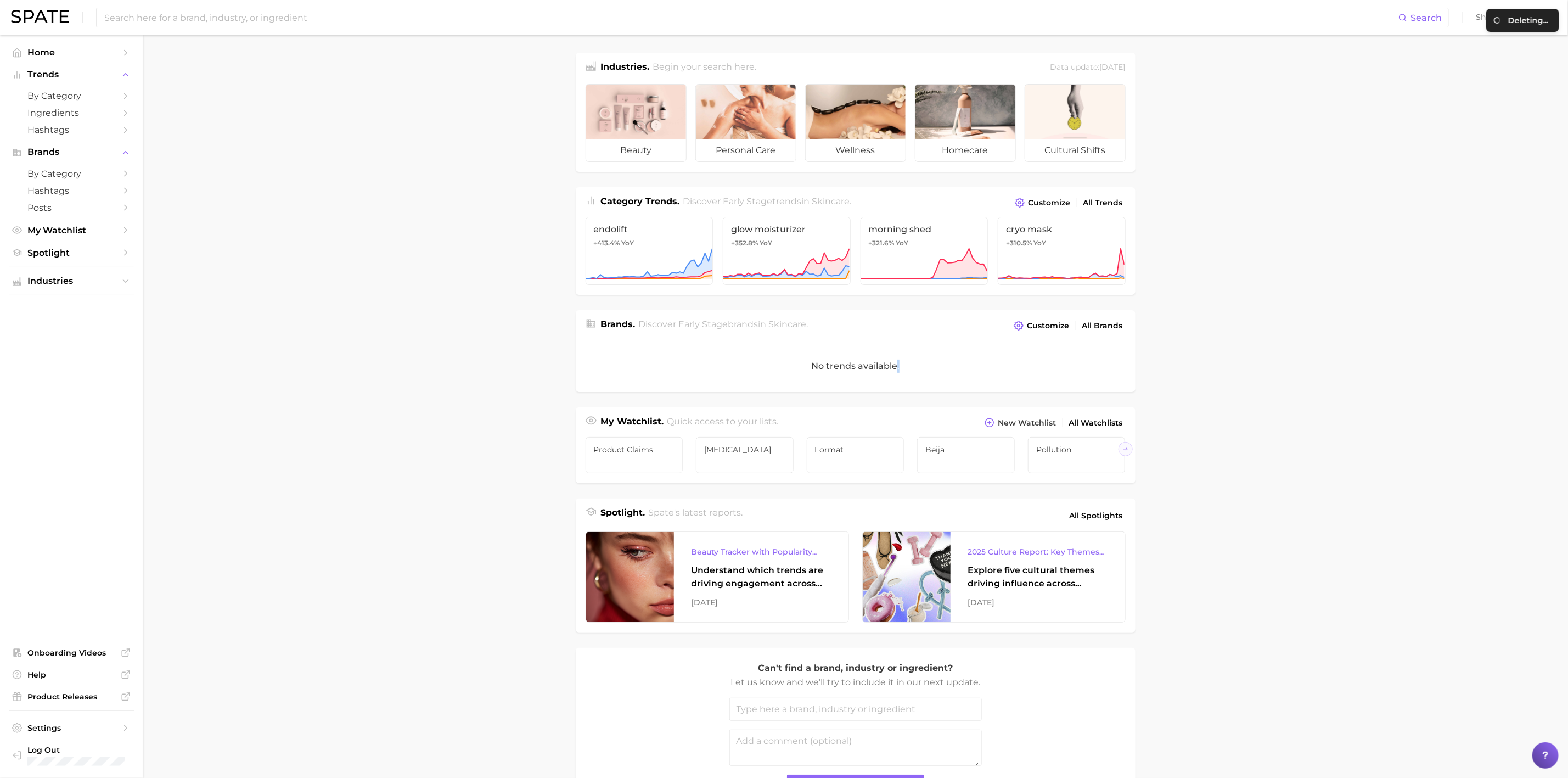
click at [896, 392] on div "No trends available." at bounding box center [855, 366] width 559 height 52
click at [66, 224] on link "My Watchlist" at bounding box center [71, 230] width 125 height 17
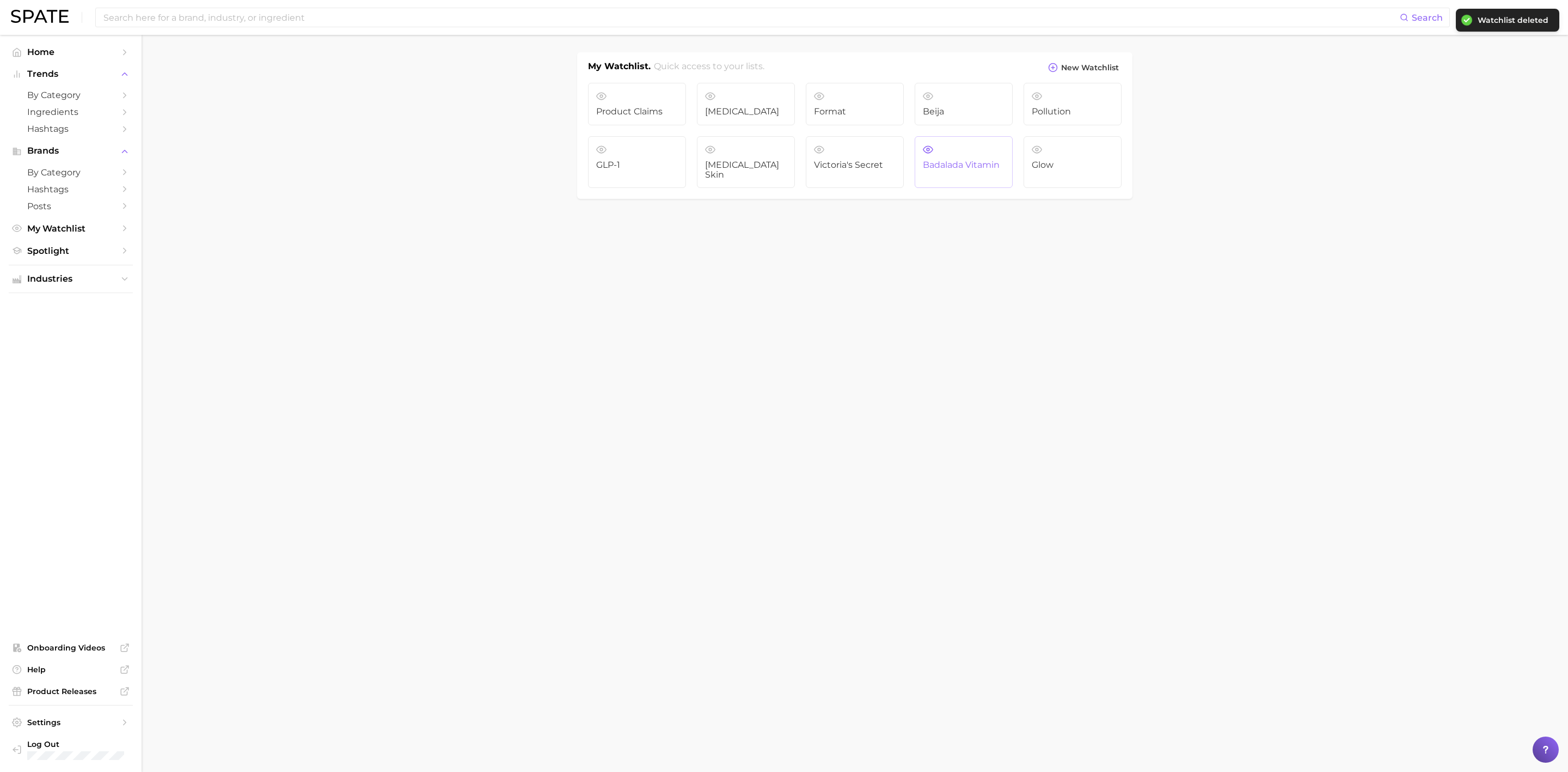
click at [964, 156] on link "Badalada Vitamin" at bounding box center [963, 162] width 98 height 52
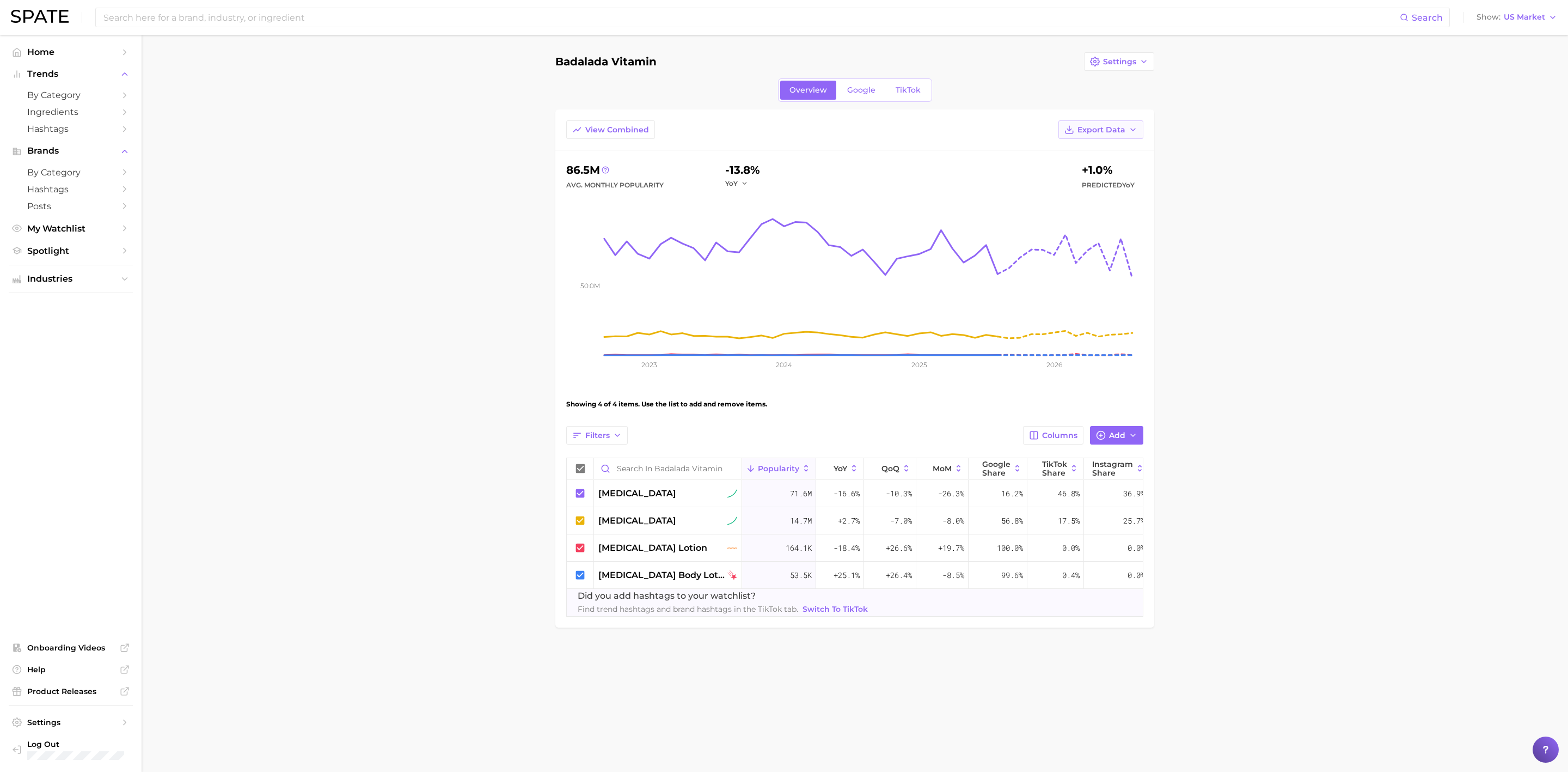
click at [1113, 130] on span "Export Data" at bounding box center [1102, 129] width 48 height 9
click at [1117, 62] on span "Settings" at bounding box center [1120, 62] width 33 height 9
click at [1128, 119] on button "Delete" at bounding box center [1144, 122] width 120 height 20
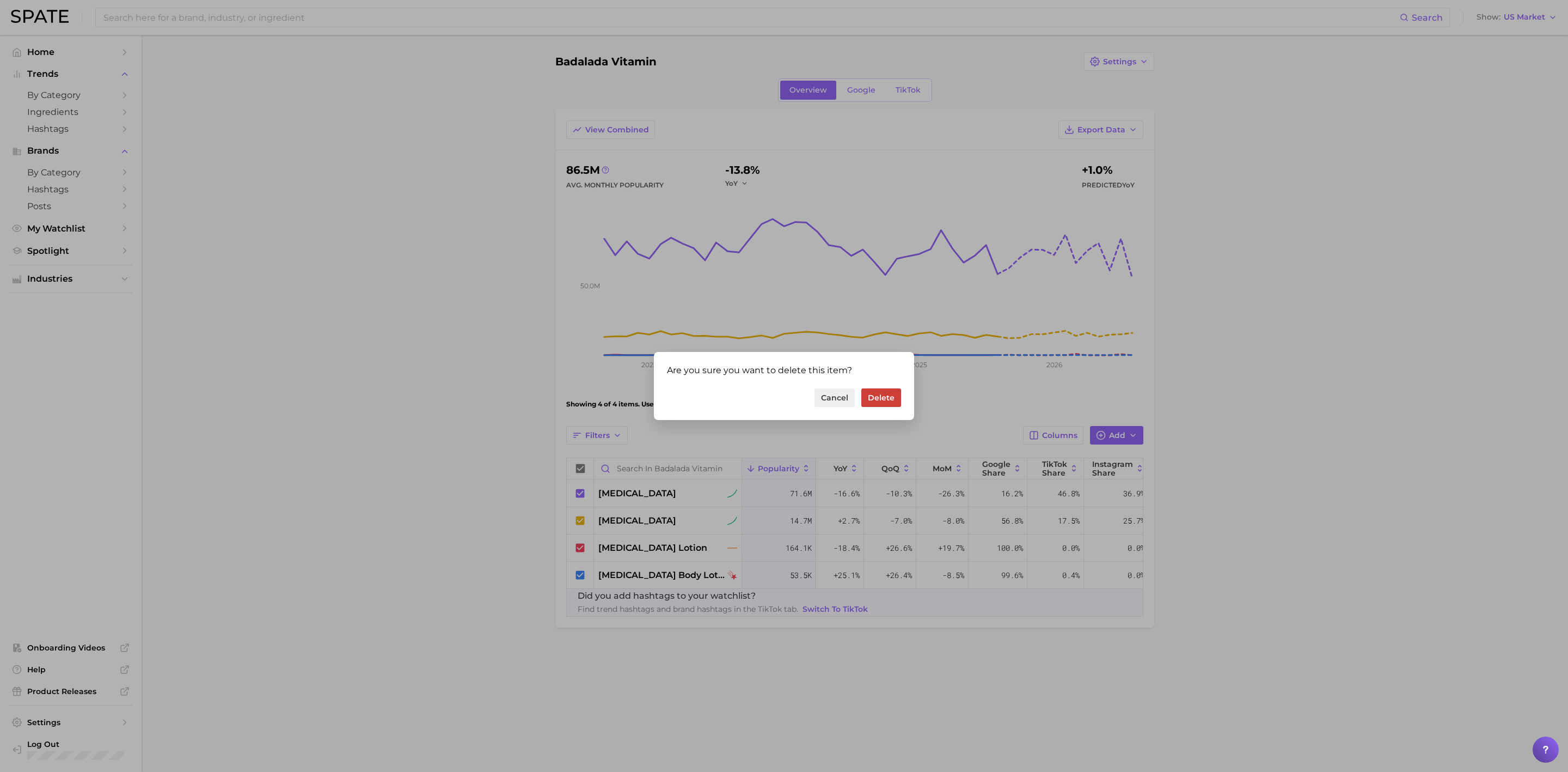
click at [870, 399] on button "Delete" at bounding box center [881, 398] width 39 height 19
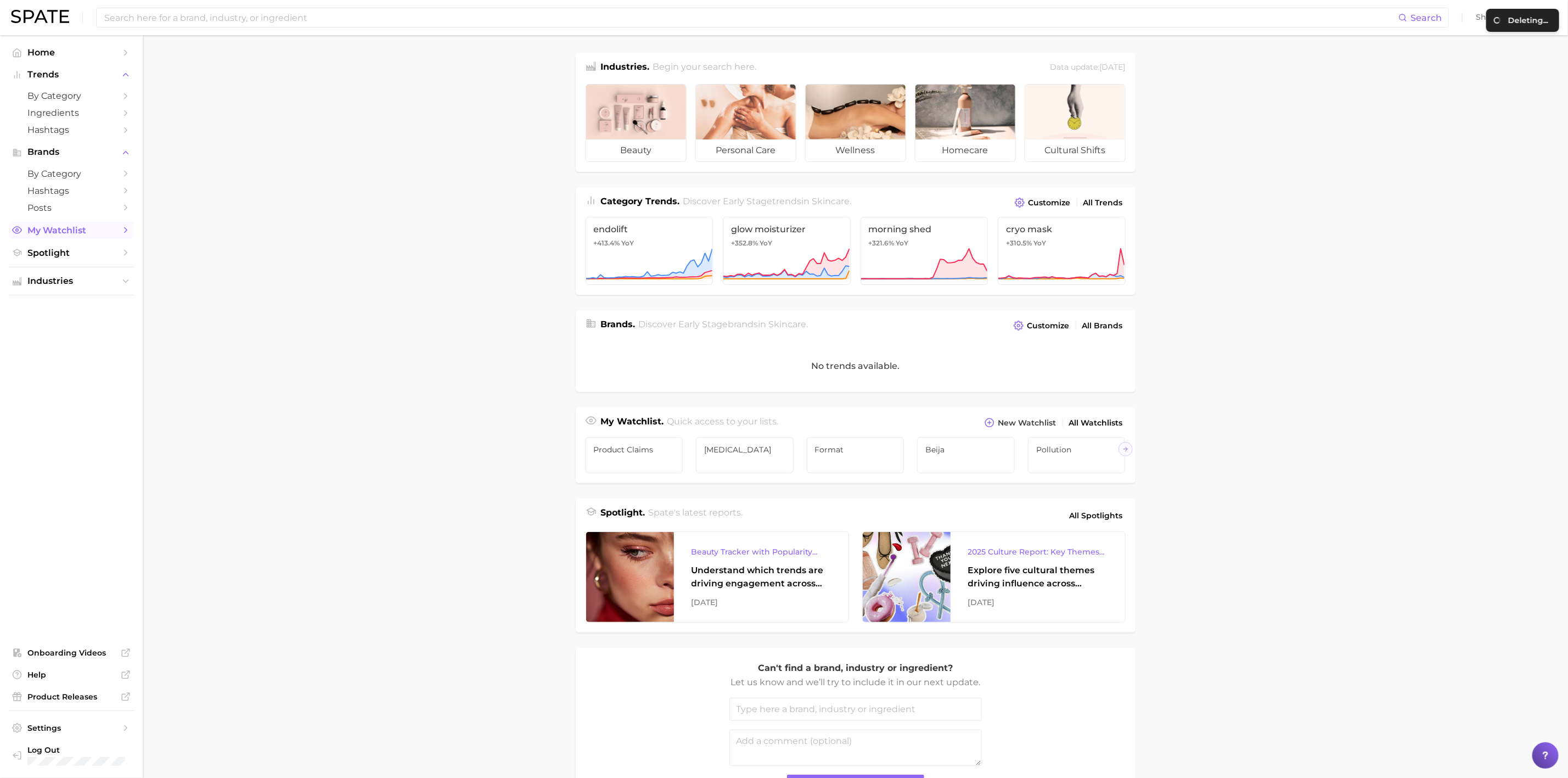
click at [91, 238] on link "My Watchlist" at bounding box center [71, 230] width 125 height 17
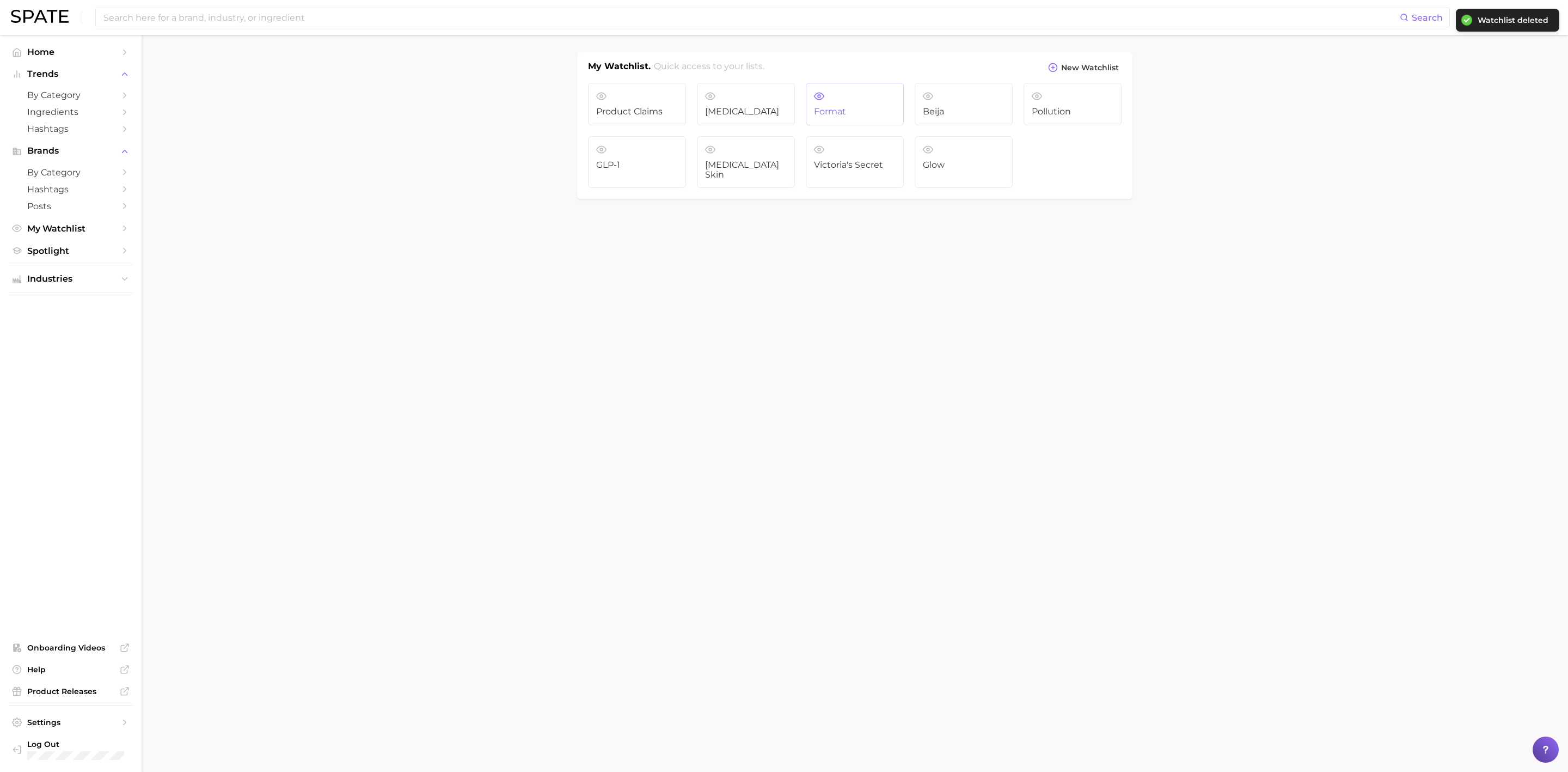
click at [855, 95] on link "Format" at bounding box center [855, 104] width 98 height 43
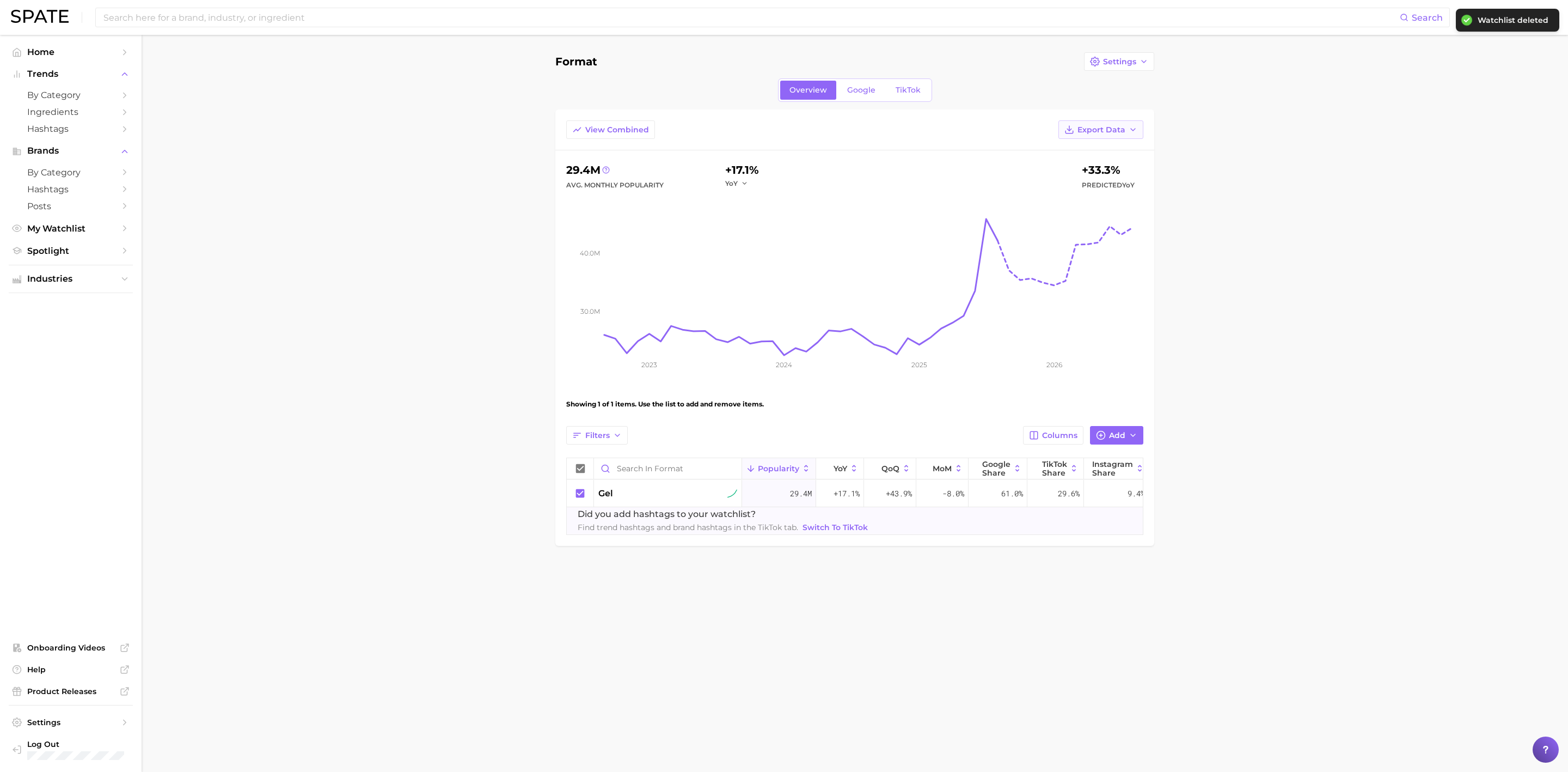
click at [1125, 136] on button "Export Data" at bounding box center [1101, 130] width 85 height 19
click at [1127, 53] on button "Settings" at bounding box center [1119, 62] width 70 height 19
click at [1127, 118] on span "Delete" at bounding box center [1115, 122] width 27 height 9
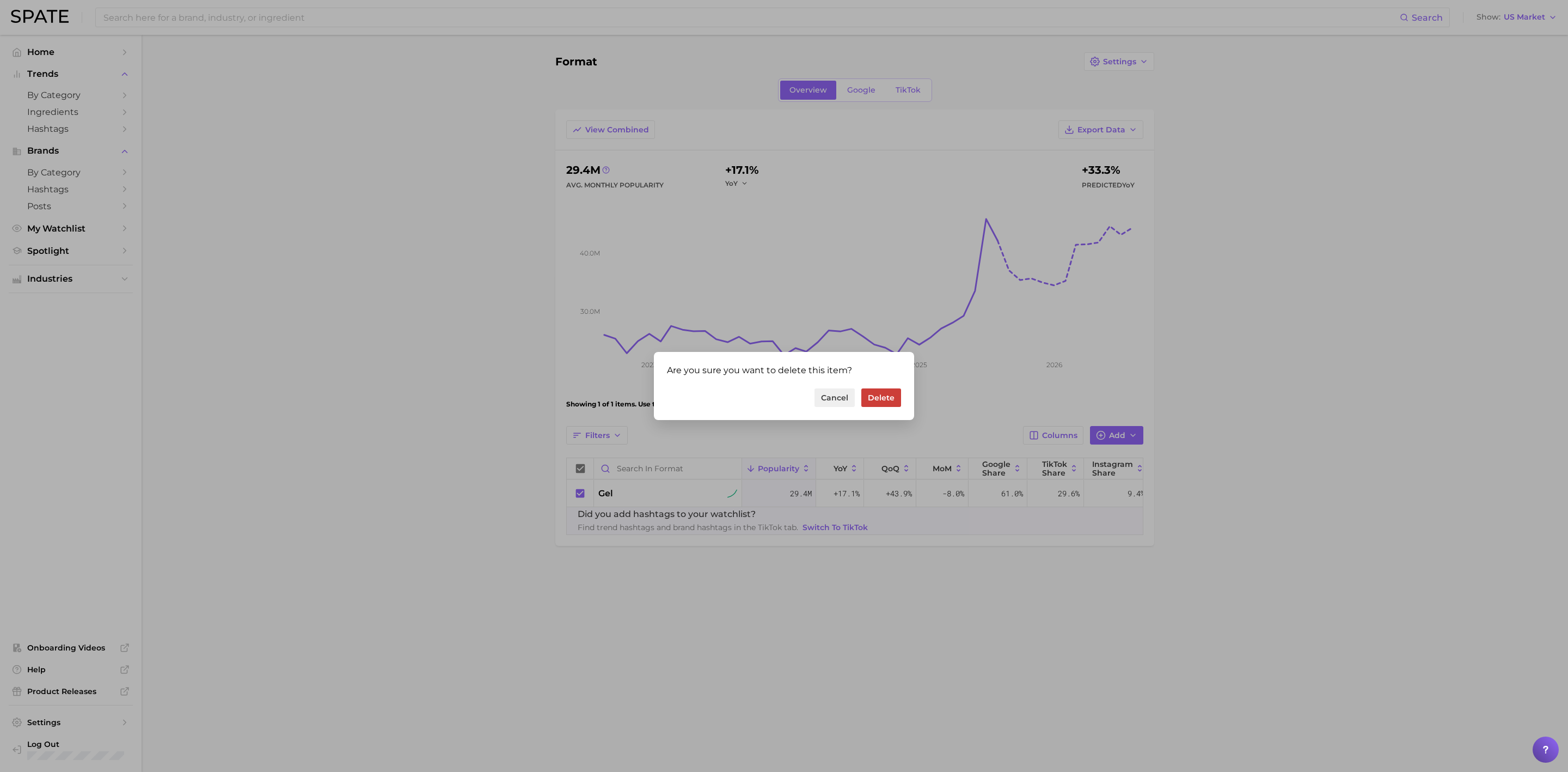
click at [882, 395] on button "Delete" at bounding box center [881, 398] width 39 height 19
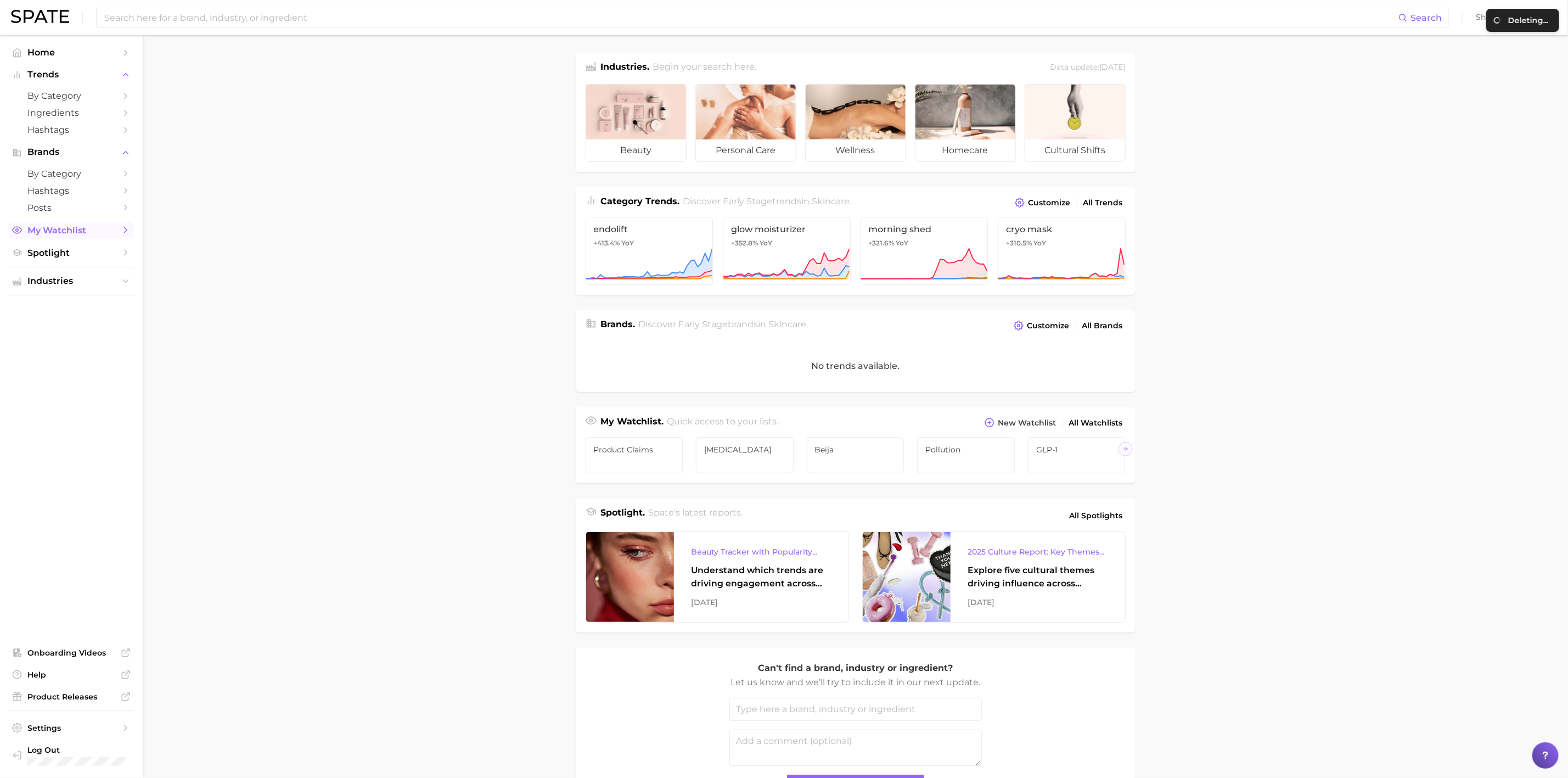
click at [61, 228] on span "My Watchlist" at bounding box center [72, 230] width 88 height 10
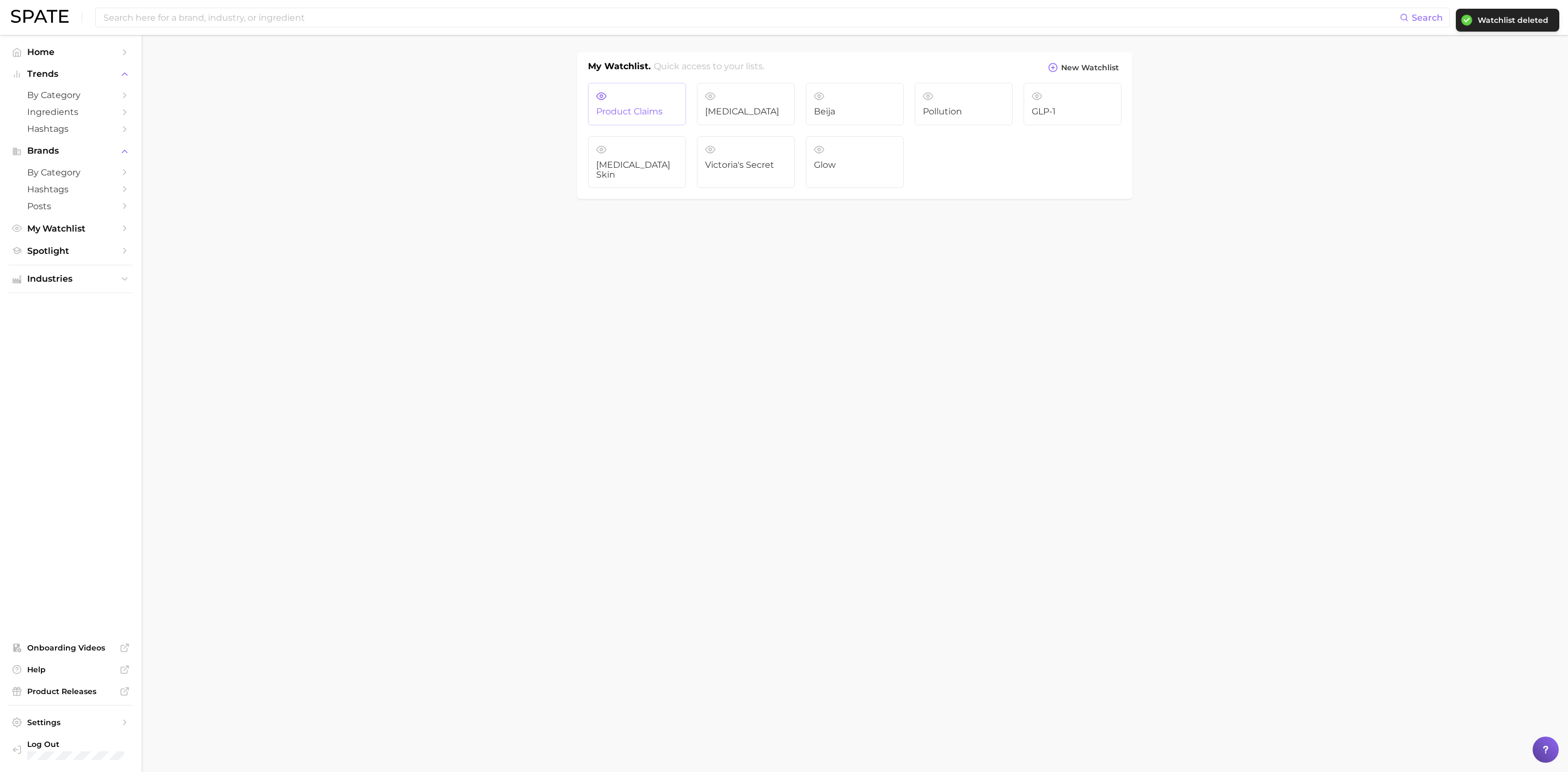
click at [633, 110] on span "Product Claims" at bounding box center [636, 111] width 81 height 9
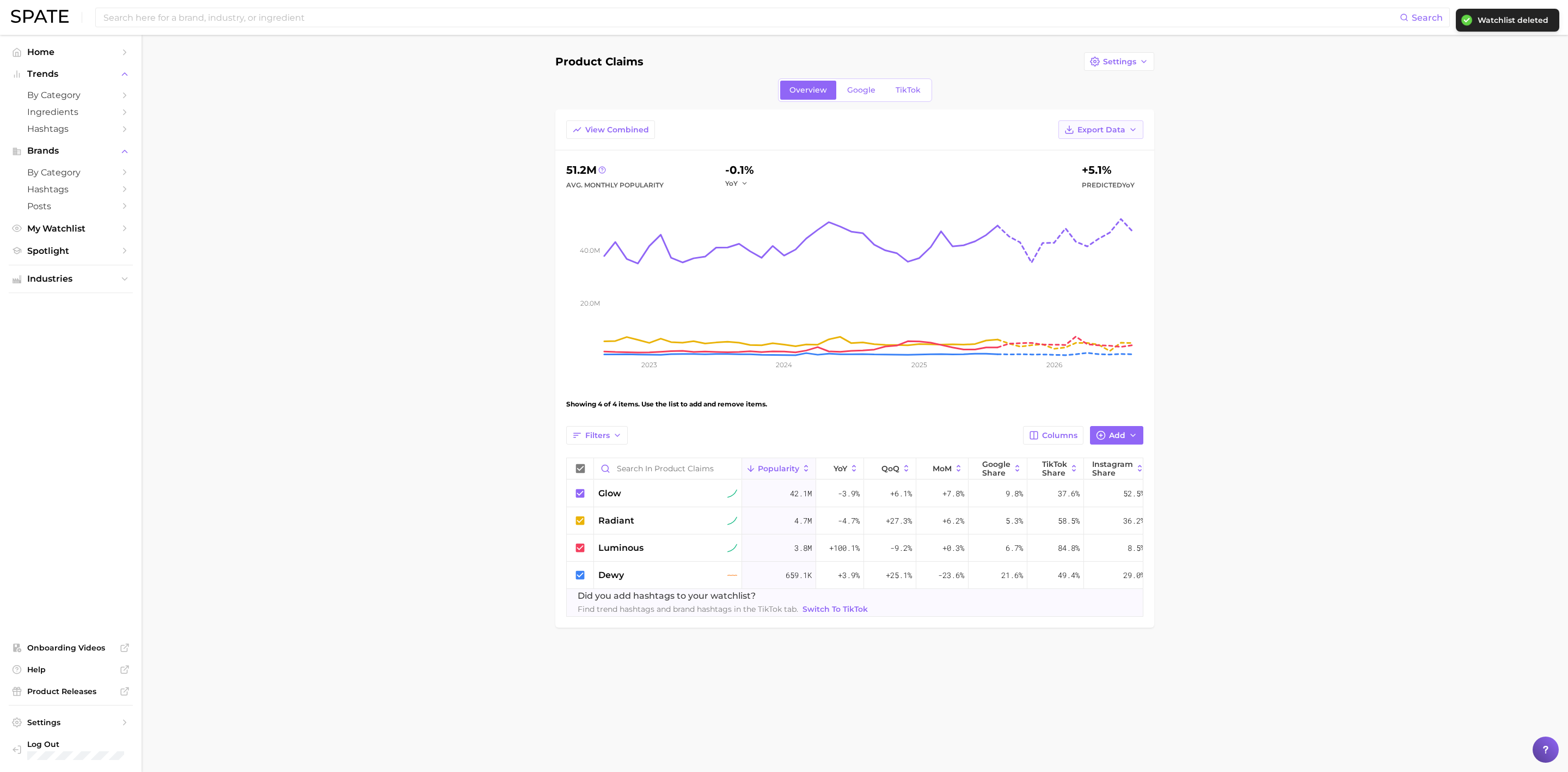
click at [1124, 128] on span "Export Data" at bounding box center [1102, 129] width 48 height 9
click at [1127, 62] on span "Settings" at bounding box center [1120, 62] width 33 height 9
click at [1125, 124] on span "Delete" at bounding box center [1115, 122] width 27 height 9
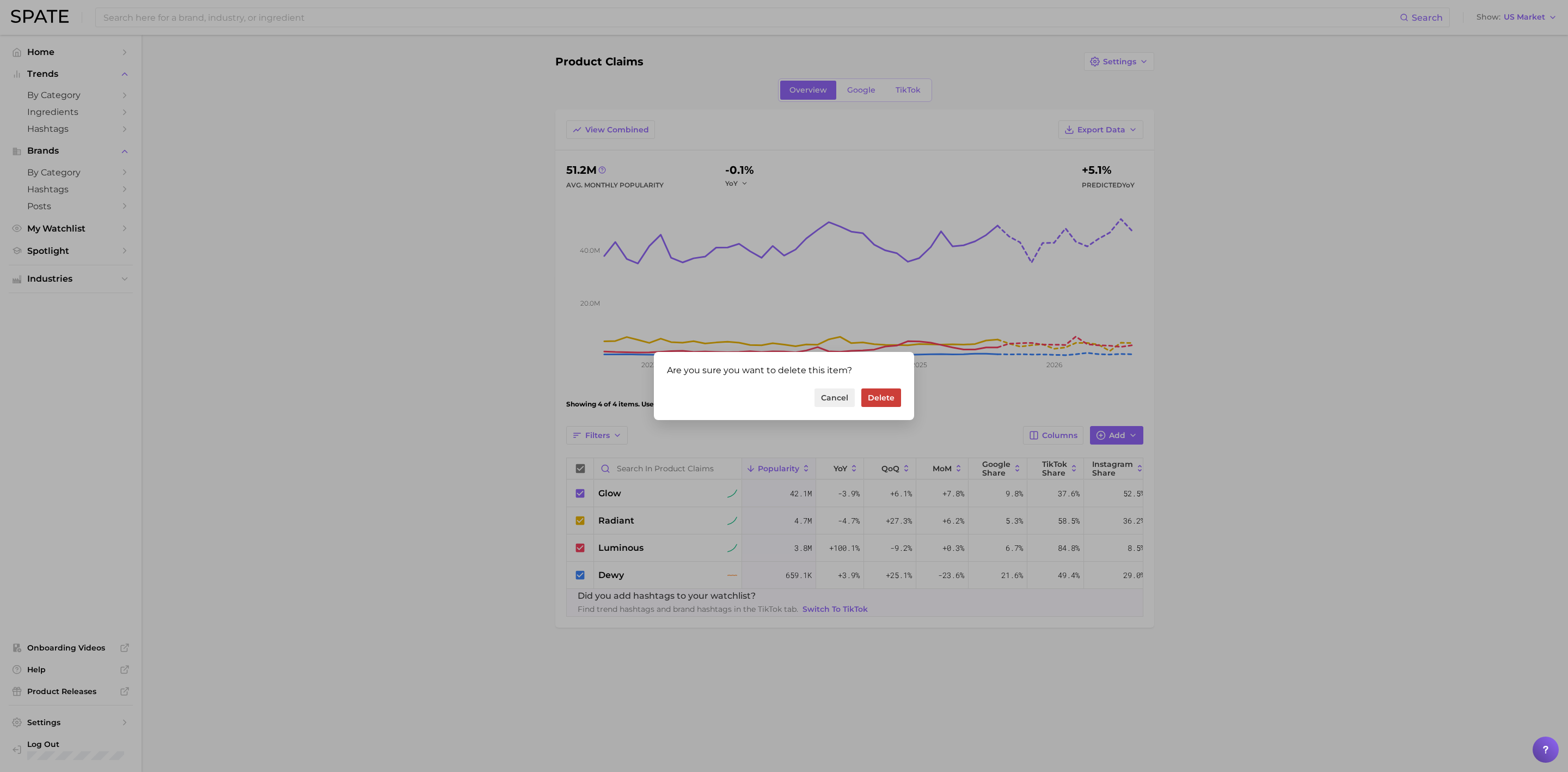
click at [876, 395] on button "Delete" at bounding box center [881, 398] width 39 height 19
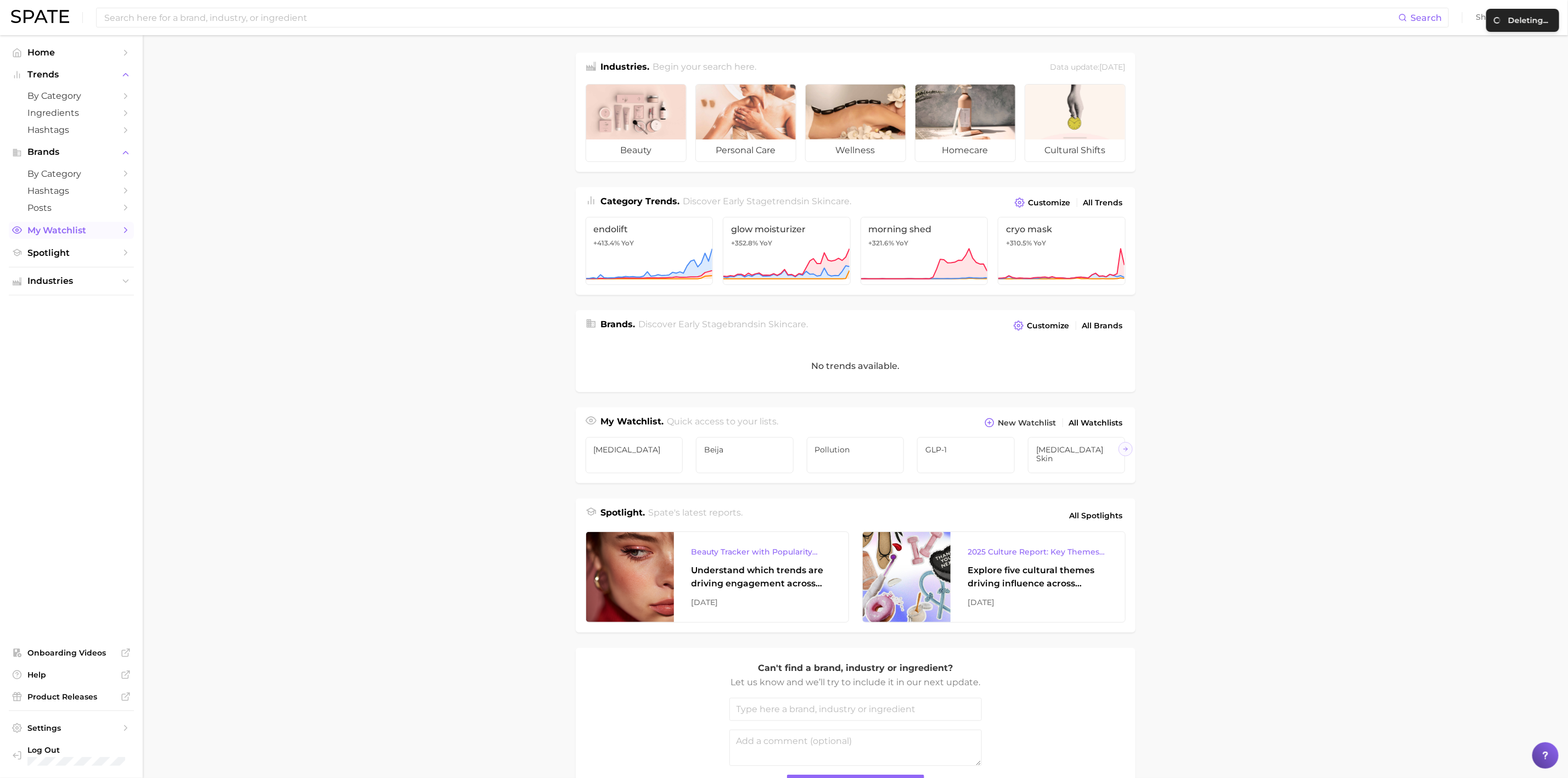
click at [50, 235] on span "My Watchlist" at bounding box center [72, 230] width 88 height 10
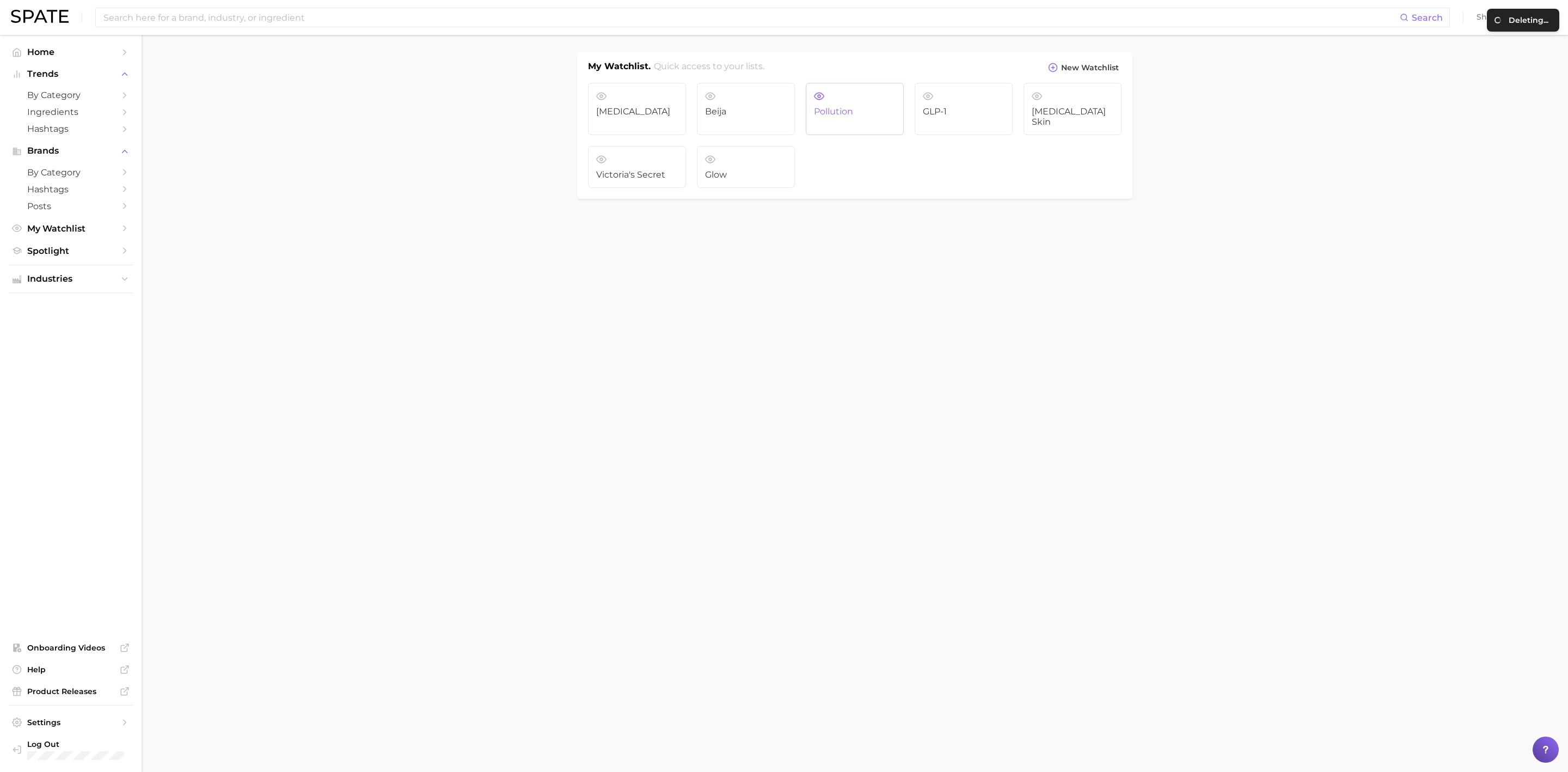
click at [852, 116] on span "Pollution" at bounding box center [855, 111] width 81 height 9
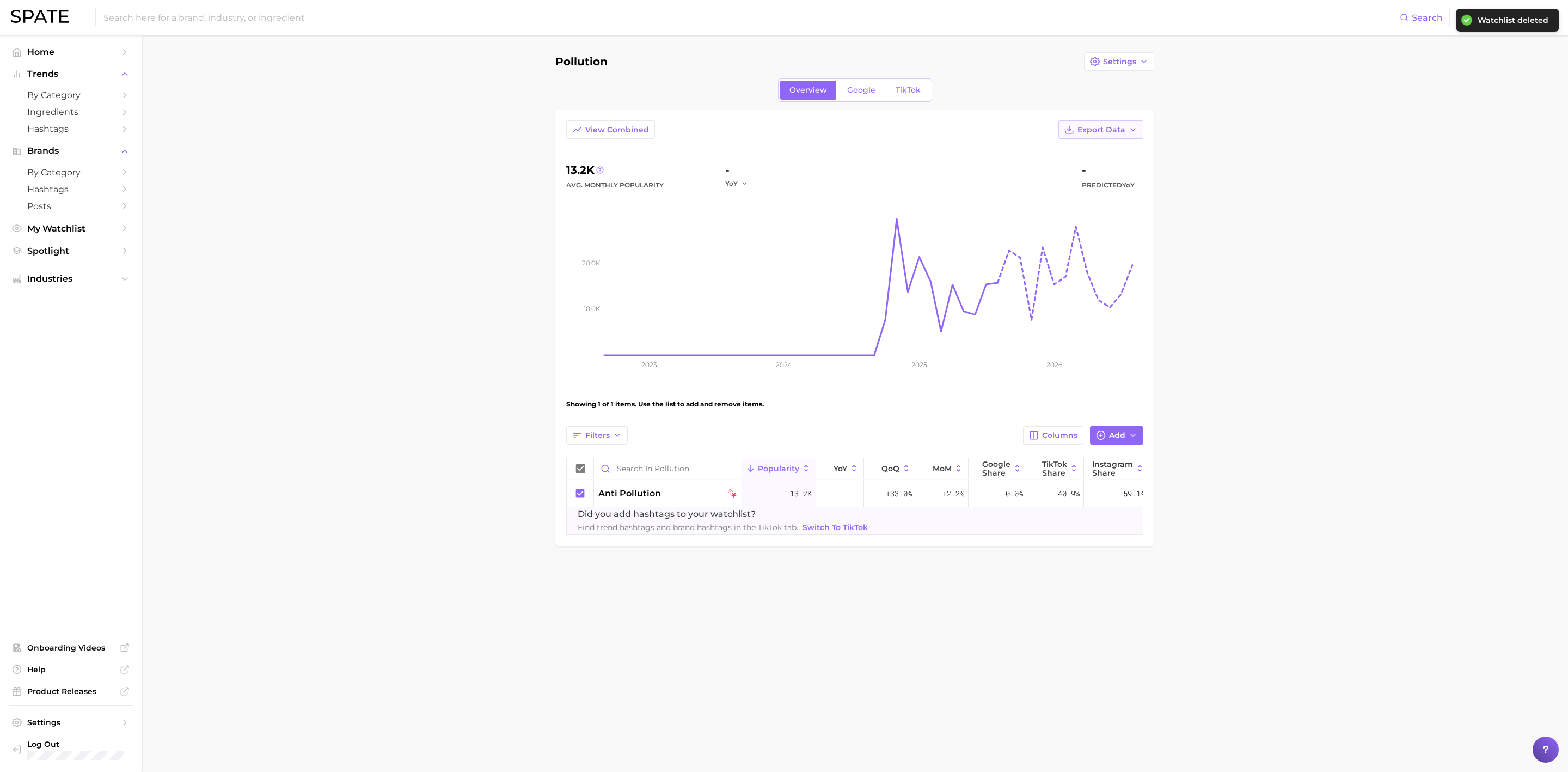
click at [1128, 128] on icon "button" at bounding box center [1133, 129] width 9 height 9
click at [1128, 62] on span "Settings" at bounding box center [1120, 62] width 33 height 9
click at [1128, 116] on button "Delete" at bounding box center [1144, 122] width 120 height 20
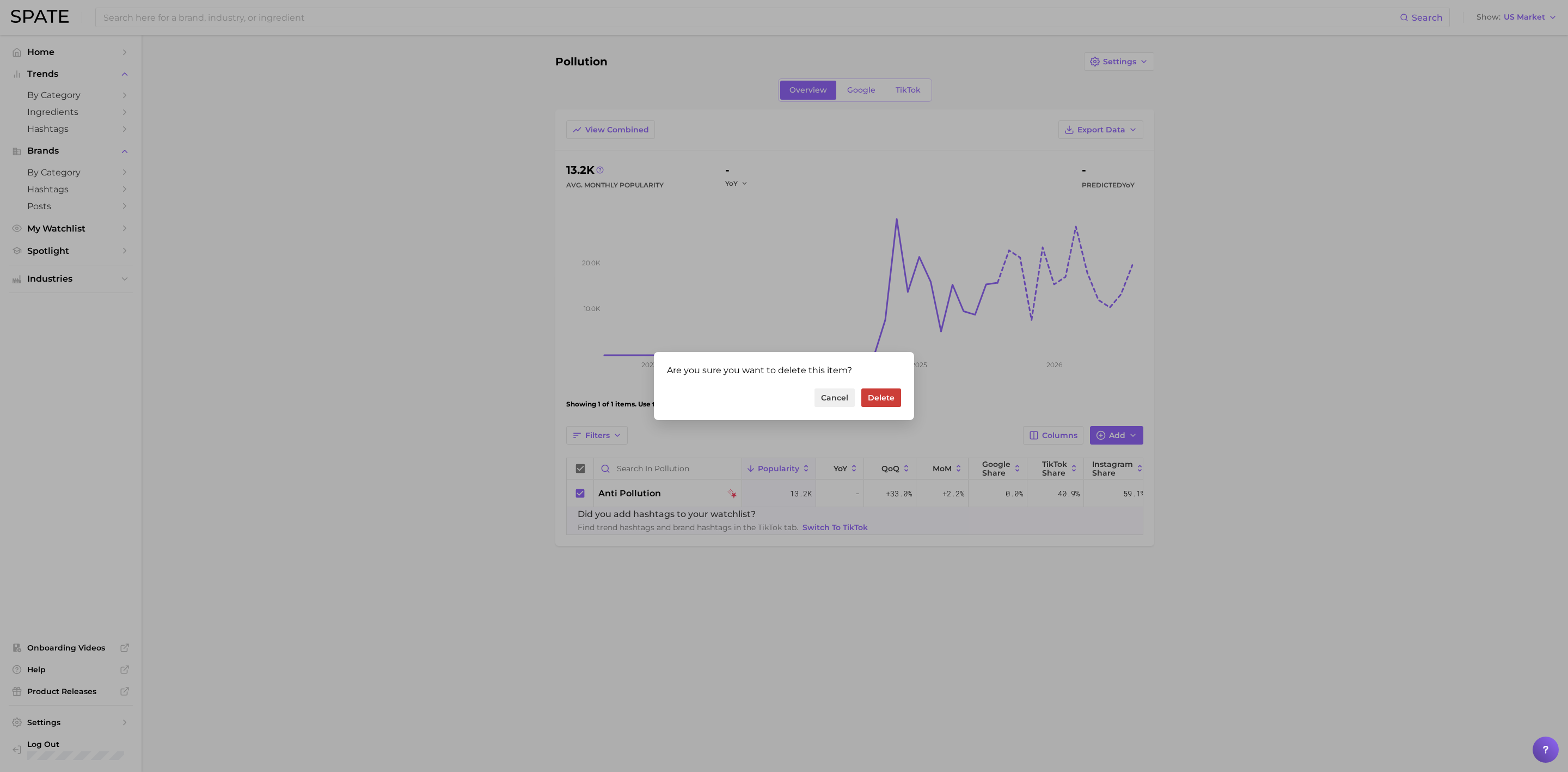
click at [882, 400] on button "Delete" at bounding box center [881, 398] width 39 height 19
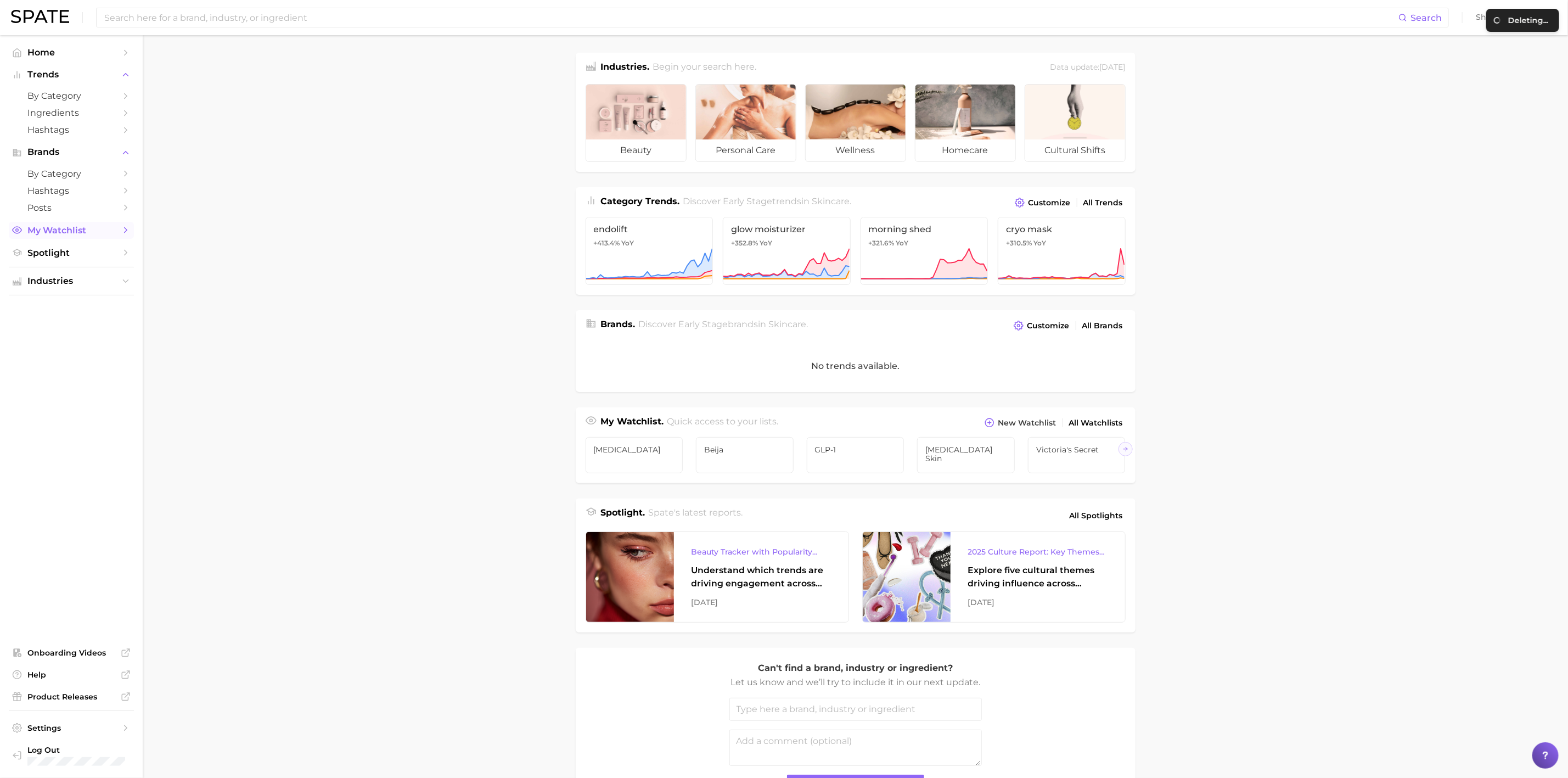
click at [75, 229] on span "My Watchlist" at bounding box center [72, 230] width 88 height 10
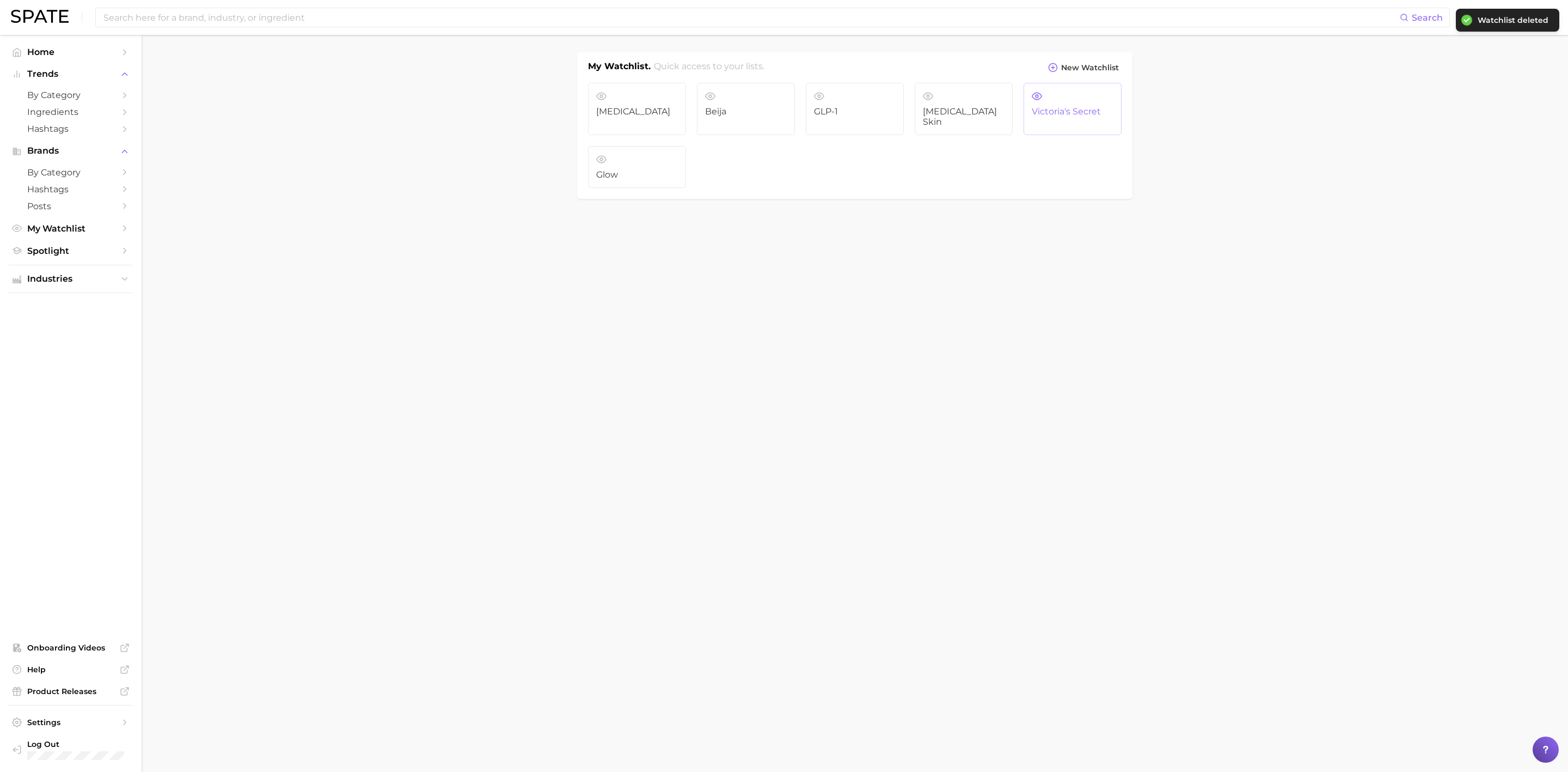
click at [1093, 90] on link "victoria's secret" at bounding box center [1073, 109] width 98 height 52
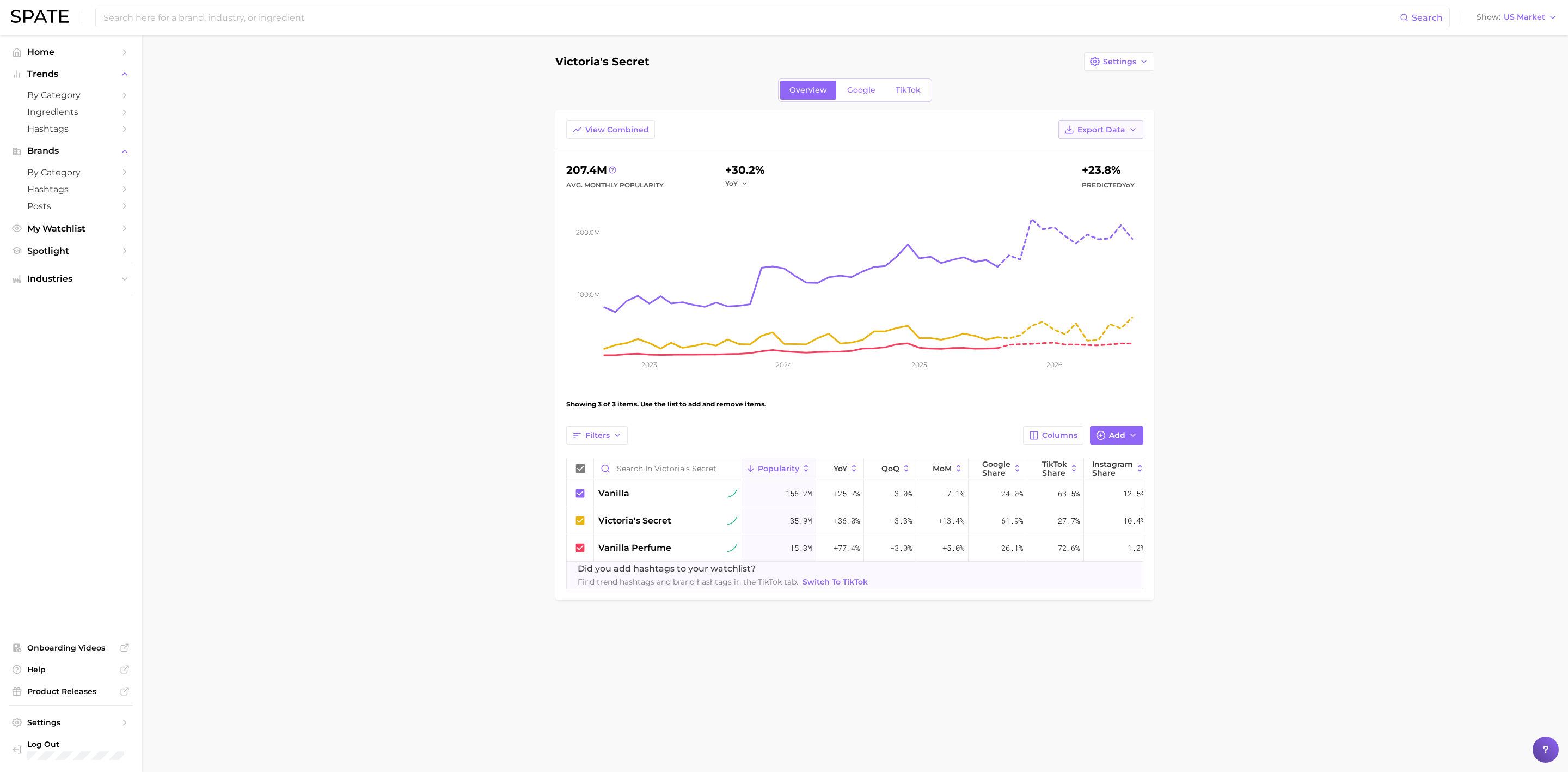
click at [1128, 131] on icon "button" at bounding box center [1133, 129] width 9 height 9
click at [1128, 136] on div "View Combined Export Data Table Data CSV Time Series CSV Time Series Image" at bounding box center [855, 135] width 599 height 30
click at [1124, 79] on div "Overview Google TikTok" at bounding box center [855, 90] width 599 height 23
click at [1114, 57] on span "Settings" at bounding box center [1120, 62] width 33 height 9
click at [1111, 122] on span "Delete" at bounding box center [1115, 122] width 27 height 9
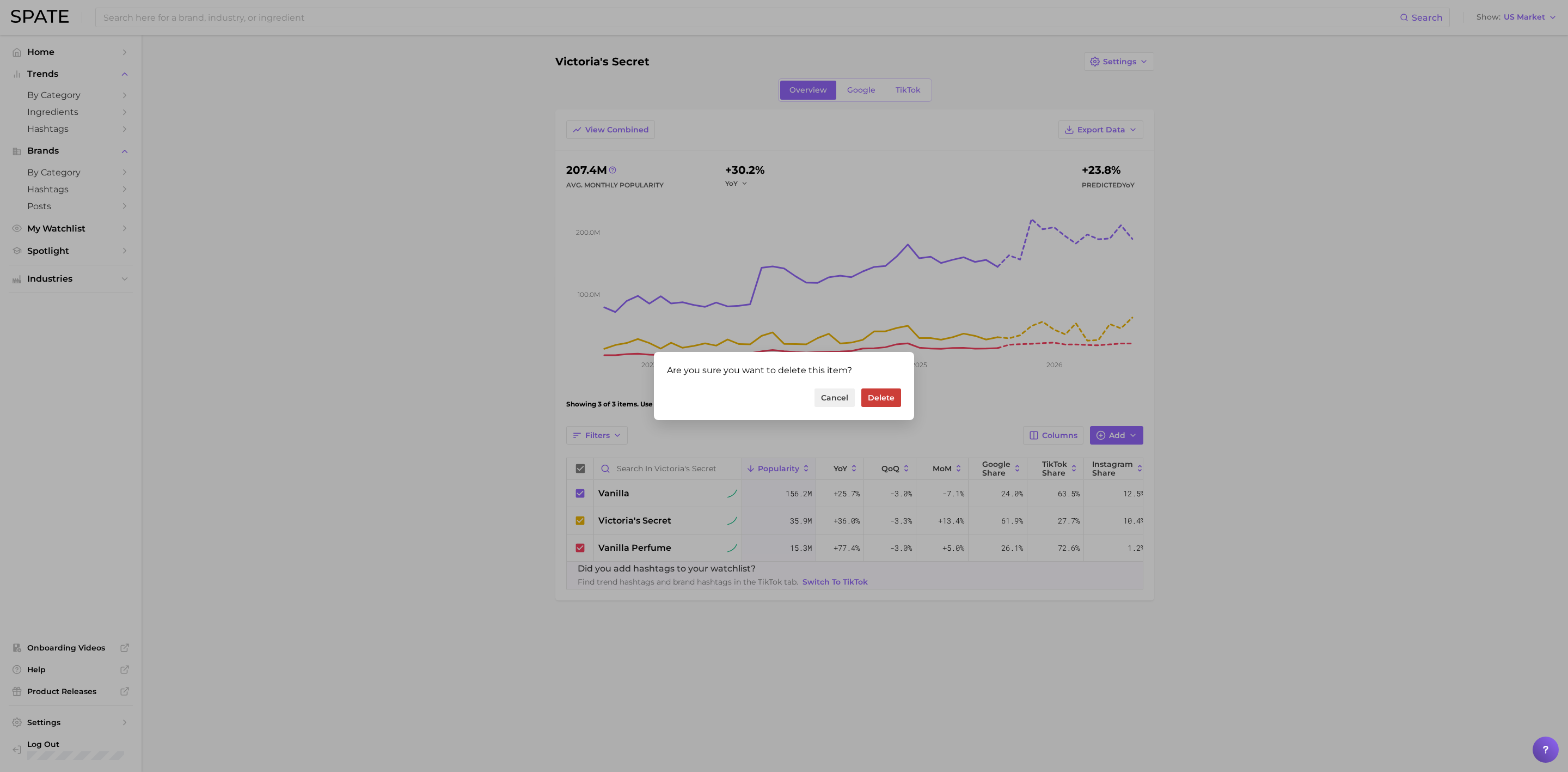
click at [889, 397] on button "Delete" at bounding box center [881, 398] width 39 height 19
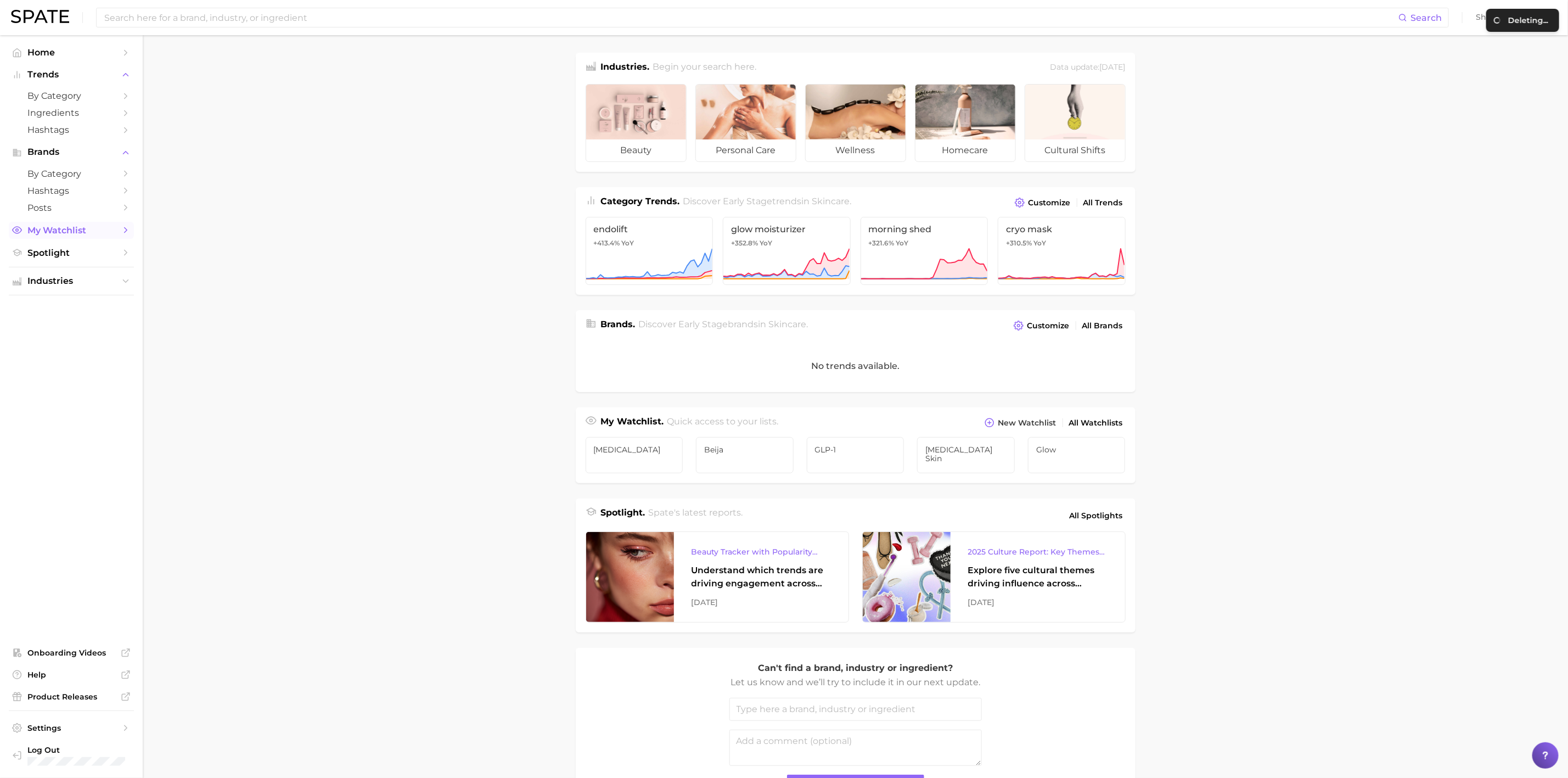
click at [40, 235] on span "My Watchlist" at bounding box center [72, 230] width 88 height 10
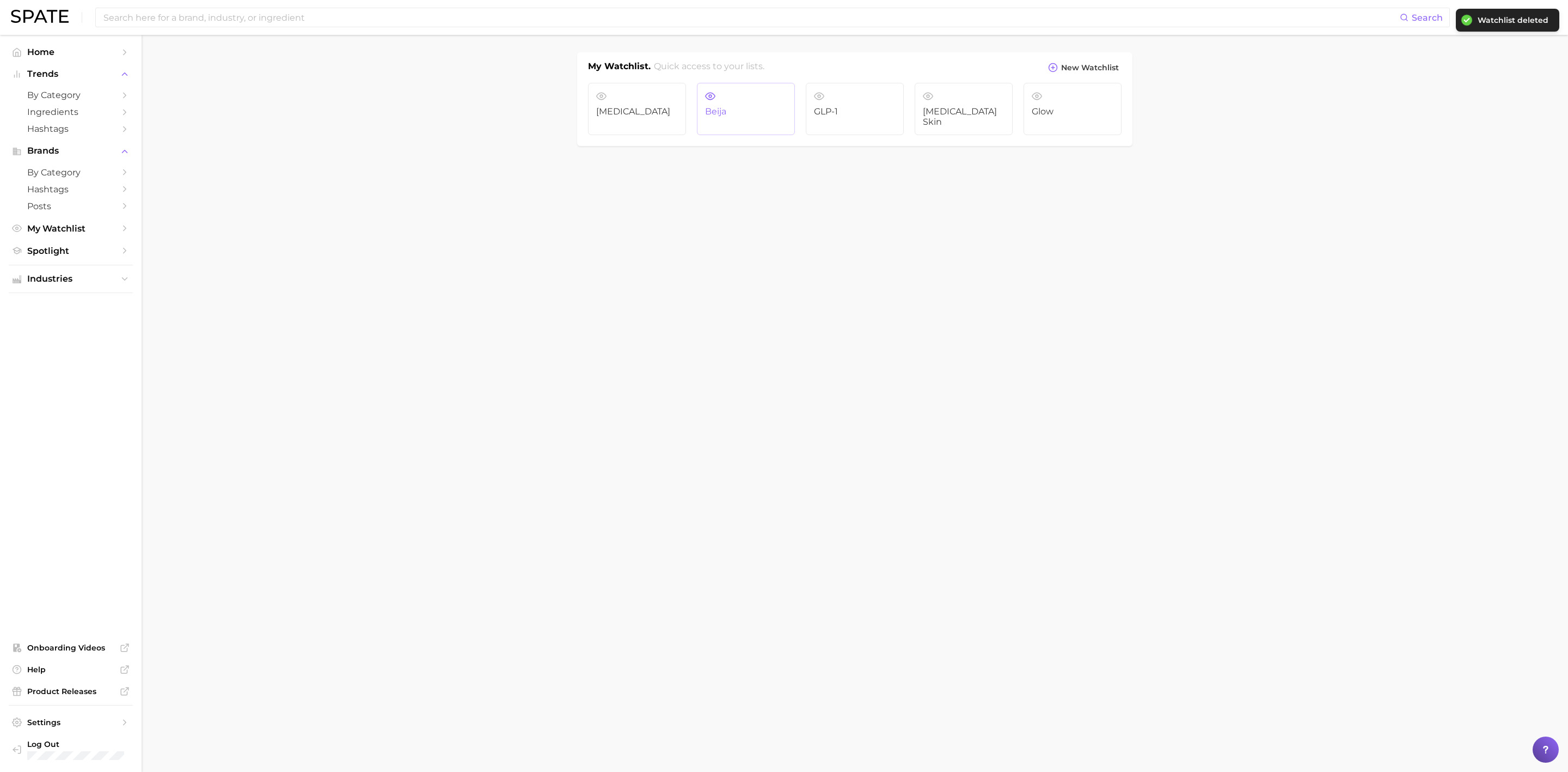
click at [731, 113] on span "Beija" at bounding box center [745, 111] width 81 height 9
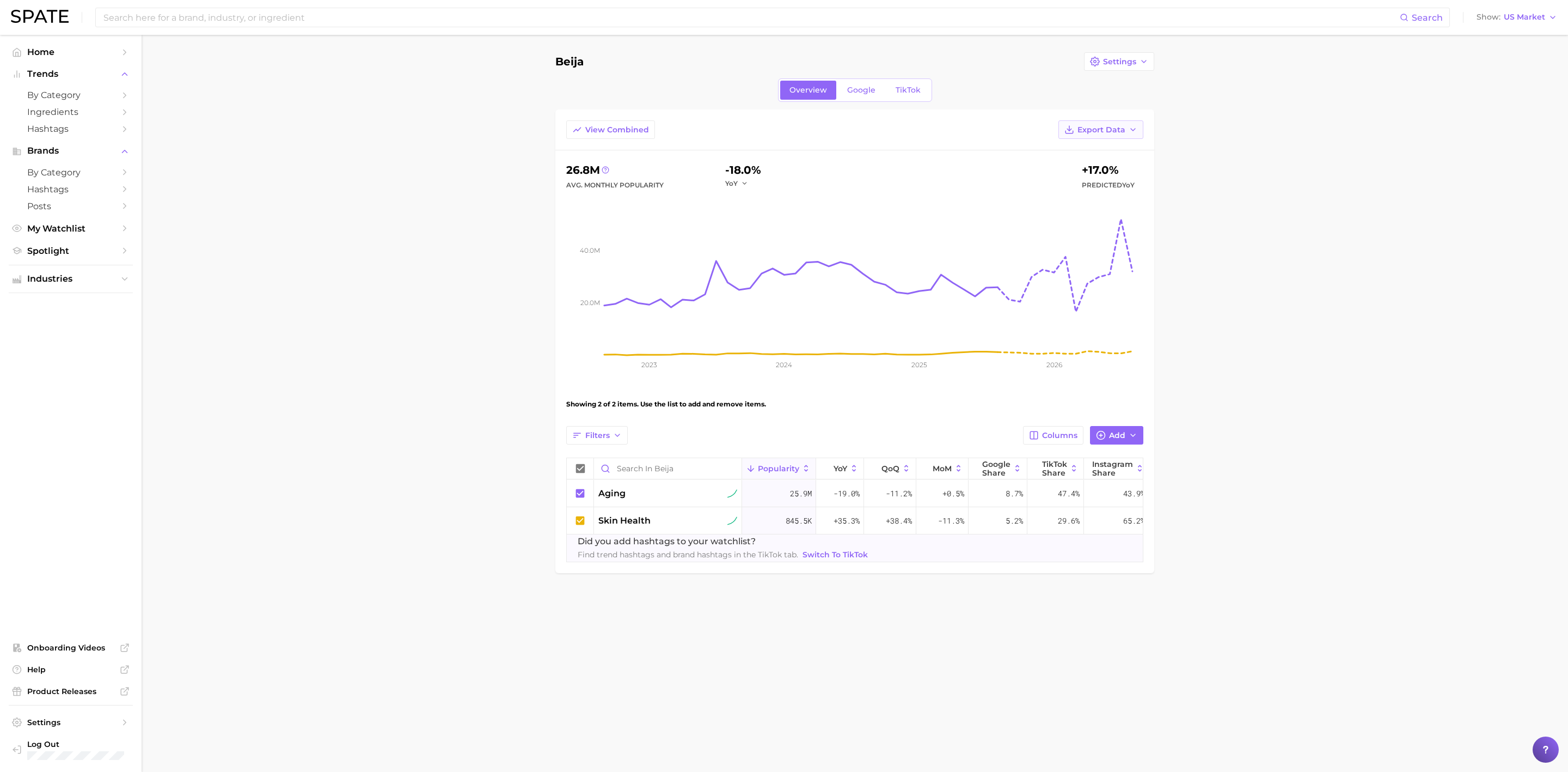
click at [1128, 131] on icon "button" at bounding box center [1133, 129] width 9 height 9
click at [1128, 66] on button "Settings" at bounding box center [1119, 62] width 70 height 19
click at [1128, 118] on button "Delete" at bounding box center [1144, 122] width 120 height 20
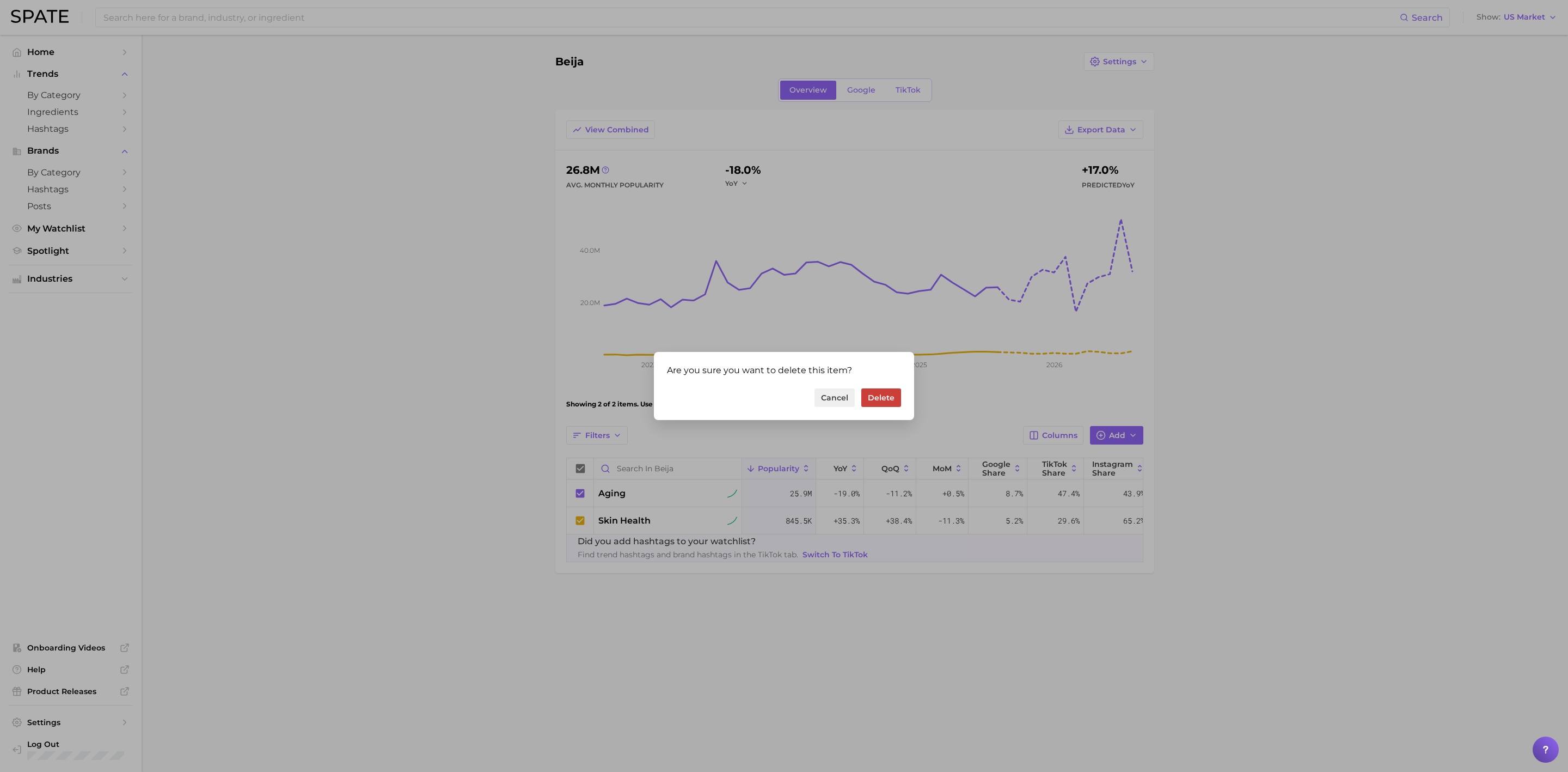
click at [881, 394] on button "Delete" at bounding box center [881, 398] width 39 height 19
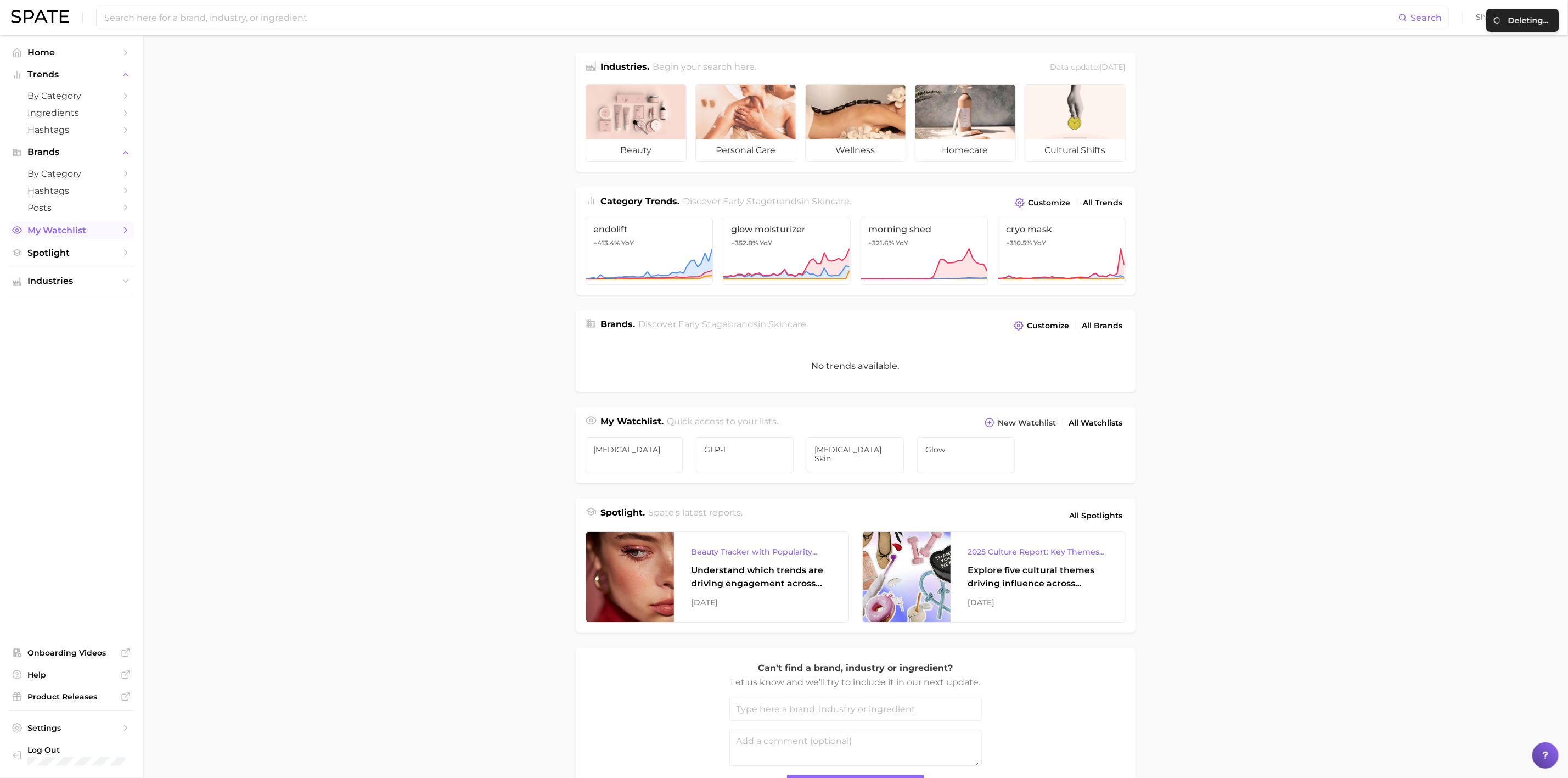
click at [90, 235] on span "My Watchlist" at bounding box center [72, 230] width 88 height 10
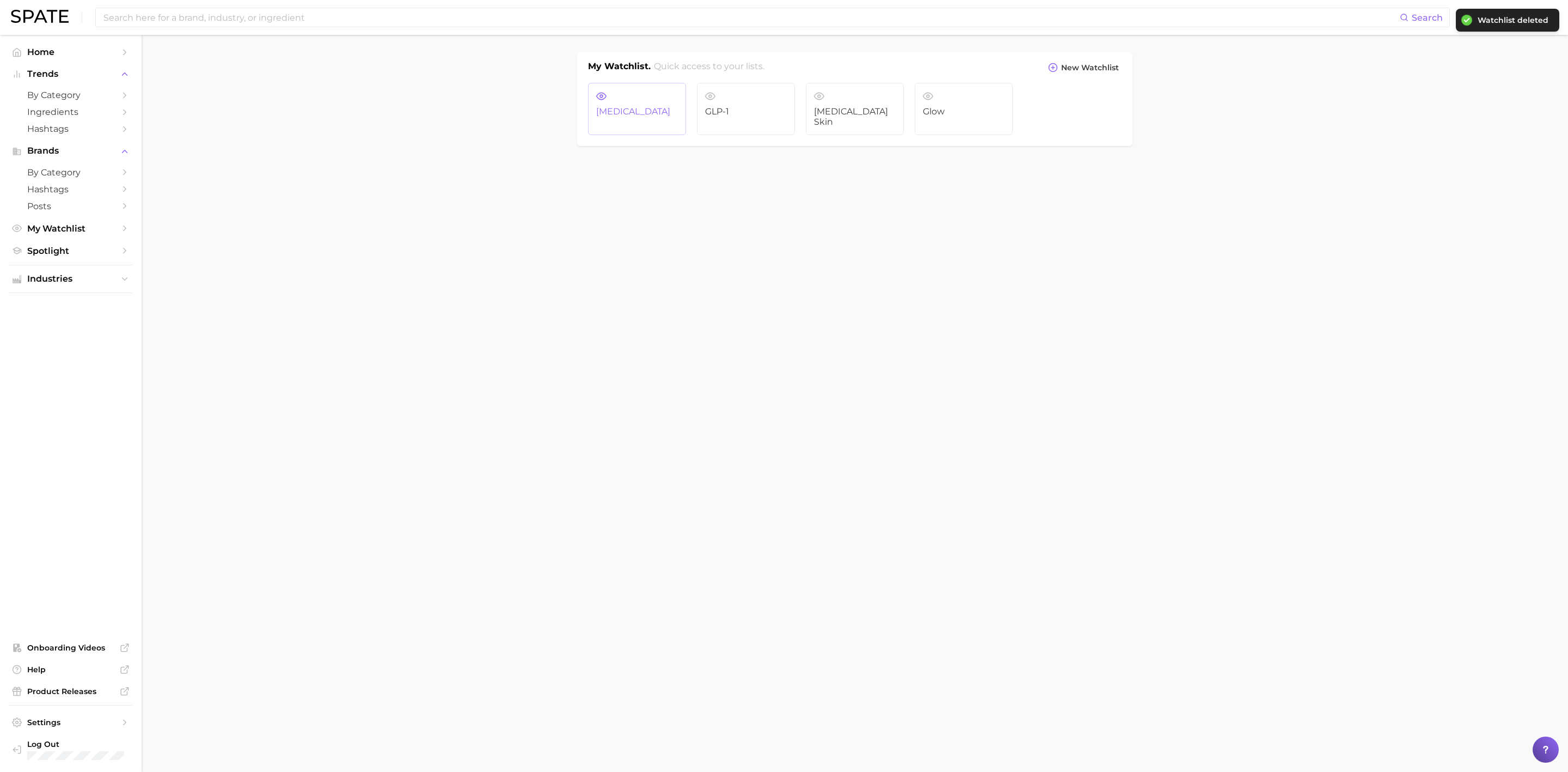
click at [644, 98] on link "[MEDICAL_DATA]" at bounding box center [637, 109] width 98 height 52
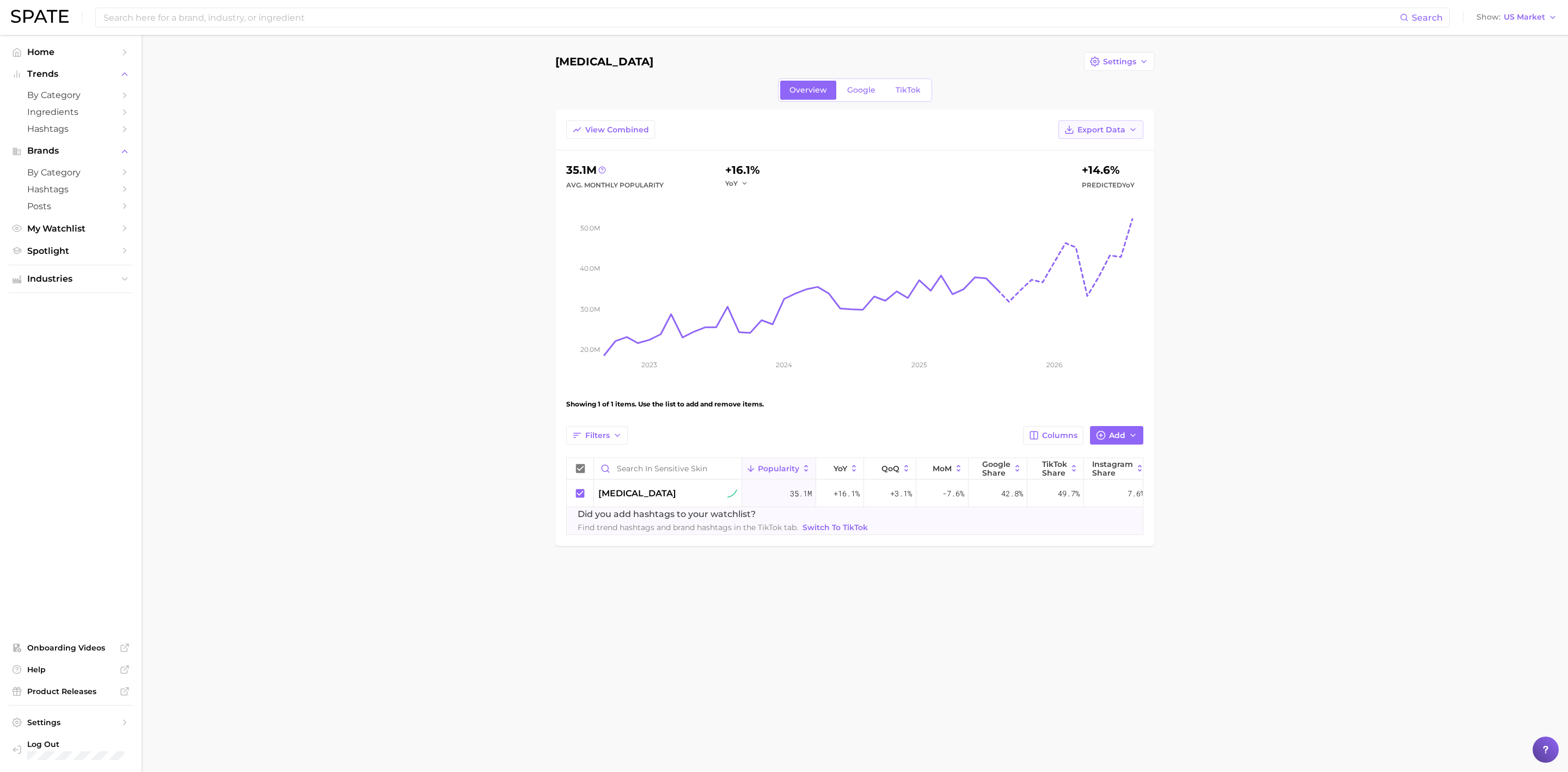
click at [1121, 129] on span "Export Data" at bounding box center [1102, 129] width 48 height 9
click at [1125, 64] on span "Settings" at bounding box center [1120, 62] width 33 height 9
click at [1116, 117] on span "Delete" at bounding box center [1115, 122] width 27 height 9
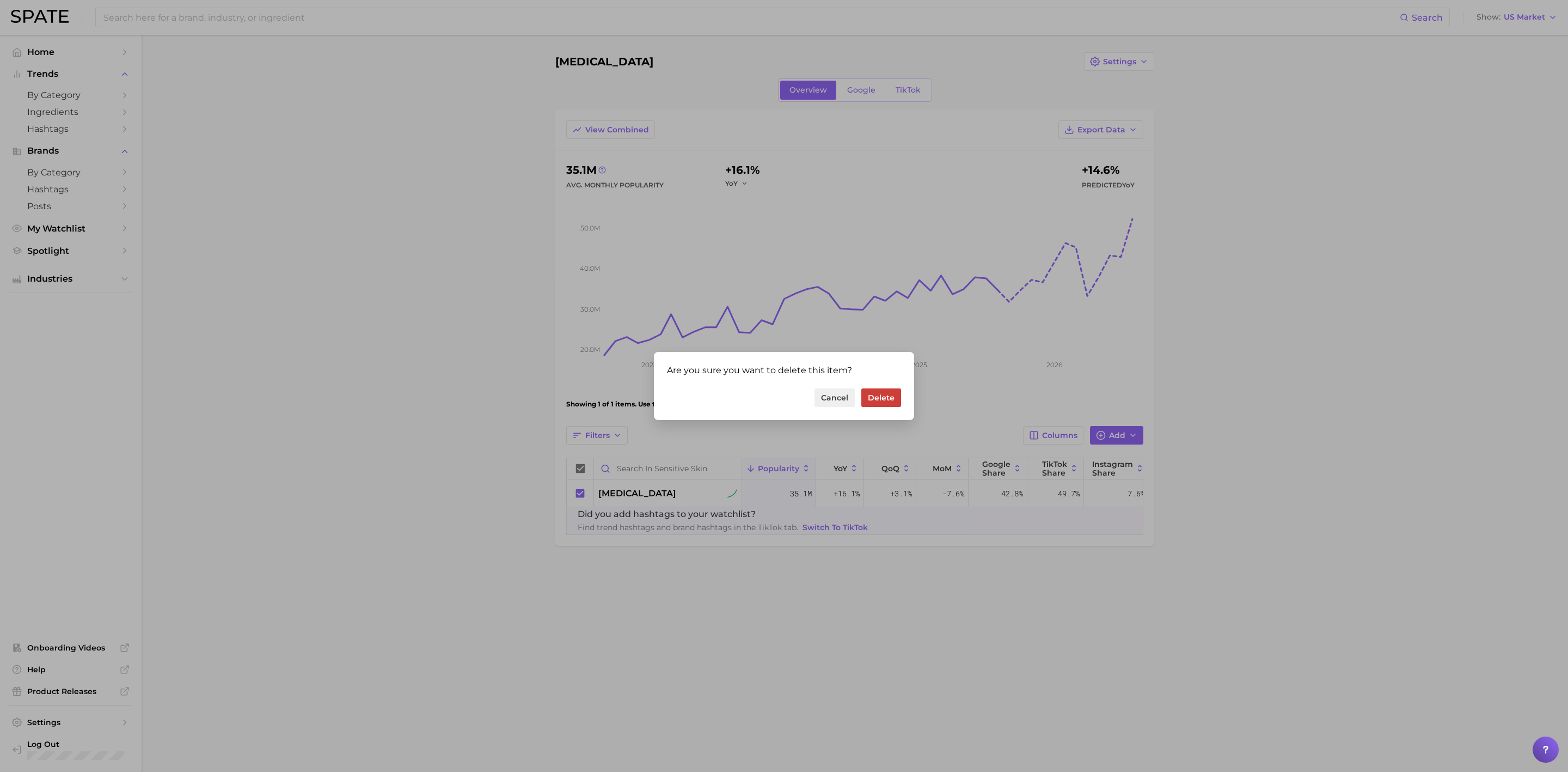
click at [882, 400] on button "Delete" at bounding box center [881, 398] width 39 height 19
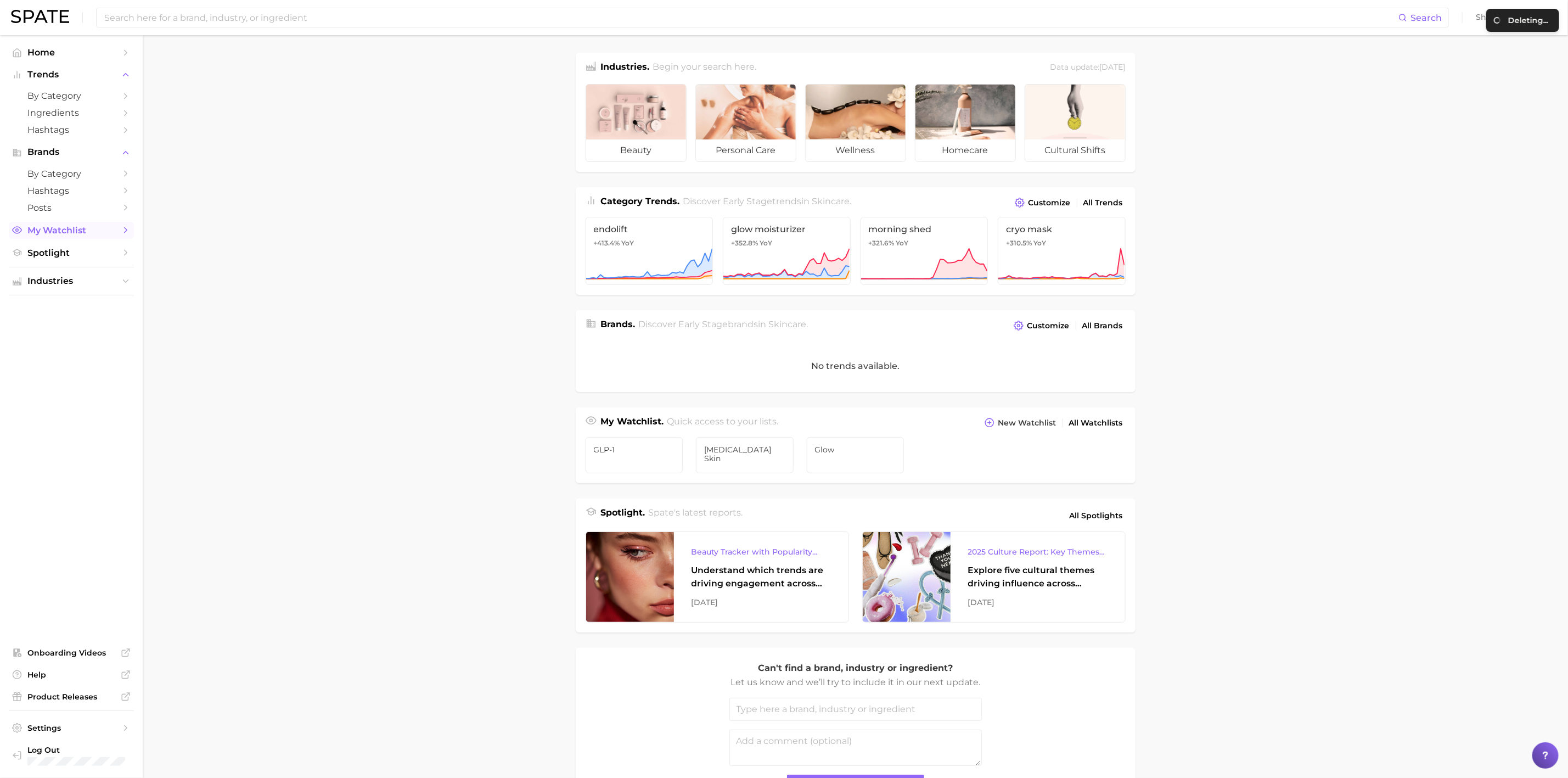
click at [96, 235] on span "My Watchlist" at bounding box center [72, 230] width 88 height 10
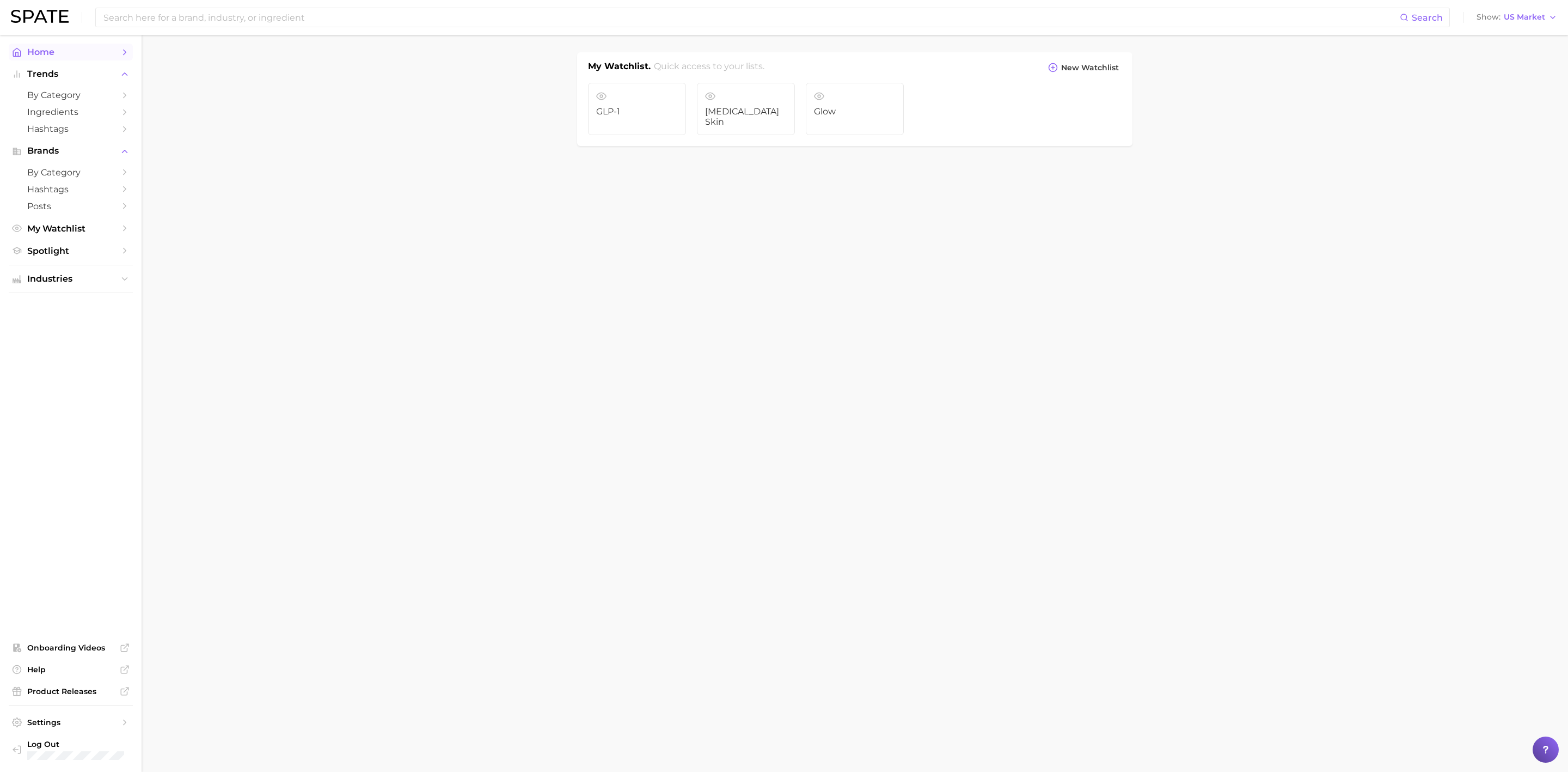
click at [35, 52] on span "Home" at bounding box center [71, 52] width 87 height 10
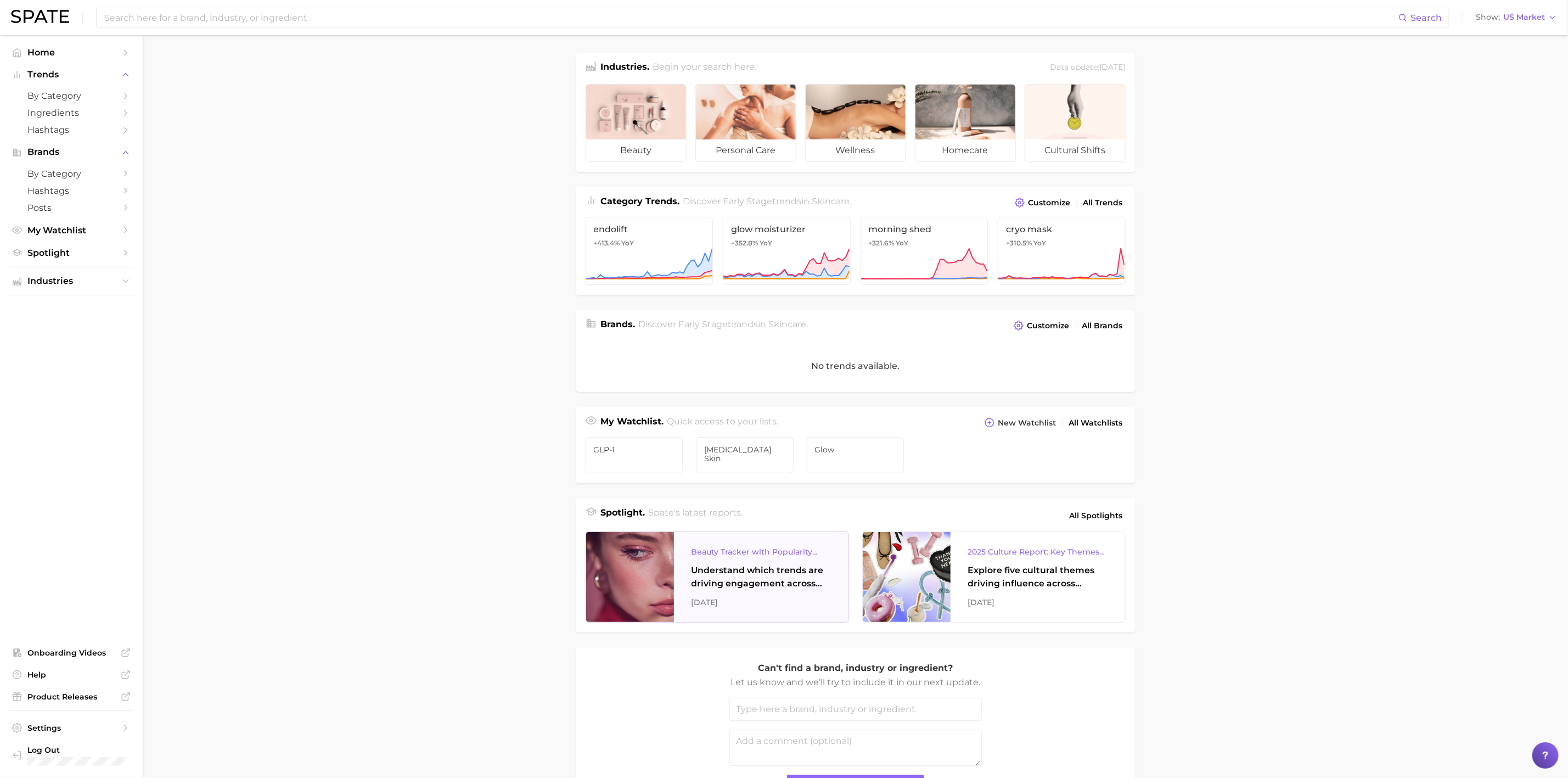
scroll to position [92, 0]
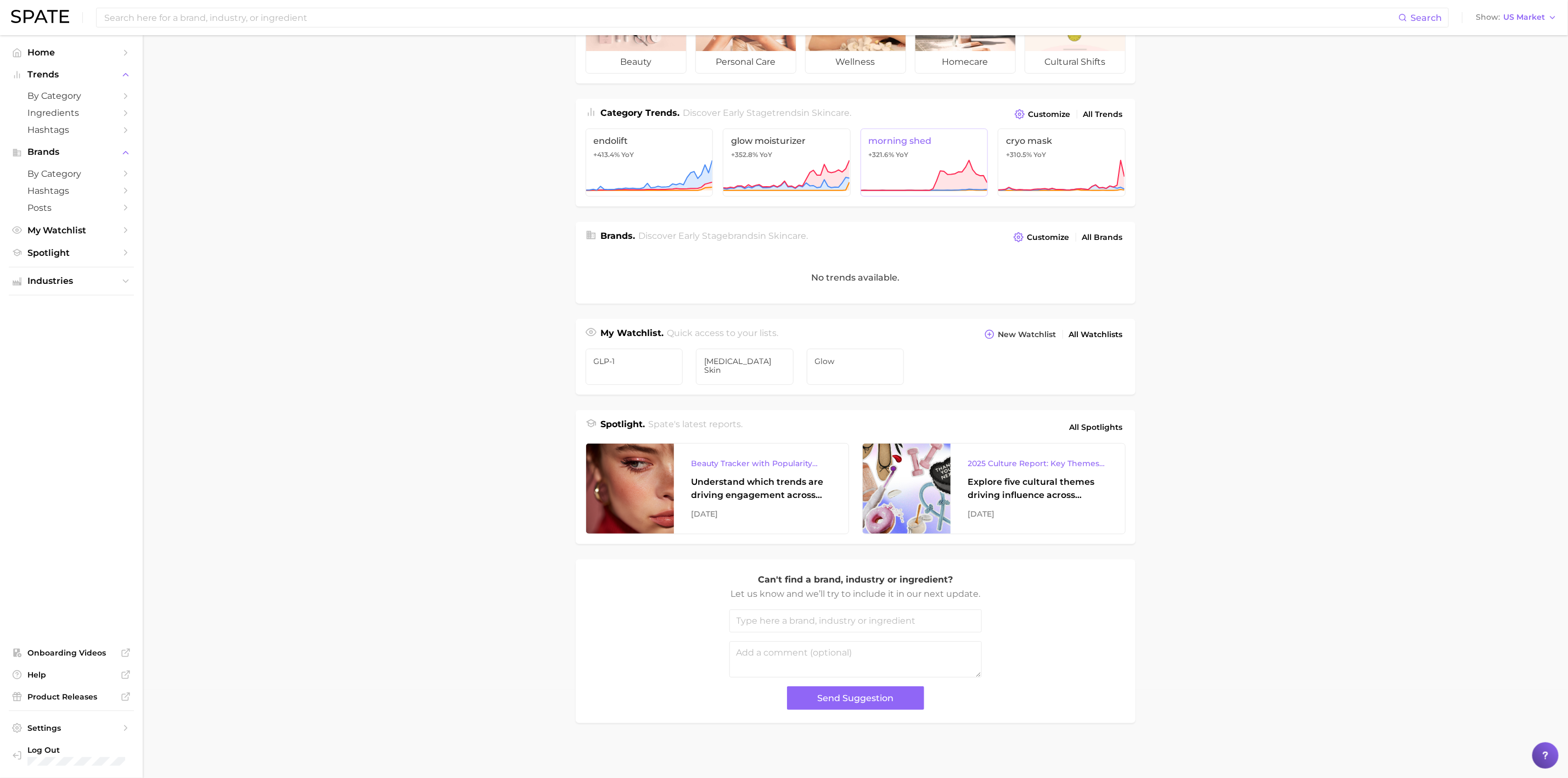
click at [921, 160] on icon at bounding box center [923, 176] width 127 height 33
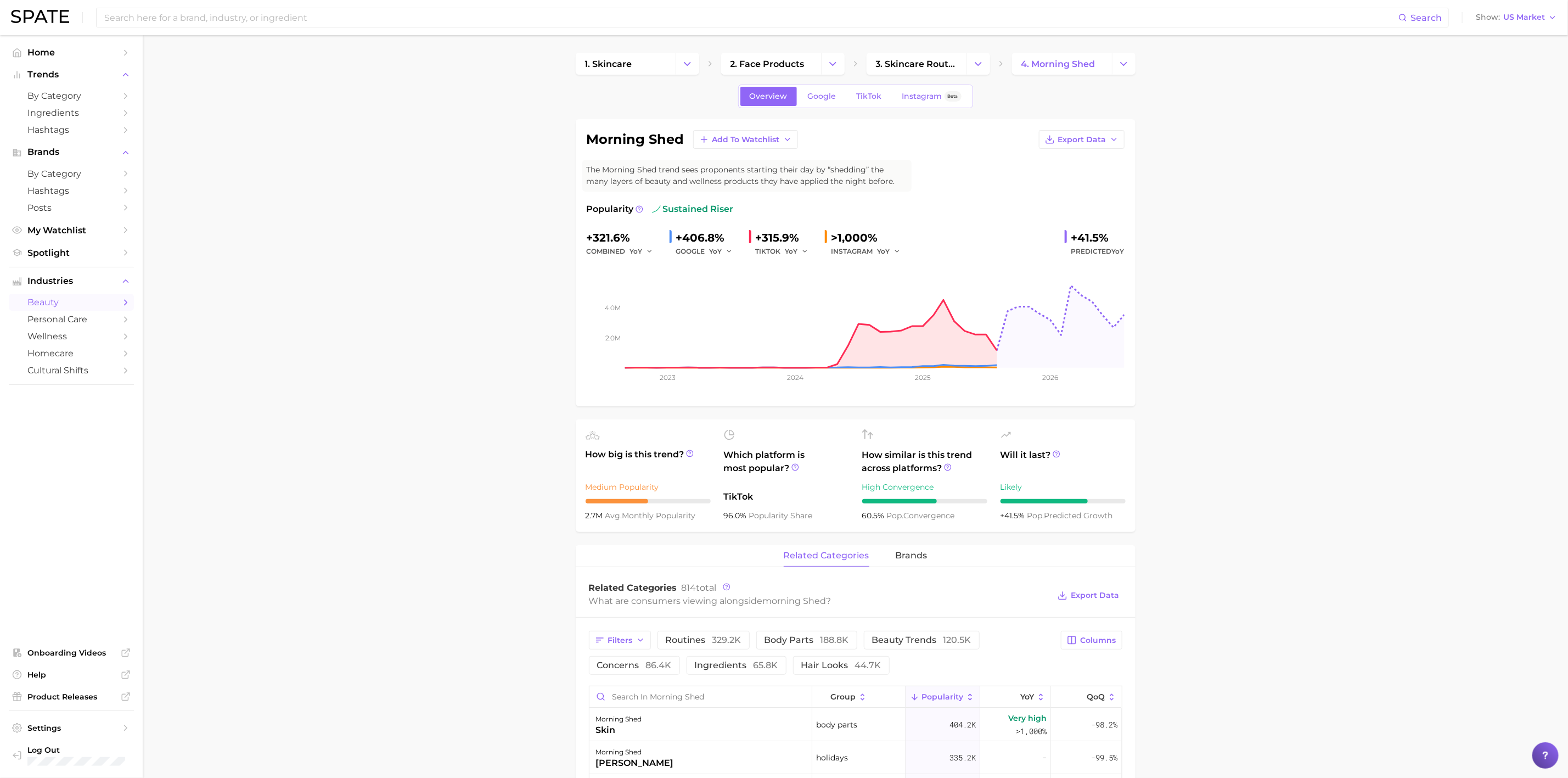
scroll to position [28, 0]
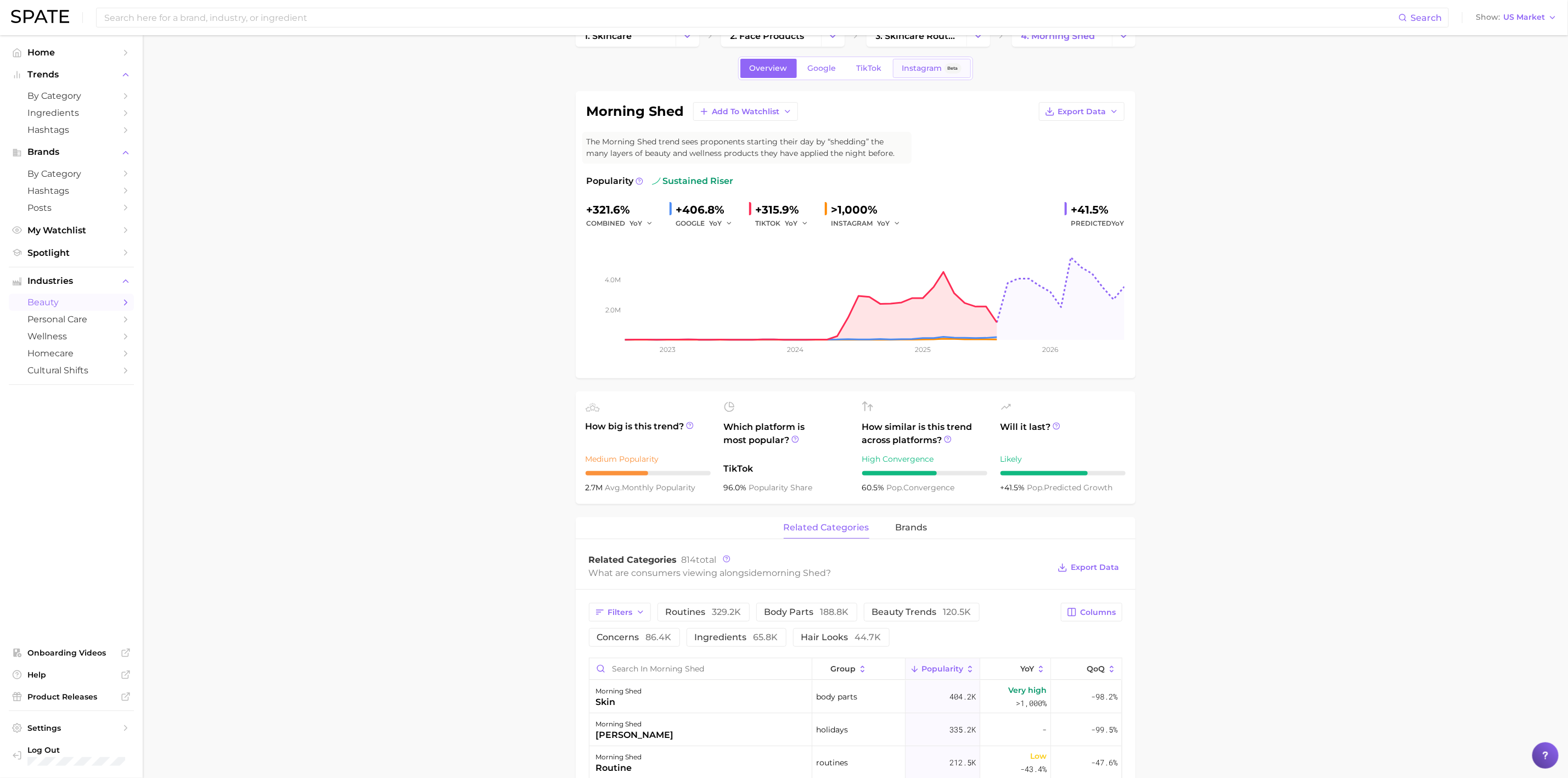
click at [933, 76] on link "Instagram Beta" at bounding box center [932, 68] width 78 height 19
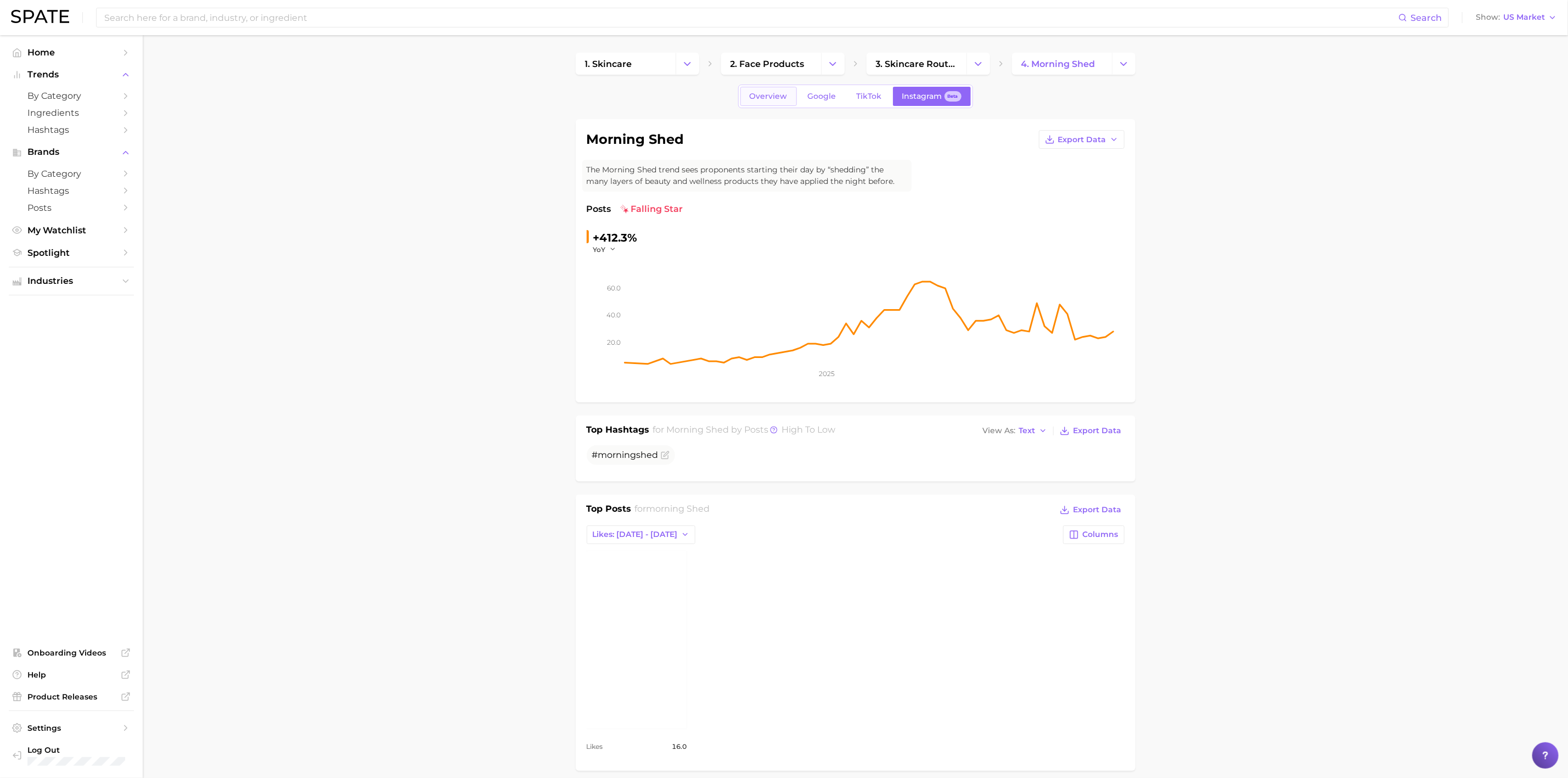
click at [758, 103] on link "Overview" at bounding box center [769, 97] width 57 height 19
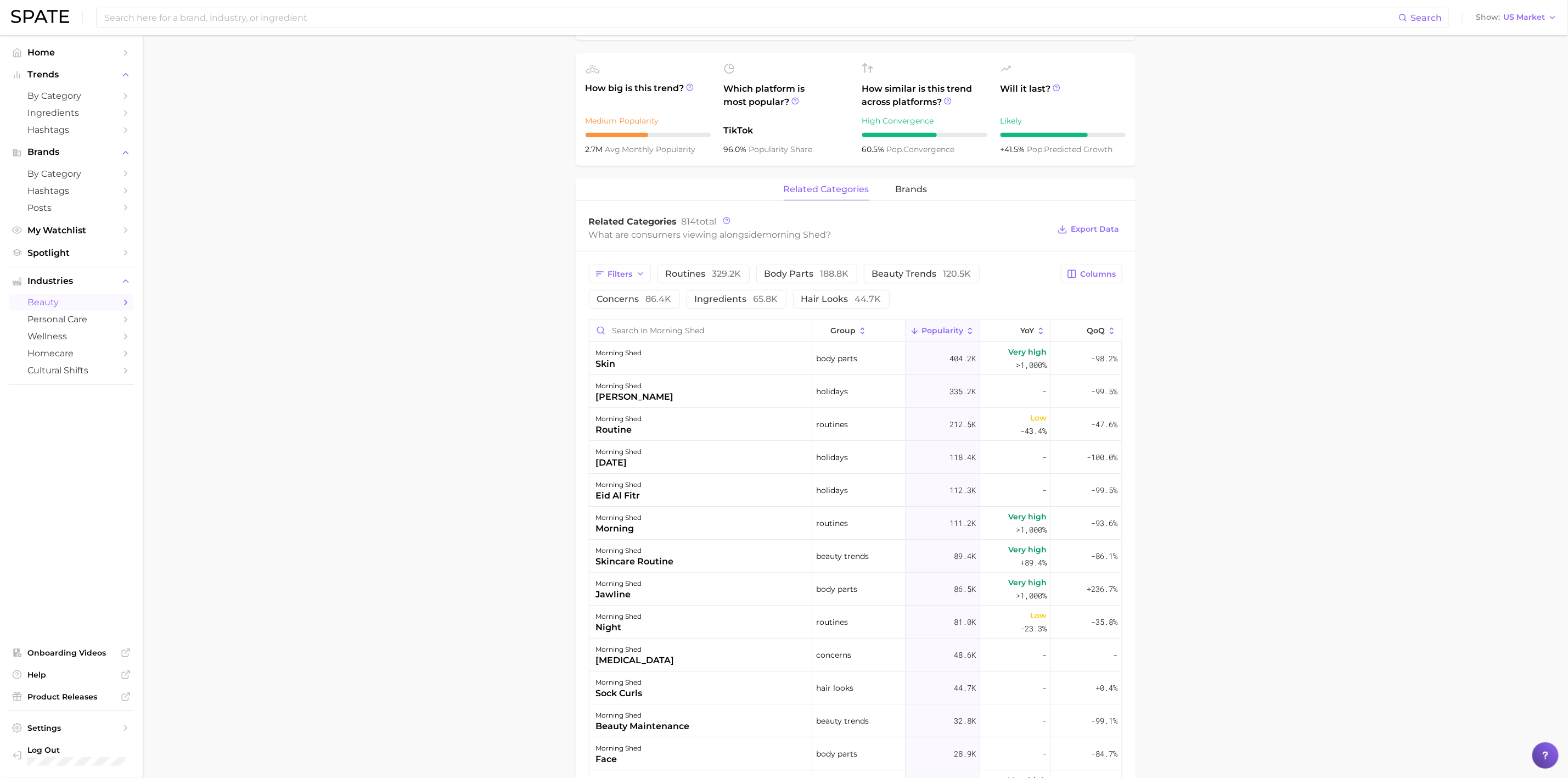
scroll to position [365, 0]
